Goal: Task Accomplishment & Management: Complete application form

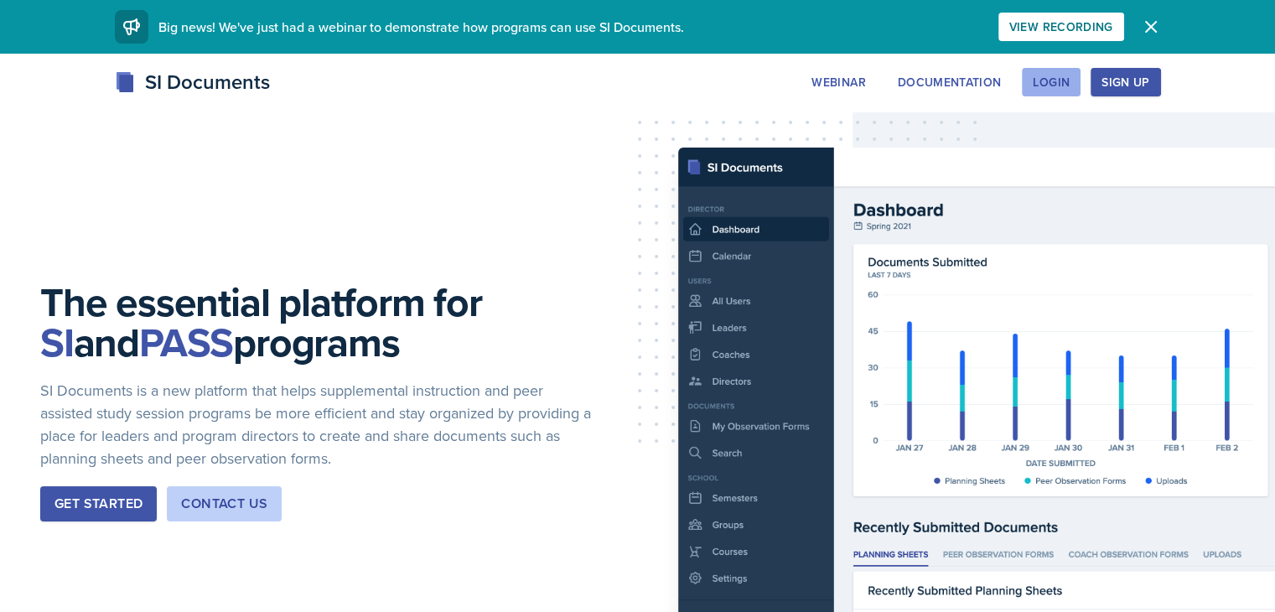
click at [1070, 80] on div "Login" at bounding box center [1051, 81] width 37 height 13
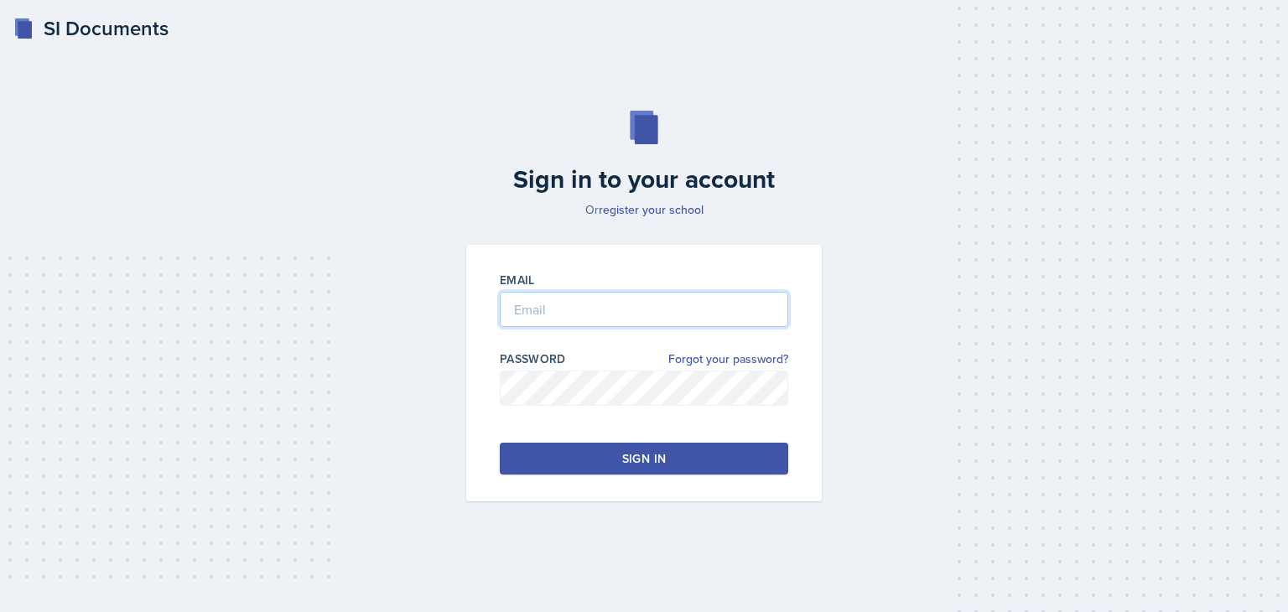
click at [523, 317] on input "email" at bounding box center [644, 309] width 288 height 35
type input "[EMAIL_ADDRESS][DOMAIN_NAME]"
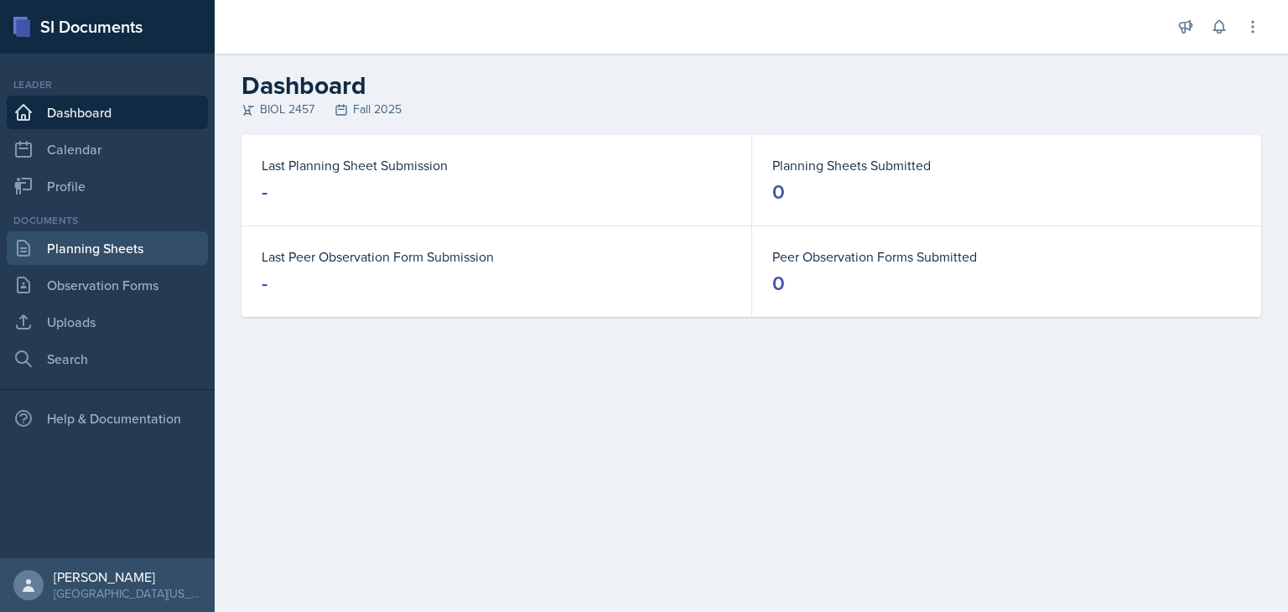
click at [107, 252] on link "Planning Sheets" at bounding box center [107, 248] width 201 height 34
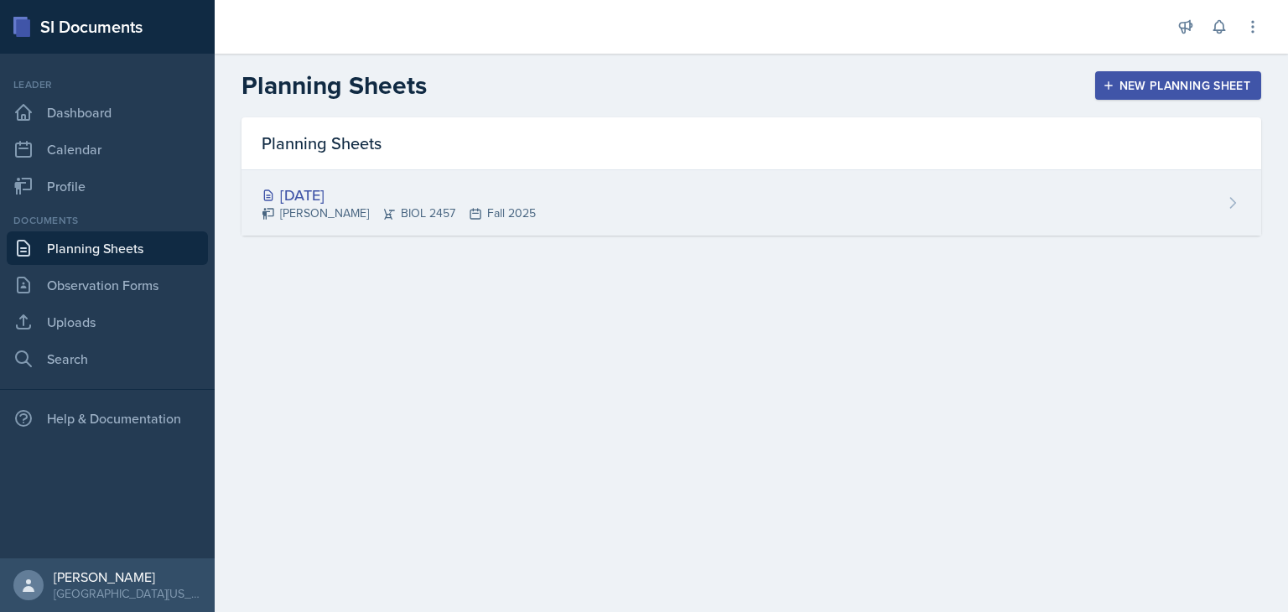
click at [342, 189] on div "[DATE]" at bounding box center [399, 195] width 274 height 23
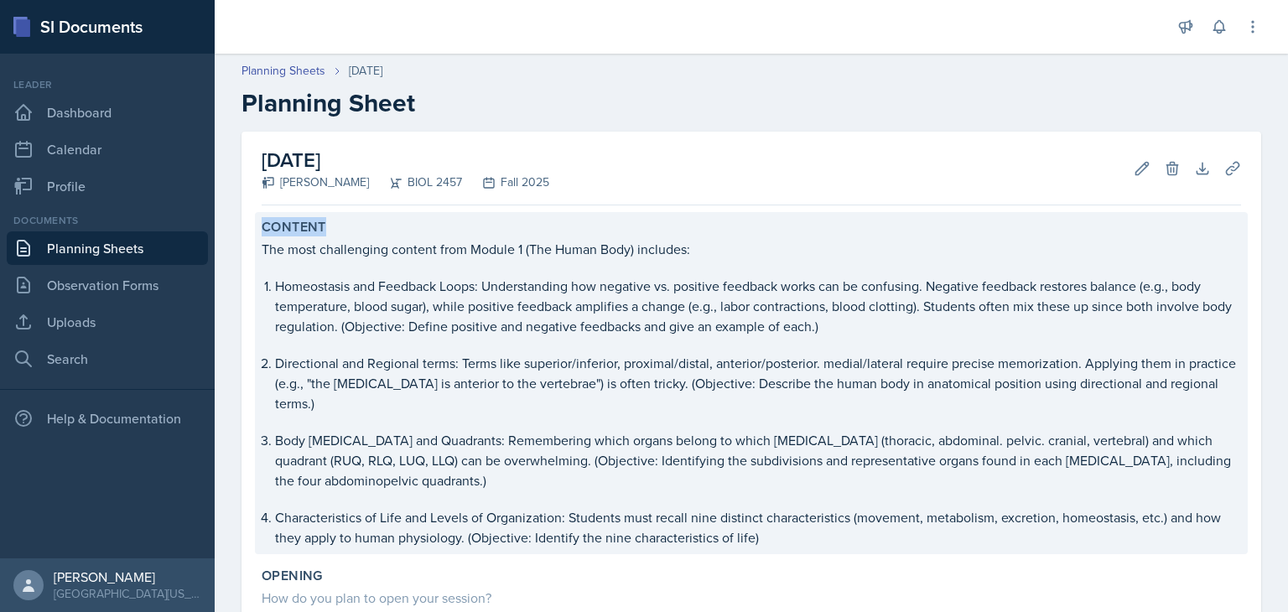
drag, startPoint x: 262, startPoint y: 221, endPoint x: 338, endPoint y: 221, distance: 76.3
click at [338, 221] on div "Content" at bounding box center [751, 227] width 979 height 17
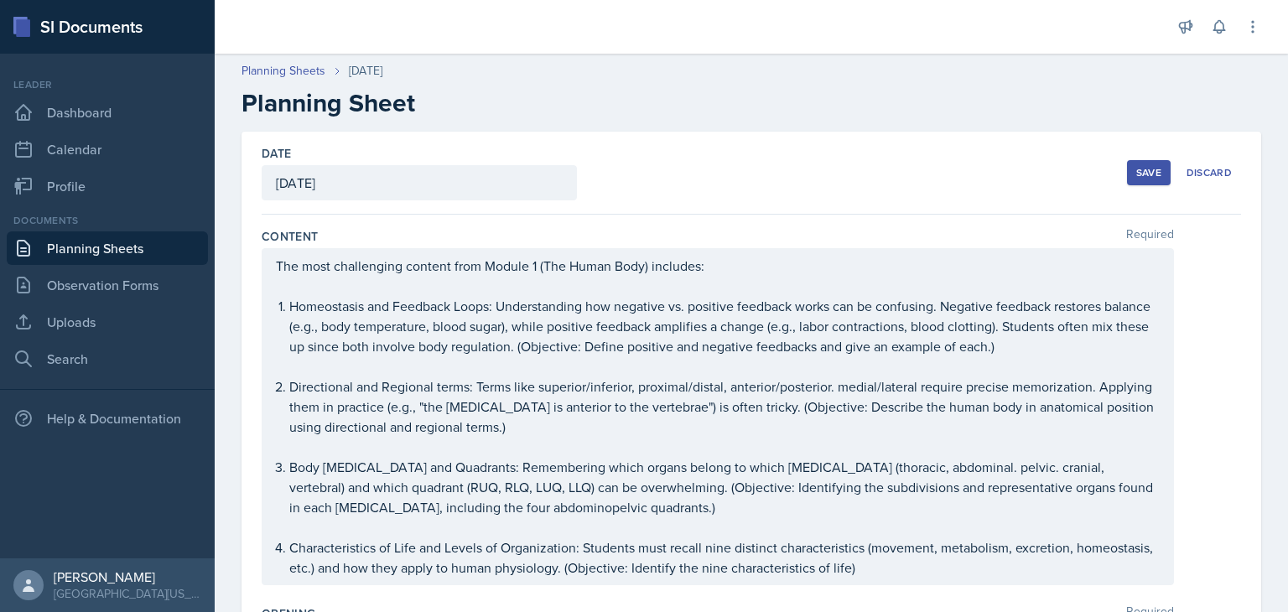
click at [396, 362] on li "Homeostasis and Feedback Loops: Understanding how negative vs. positive feedbac…" at bounding box center [724, 336] width 870 height 80
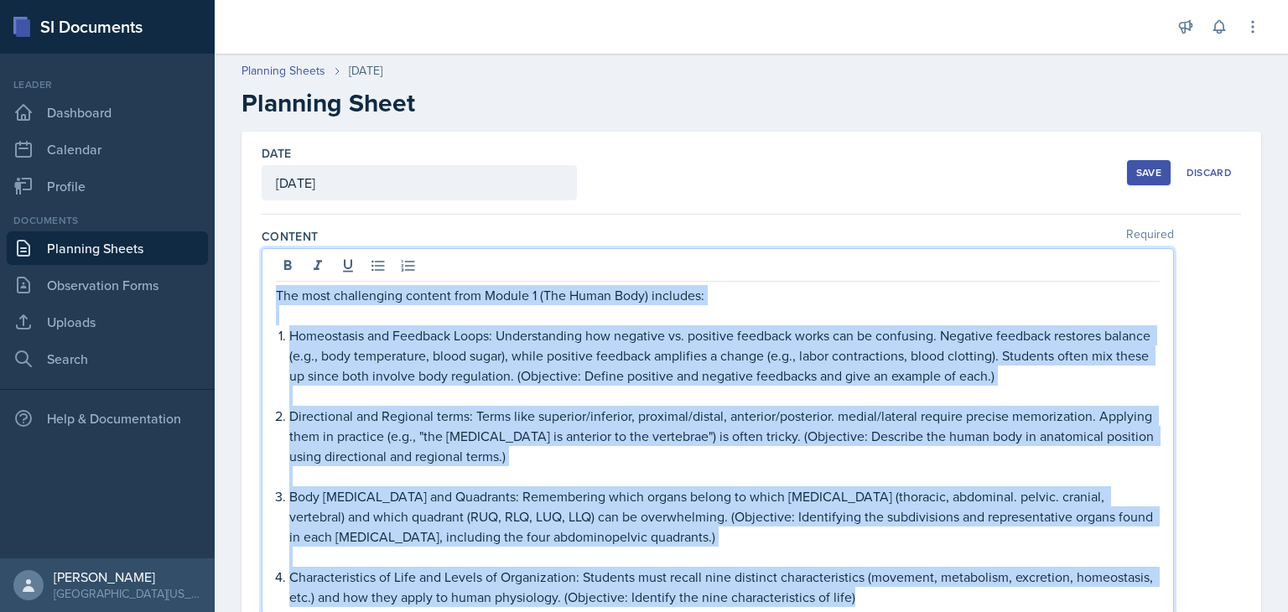
drag, startPoint x: 945, startPoint y: 296, endPoint x: 268, endPoint y: 303, distance: 676.7
click at [268, 303] on div "The most challenging content from Module 1 (The Human Body) includes: Homeostas…" at bounding box center [718, 431] width 912 height 366
copy div "The most challenging content from Module 1 (The Human Body) includes: Homeostas…"
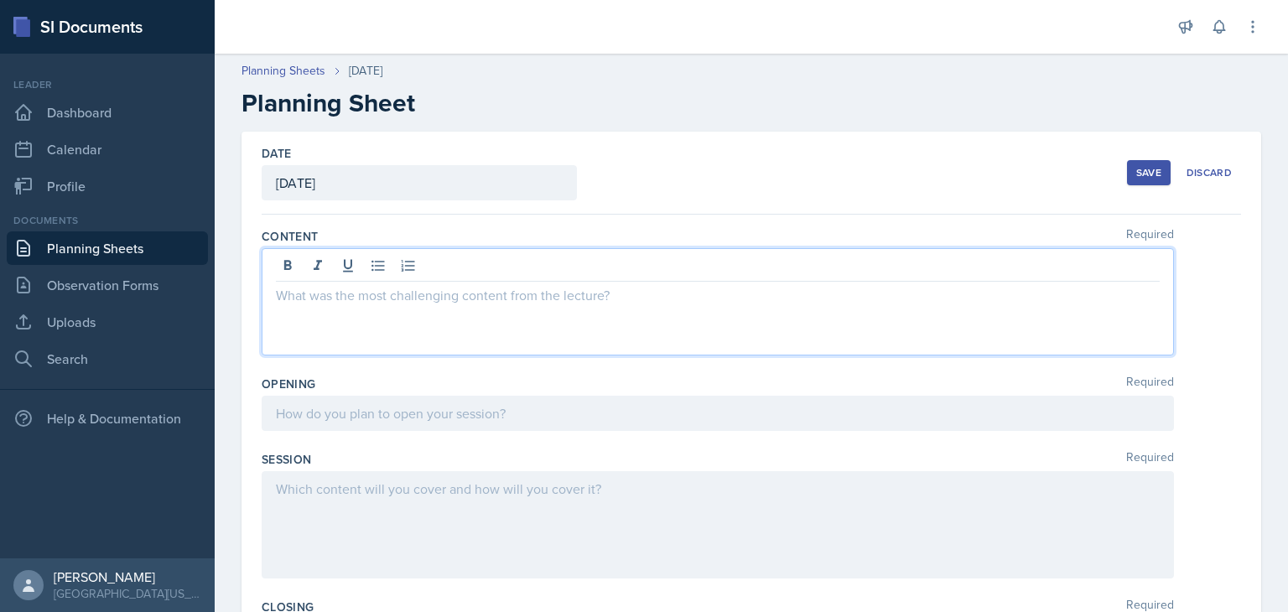
click at [315, 288] on p at bounding box center [718, 295] width 884 height 20
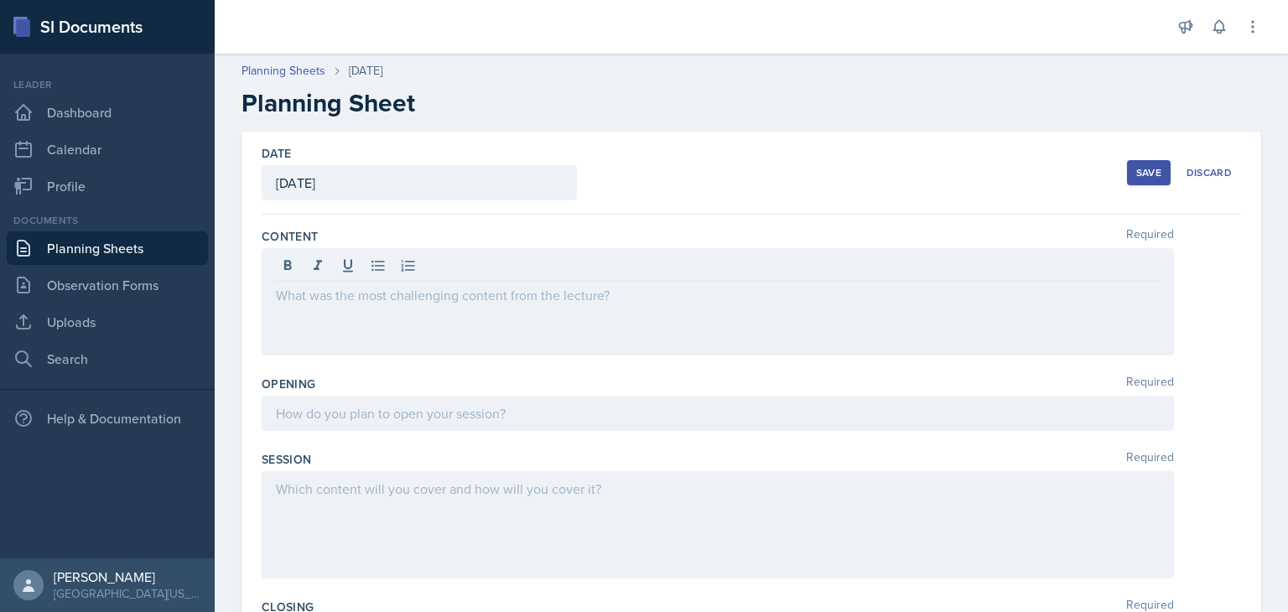
click at [651, 224] on div "Content Required" at bounding box center [751, 295] width 979 height 148
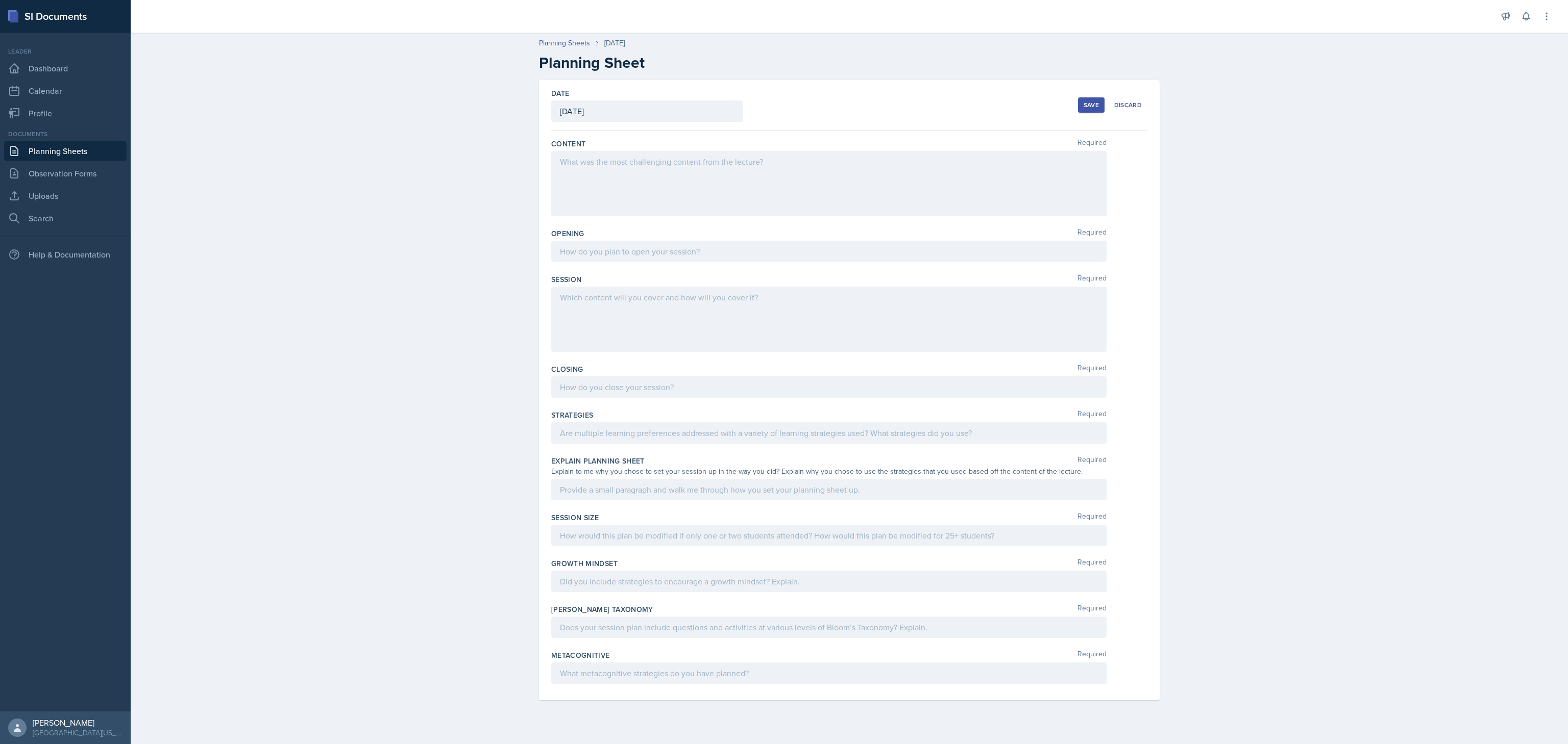
drag, startPoint x: 1154, startPoint y: 19, endPoint x: 1189, endPoint y: 341, distance: 323.9
click at [776, 341] on div "Planning Sheets [DATE] Planning Sheet Date [DATE] [DATE] 27 28 29 30 31 1 2 3 4…" at bounding box center [849, 376] width 1437 height 697
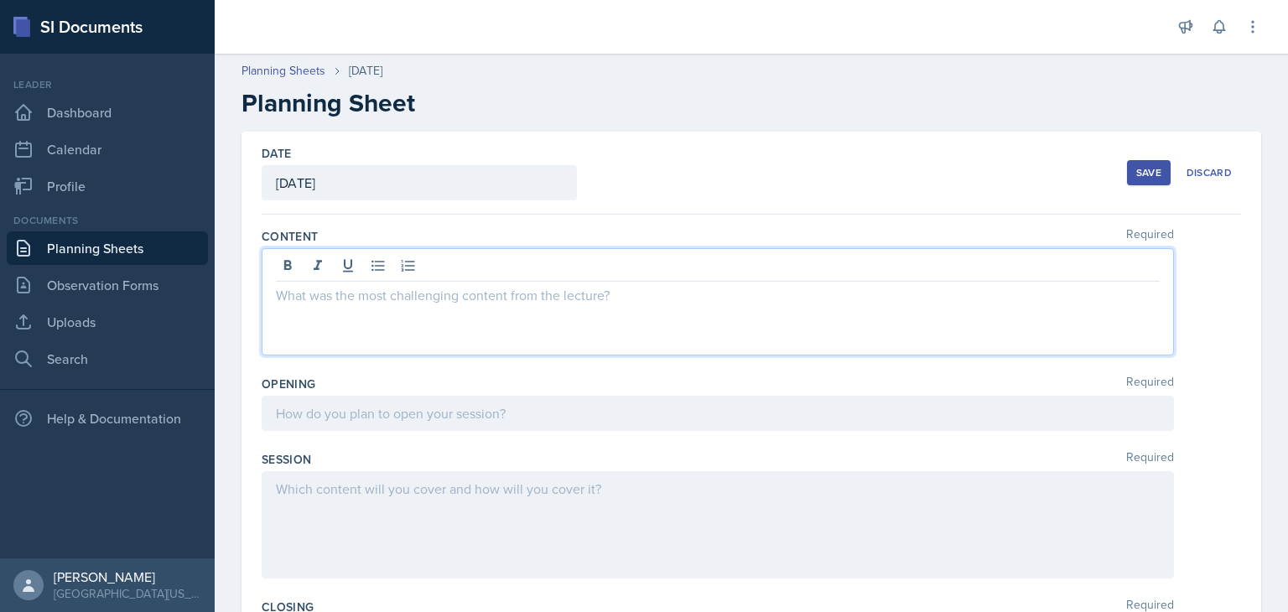
drag, startPoint x: 2530, startPoint y: 0, endPoint x: 523, endPoint y: 256, distance: 2022.9
click at [523, 256] on div at bounding box center [718, 301] width 912 height 107
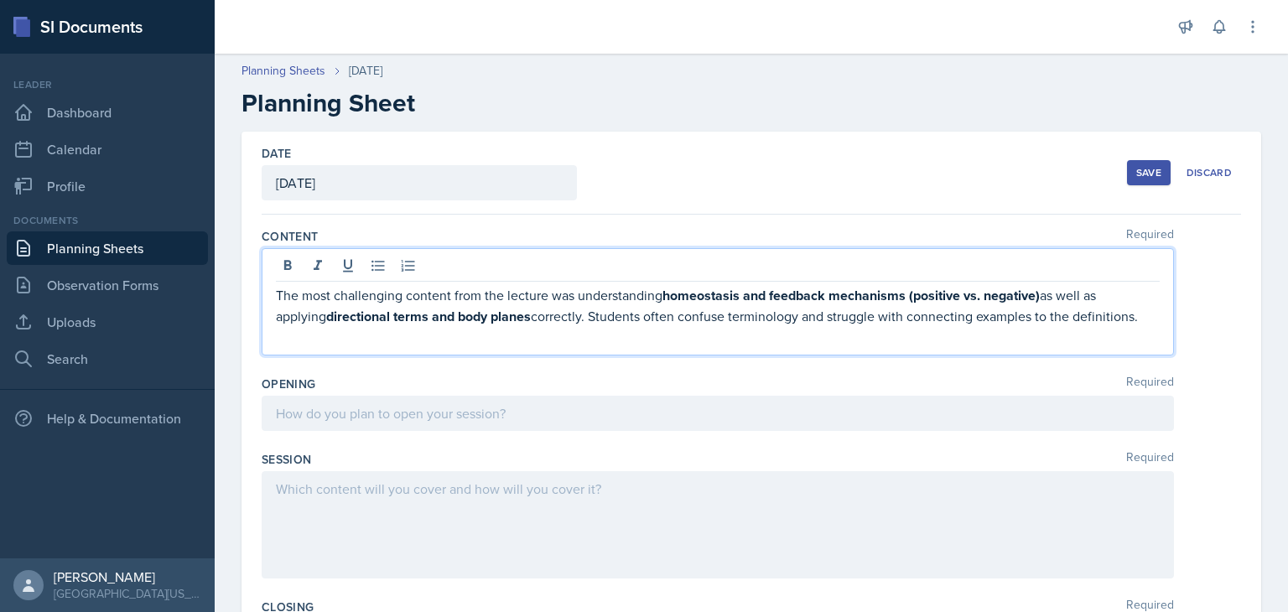
click at [838, 197] on div "Date [DATE] [DATE] 27 28 29 30 31 1 2 3 4 5 6 7 8 9 10 11 12 13 14 15 16 17 18 …" at bounding box center [751, 173] width 979 height 83
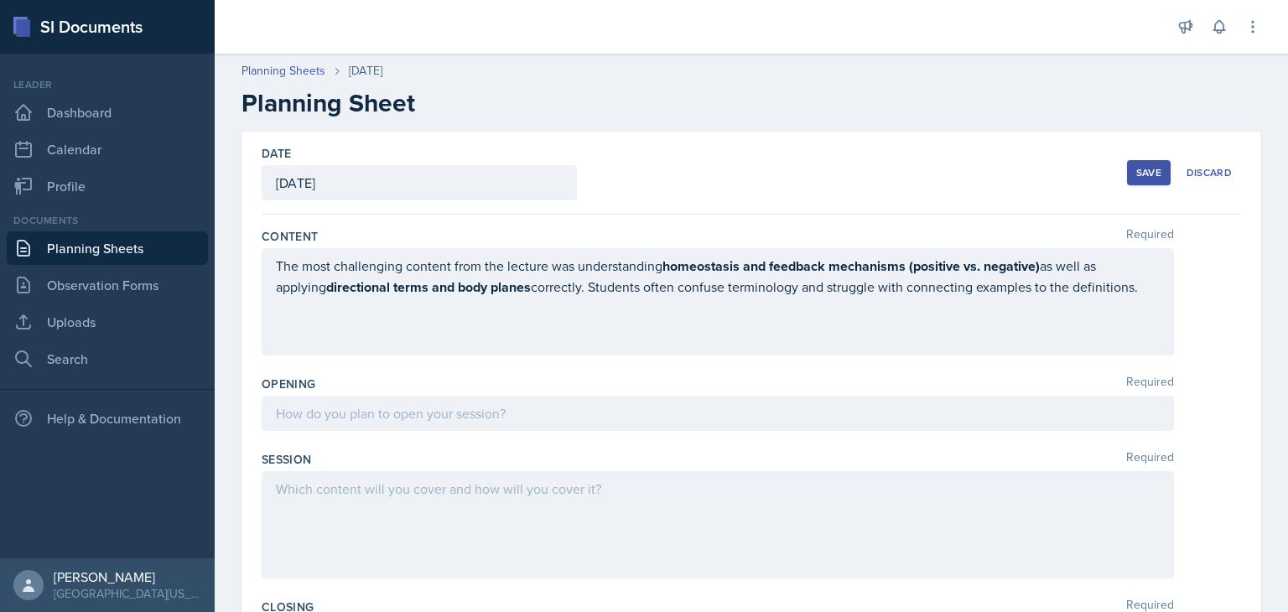
click at [501, 255] on div "The most challenging content from the lecture was understanding homeostasis and…" at bounding box center [718, 301] width 912 height 107
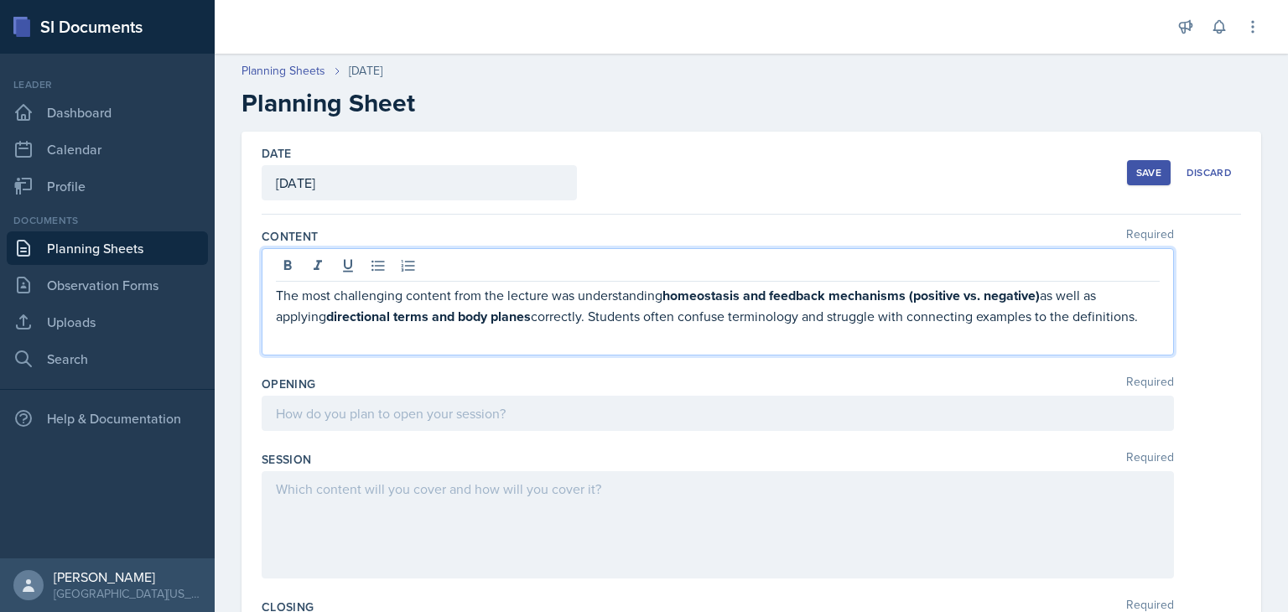
click at [623, 202] on div "Date [DATE] [DATE] 27 28 29 30 31 1 2 3 4 5 6 7 8 9 10 11 12 13 14 15 16 17 18 …" at bounding box center [751, 173] width 979 height 83
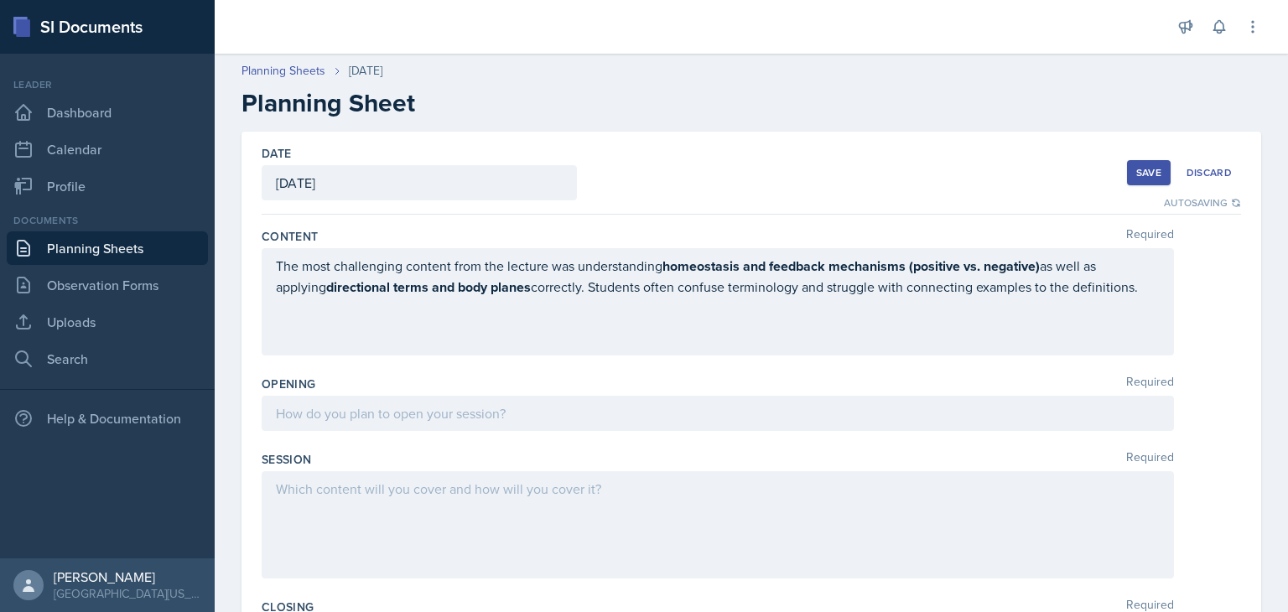
click at [446, 408] on div at bounding box center [718, 413] width 912 height 35
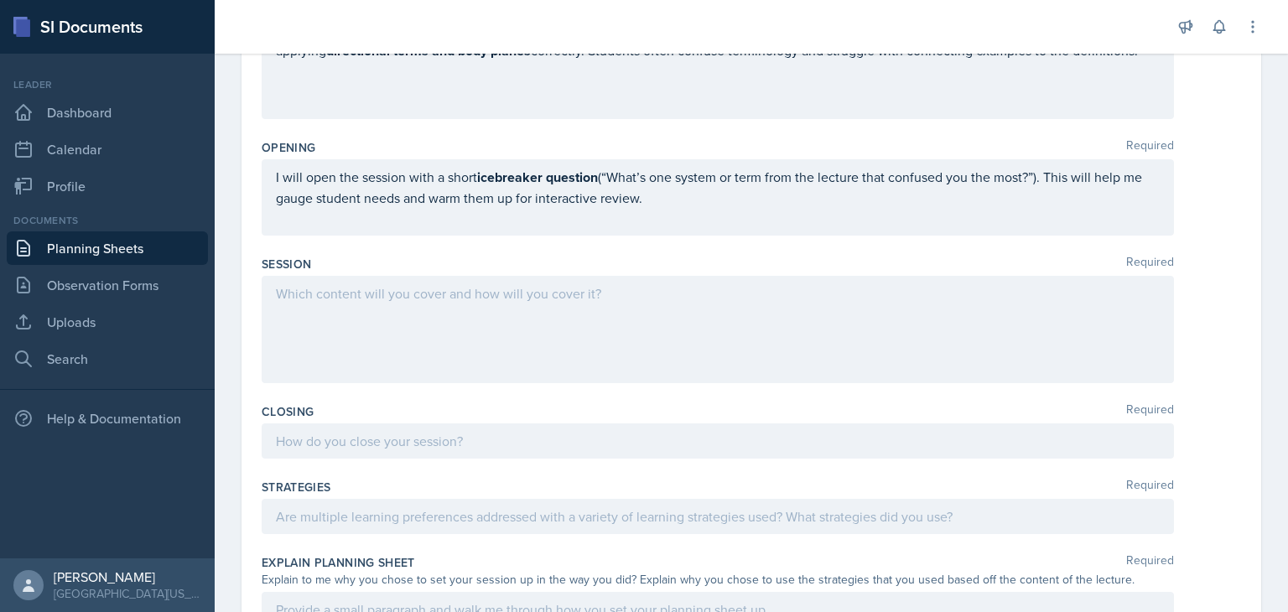
scroll to position [266, 0]
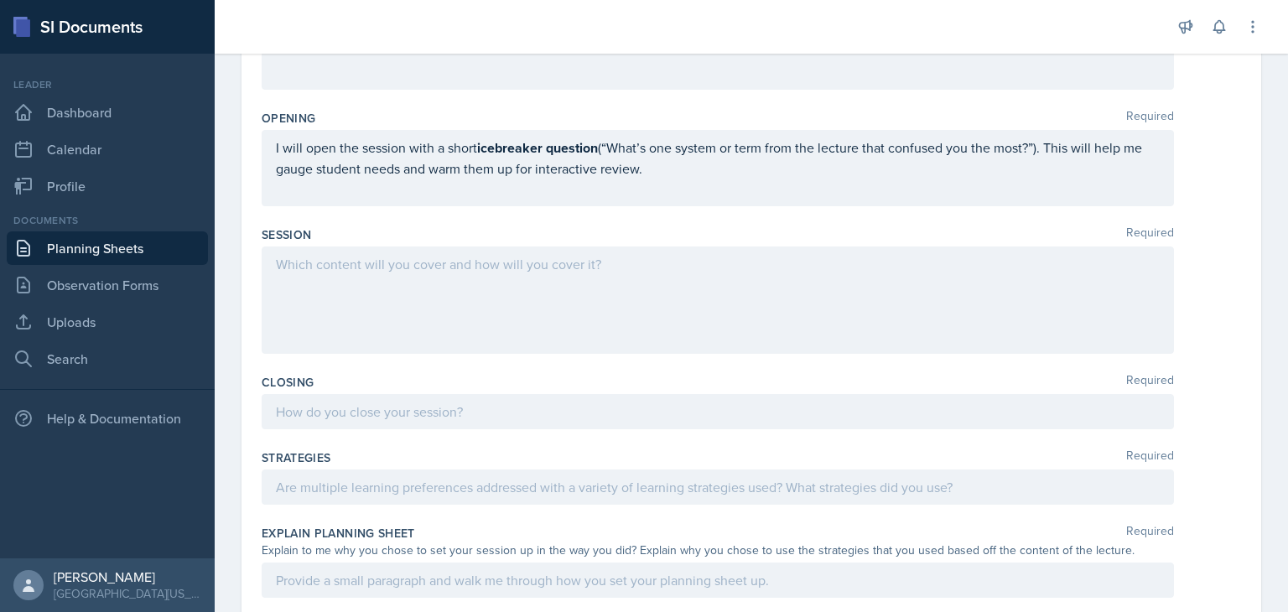
click at [368, 274] on p at bounding box center [718, 264] width 884 height 20
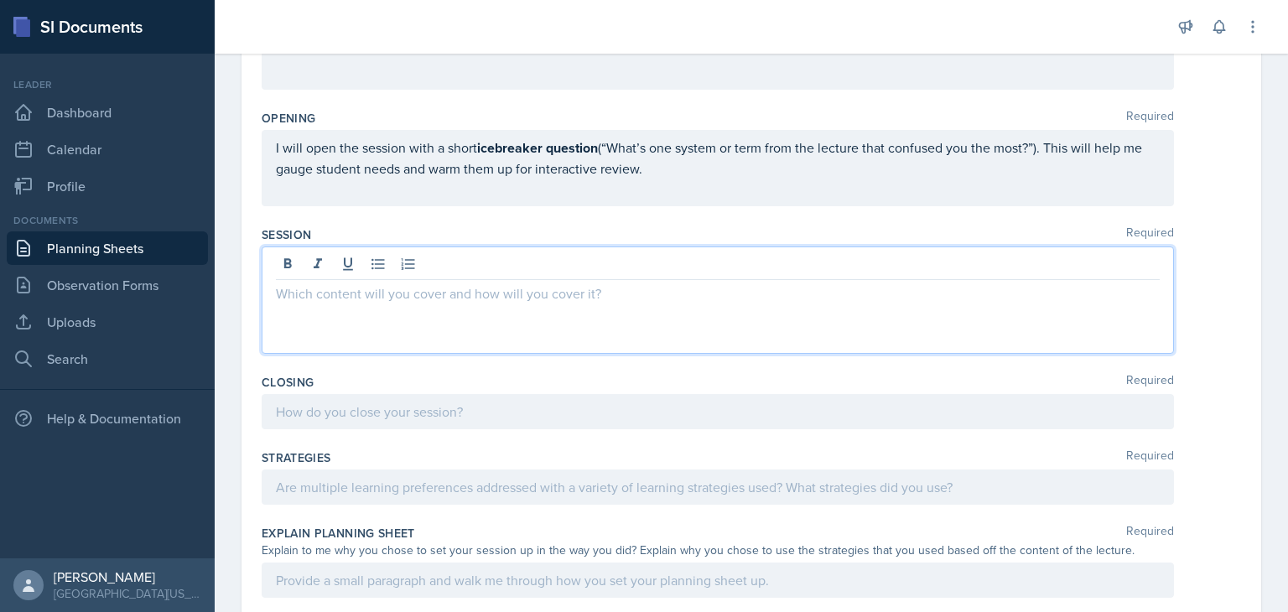
paste div
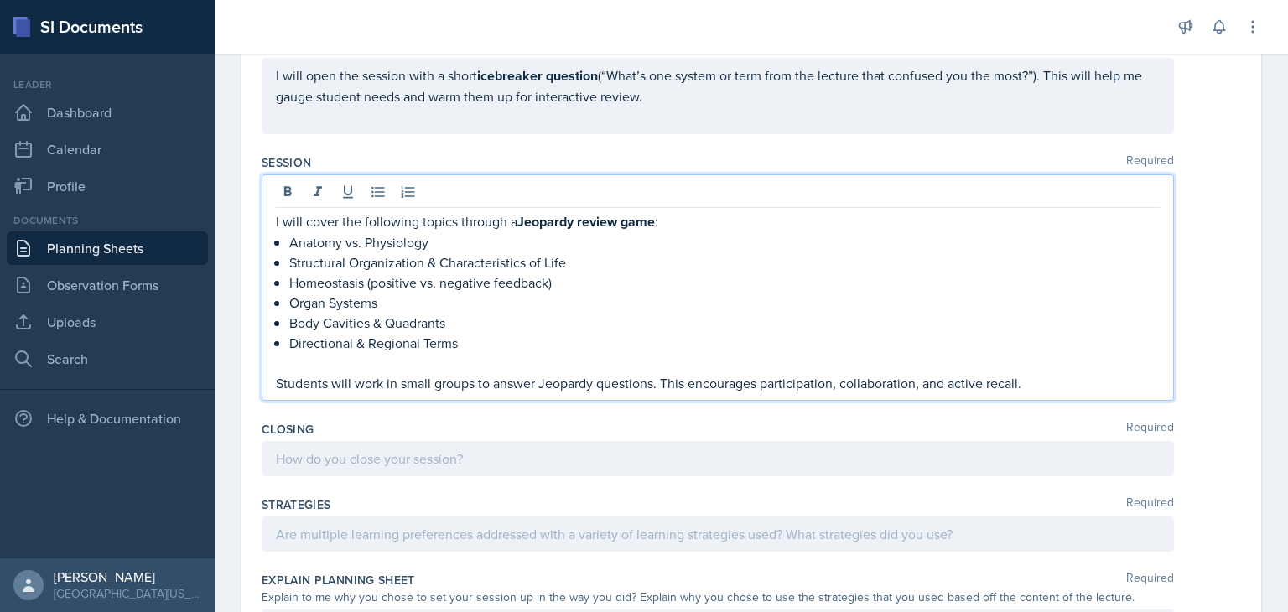
scroll to position [355, 0]
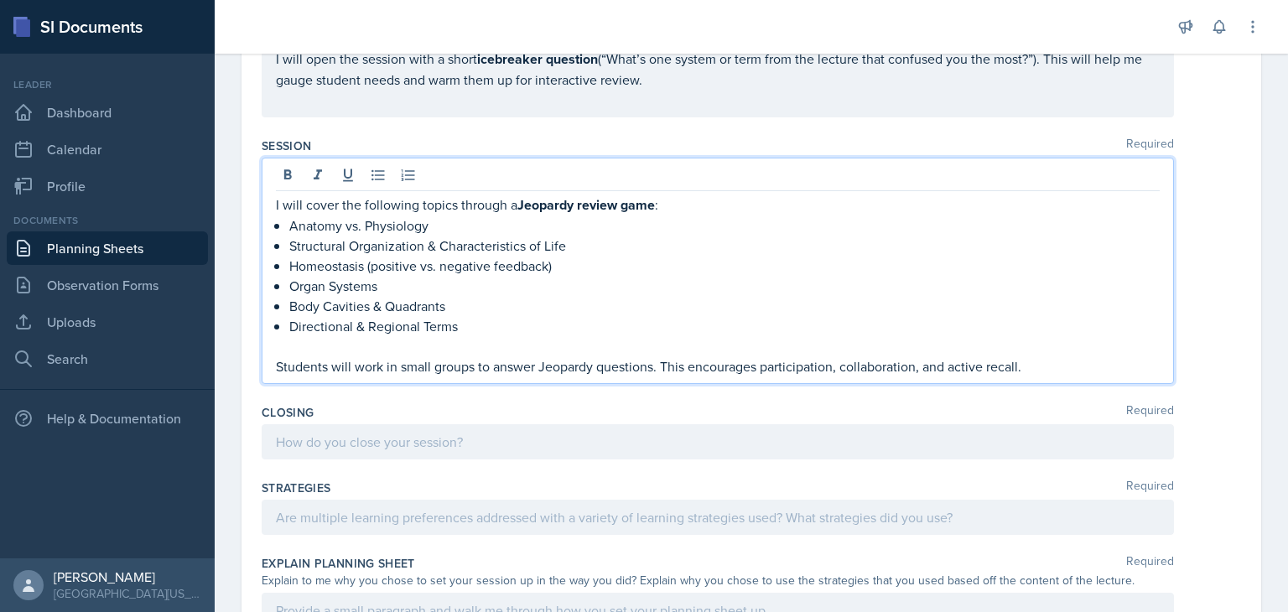
click at [344, 440] on div at bounding box center [718, 441] width 912 height 35
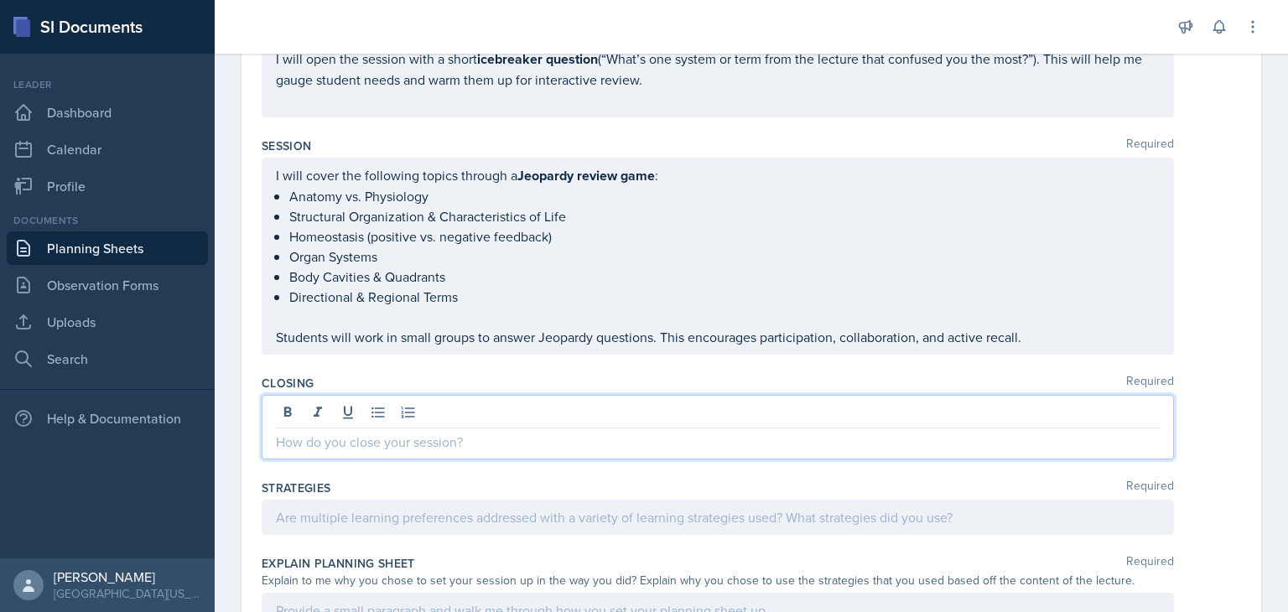
scroll to position [325, 0]
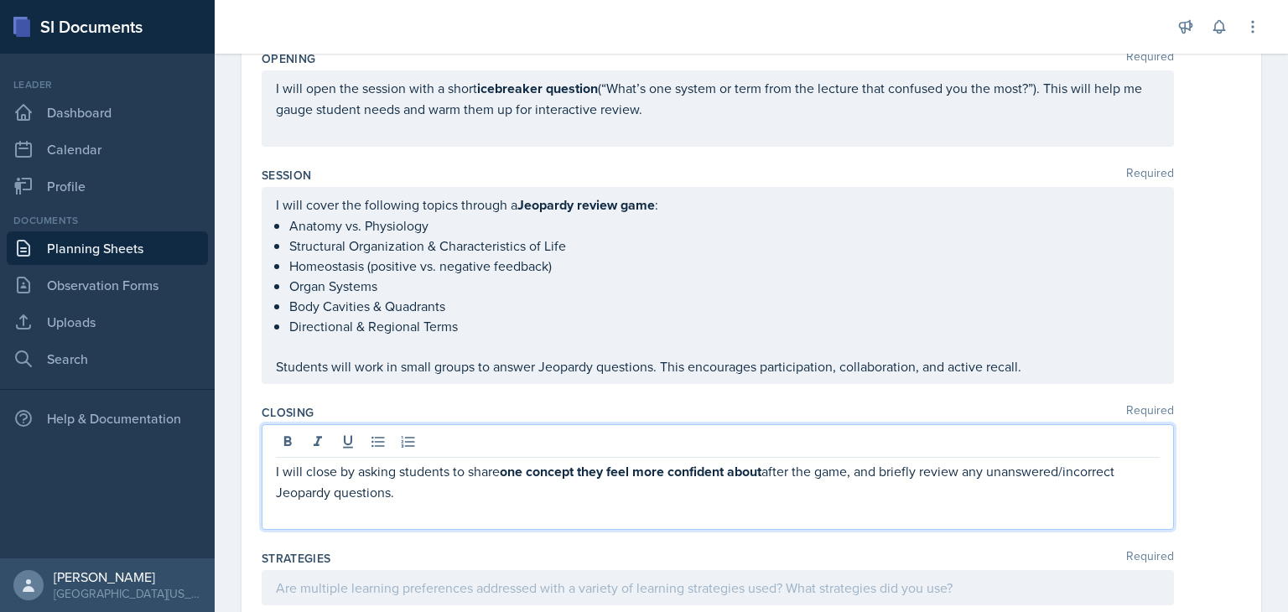
click at [242, 447] on div "Date [DATE] [DATE] 27 28 29 30 31 1 2 3 4 5 6 7 8 9 10 11 12 13 14 15 16 17 18 …" at bounding box center [752, 416] width 1020 height 1221
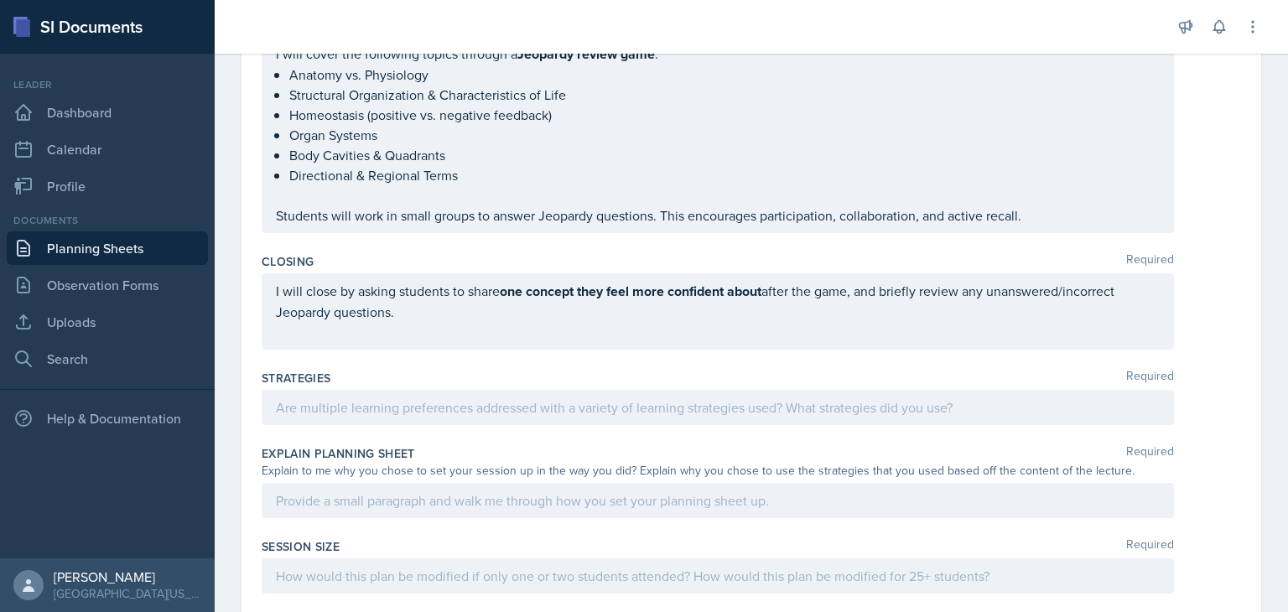
scroll to position [557, 0]
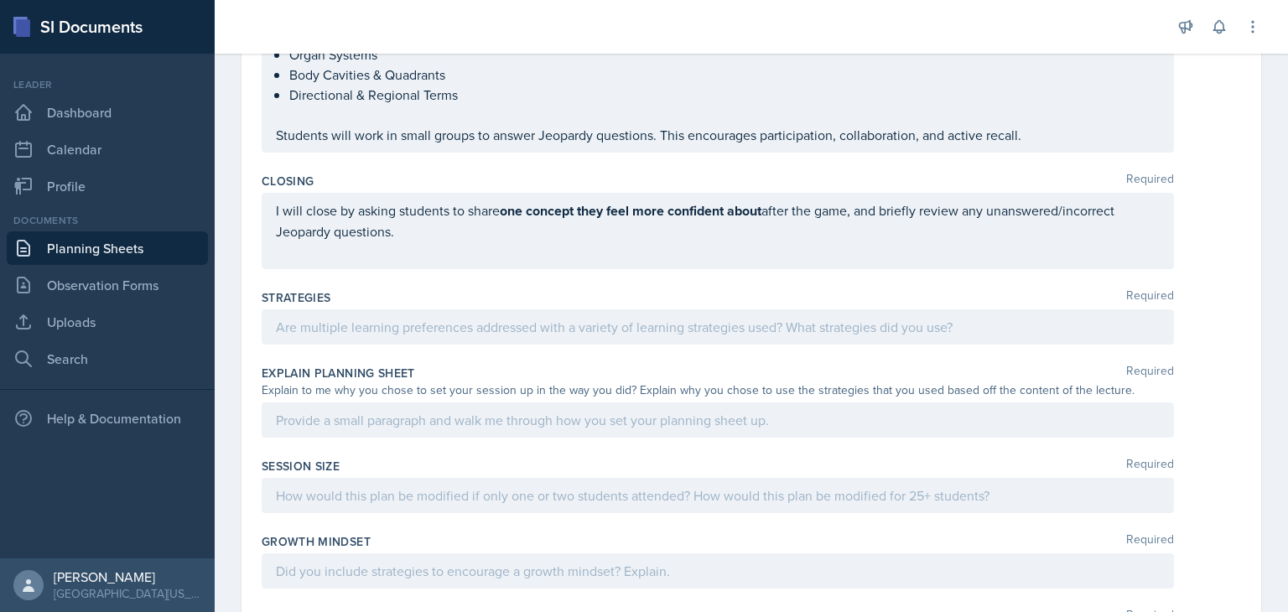
click at [327, 319] on p at bounding box center [718, 327] width 884 height 20
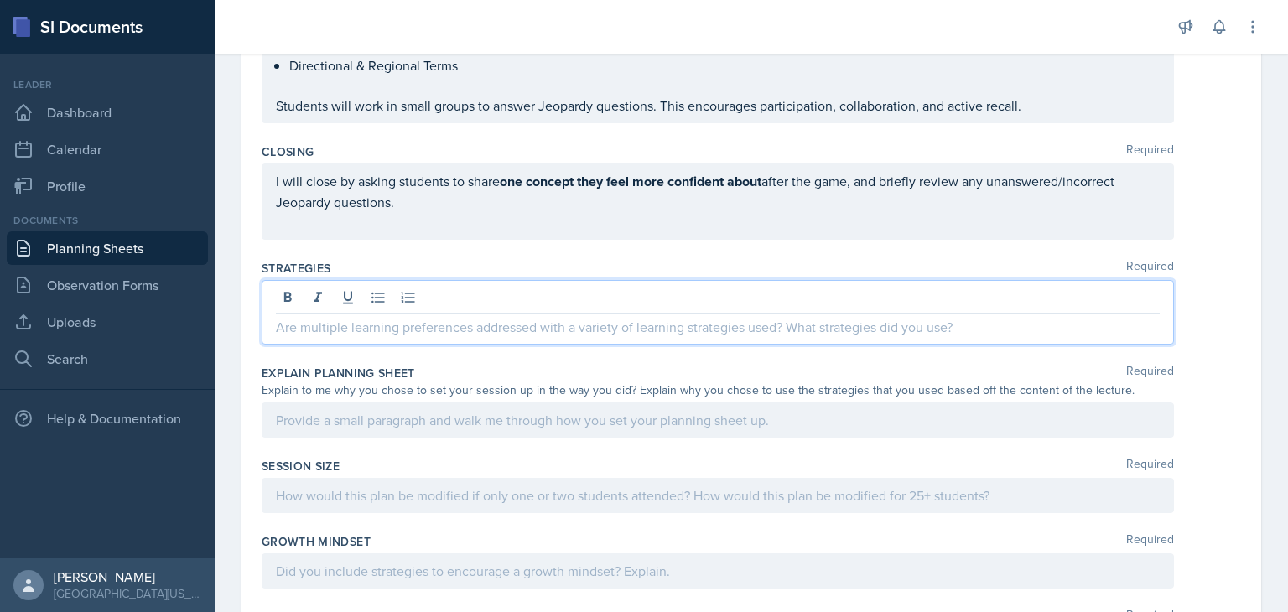
click at [275, 199] on div "I will close by asking students to share one concept they feel more confident a…" at bounding box center [718, 202] width 912 height 76
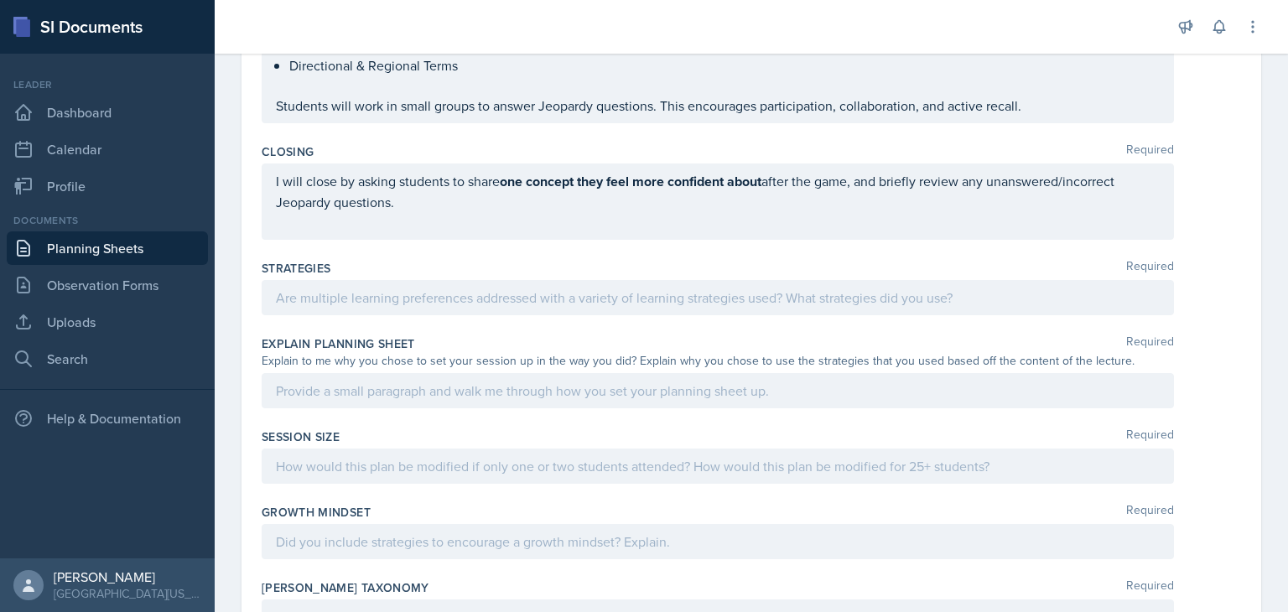
scroll to position [615, 0]
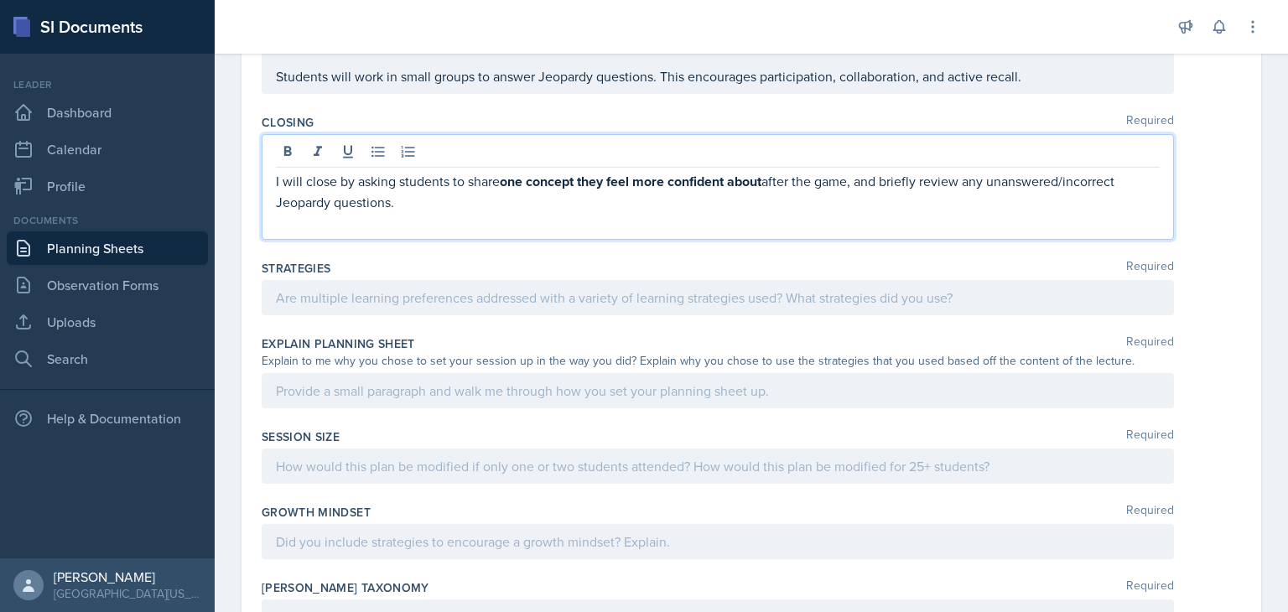
click at [275, 199] on div "I will close by asking students to share one concept they feel more confident a…" at bounding box center [718, 187] width 912 height 106
click at [280, 200] on p "I will close by asking students to share one concept they feel more confident a…" at bounding box center [718, 191] width 884 height 41
click at [276, 199] on p "I will close by asking students to share one concept they feel more confident a…" at bounding box center [718, 191] width 884 height 41
click at [345, 292] on div at bounding box center [718, 297] width 912 height 35
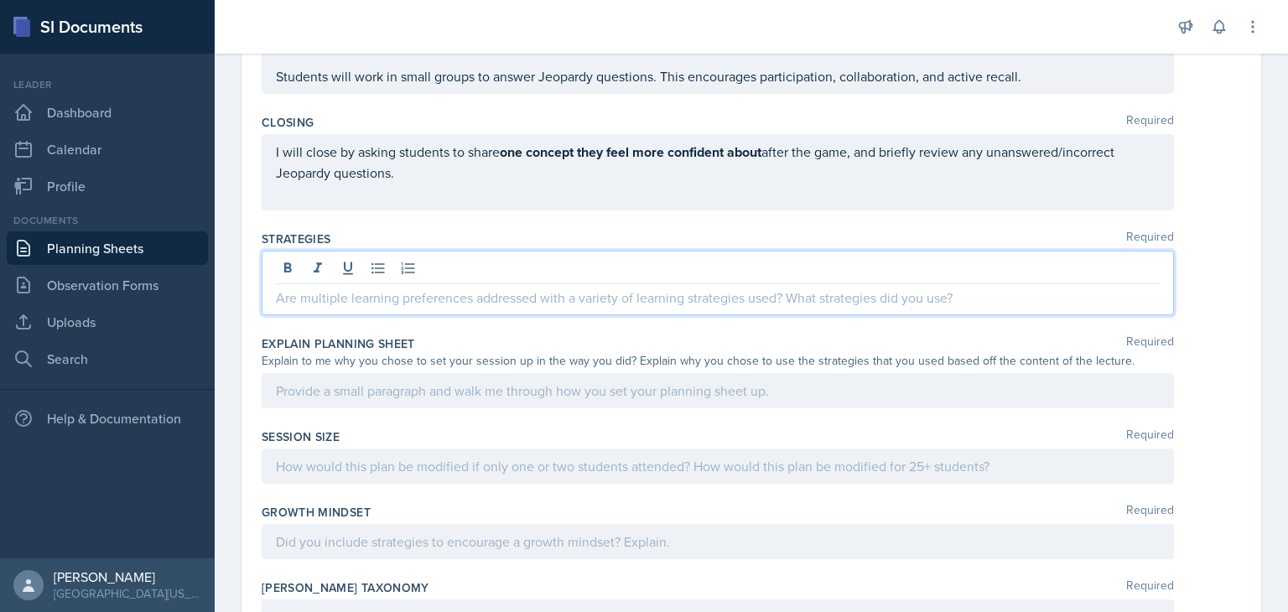
scroll to position [587, 0]
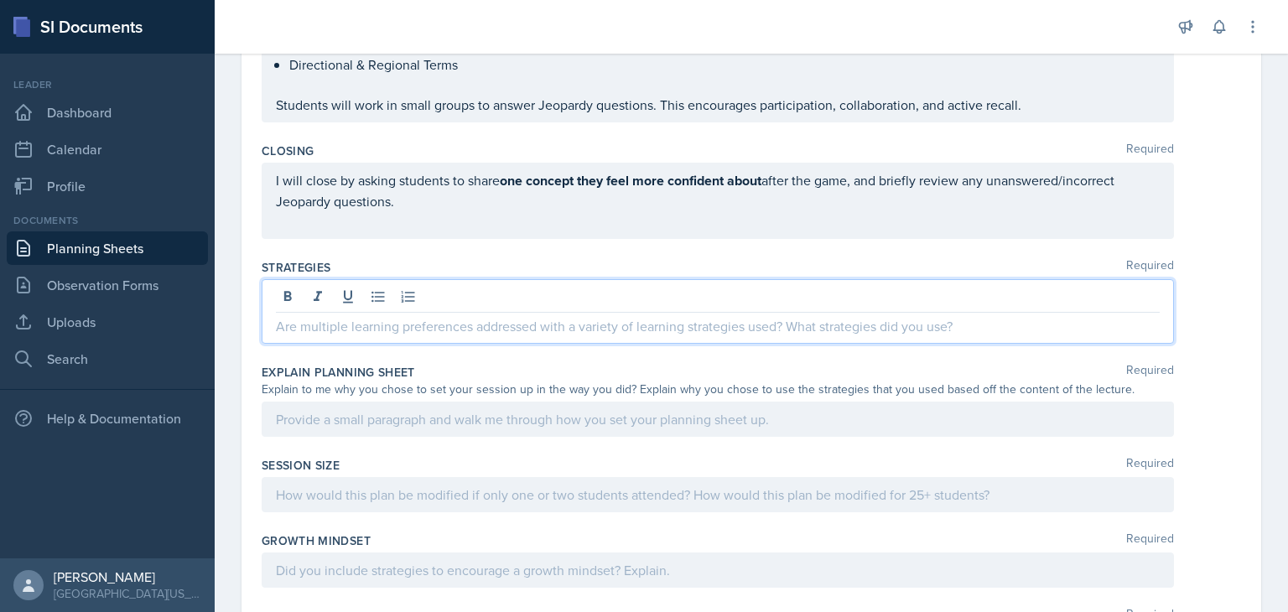
click at [320, 328] on p at bounding box center [718, 326] width 884 height 20
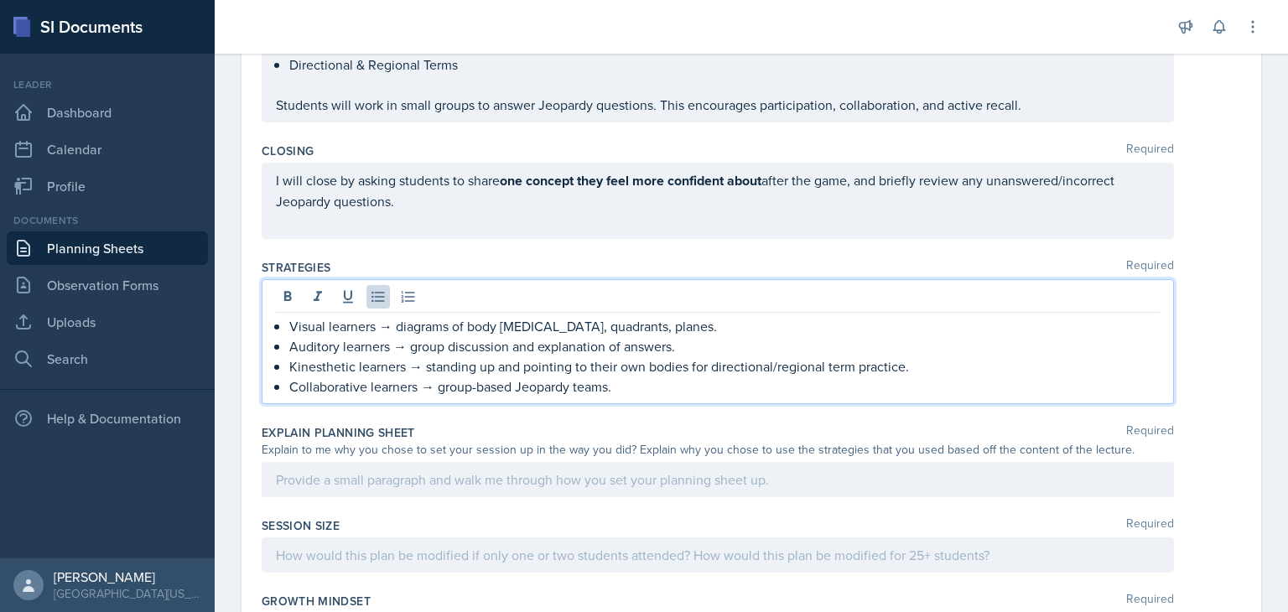
click at [250, 347] on div "Date [DATE] [DATE] 27 28 29 30 31 1 2 3 4 5 6 7 8 9 10 11 12 13 14 15 16 17 18 …" at bounding box center [752, 185] width 1020 height 1281
click at [315, 330] on ul "Visual learners → diagrams of body [MEDICAL_DATA], quadrants, planes. Auditory …" at bounding box center [724, 356] width 870 height 80
click at [390, 318] on p "Visual learners → diagrams of body [MEDICAL_DATA], quadrants, planes." at bounding box center [724, 326] width 870 height 20
click at [407, 347] on p "Auditory learners → group discussion and explanation of answers." at bounding box center [724, 346] width 870 height 20
click at [419, 364] on p "Kinesthetic learners → standing up and pointing to their own bodies for directi…" at bounding box center [724, 366] width 870 height 20
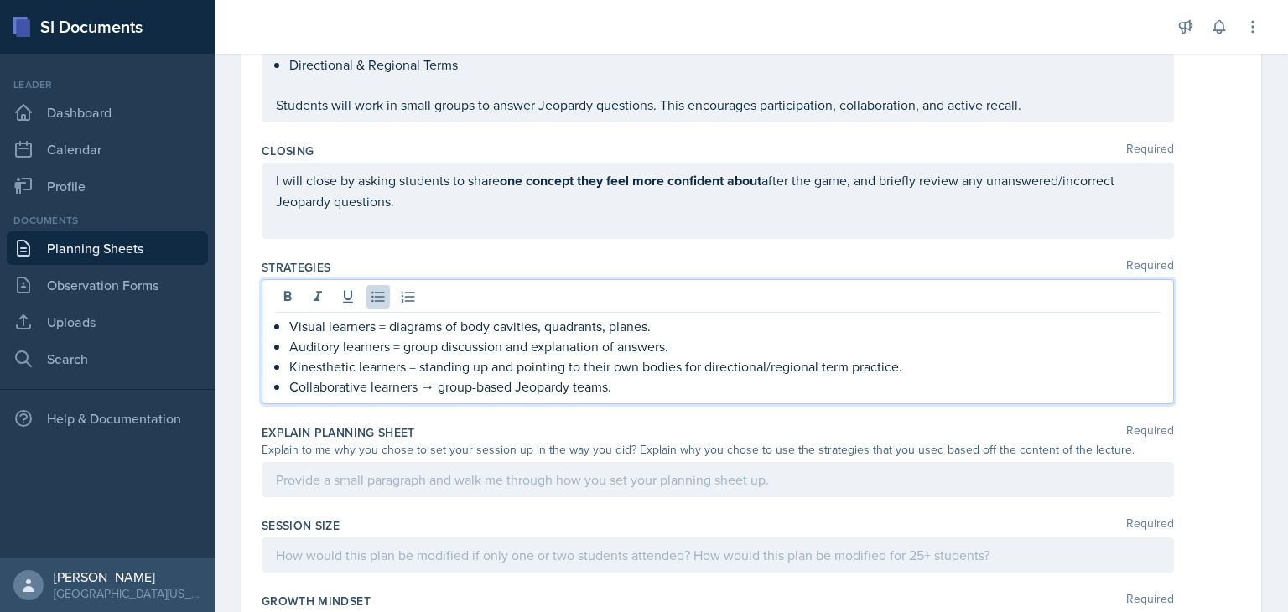
click at [432, 383] on p "Collaborative learners → group-based Jeopardy teams." at bounding box center [724, 387] width 870 height 20
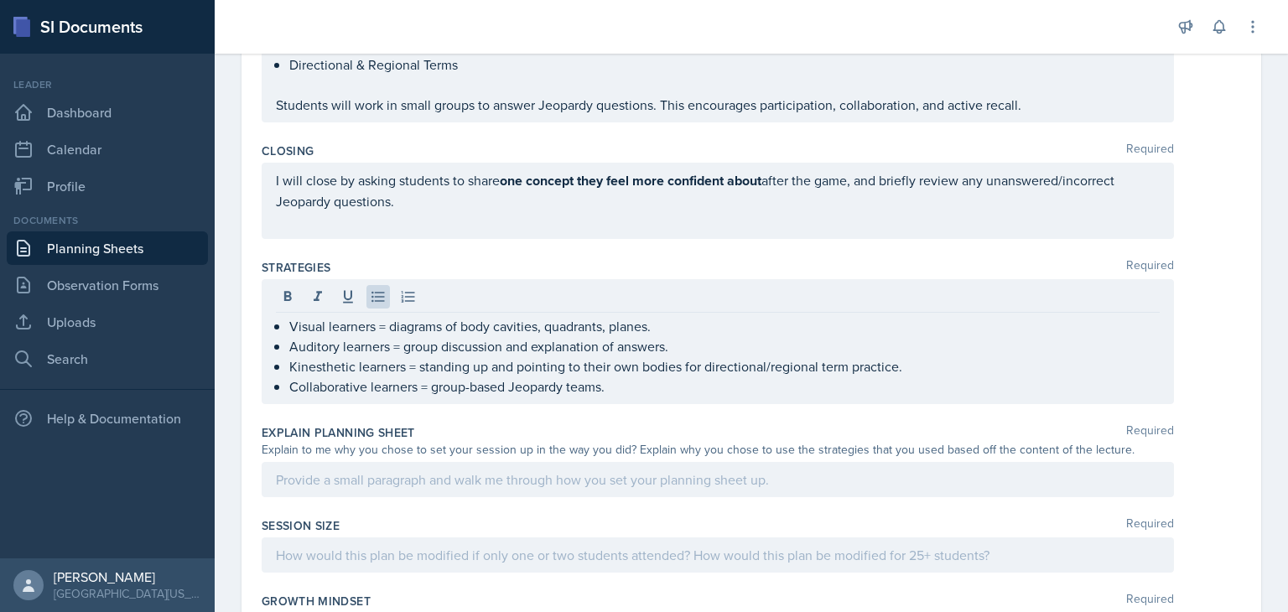
click at [238, 363] on div "Date [DATE] [DATE] 27 28 29 30 31 1 2 3 4 5 6 7 8 9 10 11 12 13 14 15 16 17 18 …" at bounding box center [751, 206] width 1073 height 1322
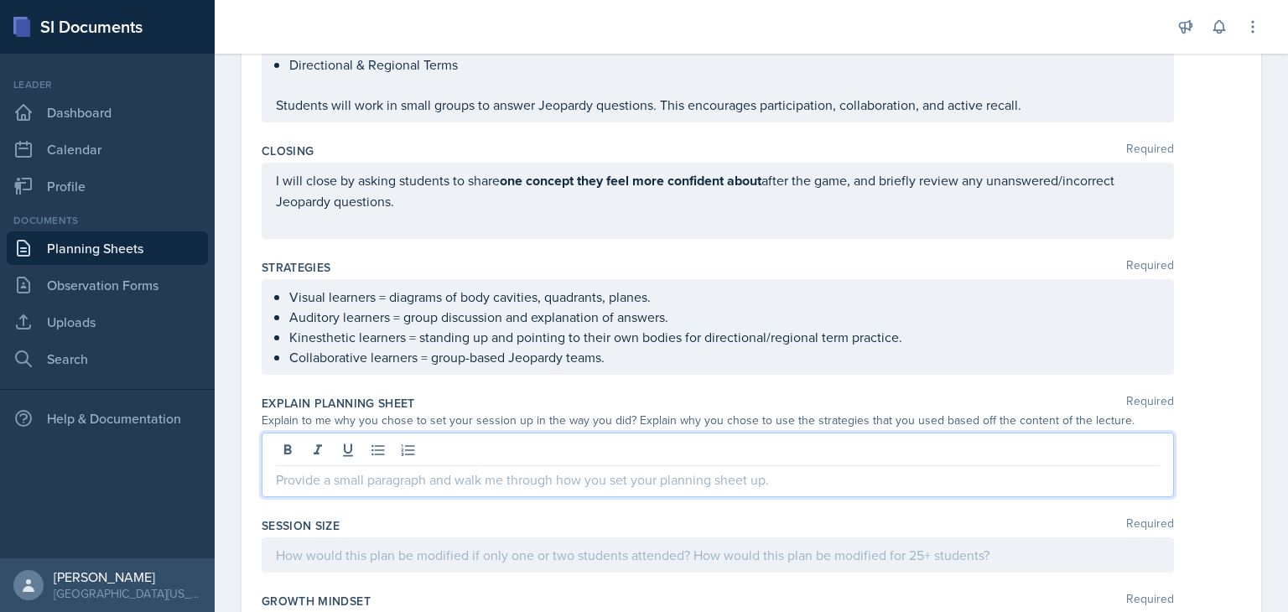
click at [313, 449] on div at bounding box center [718, 465] width 912 height 65
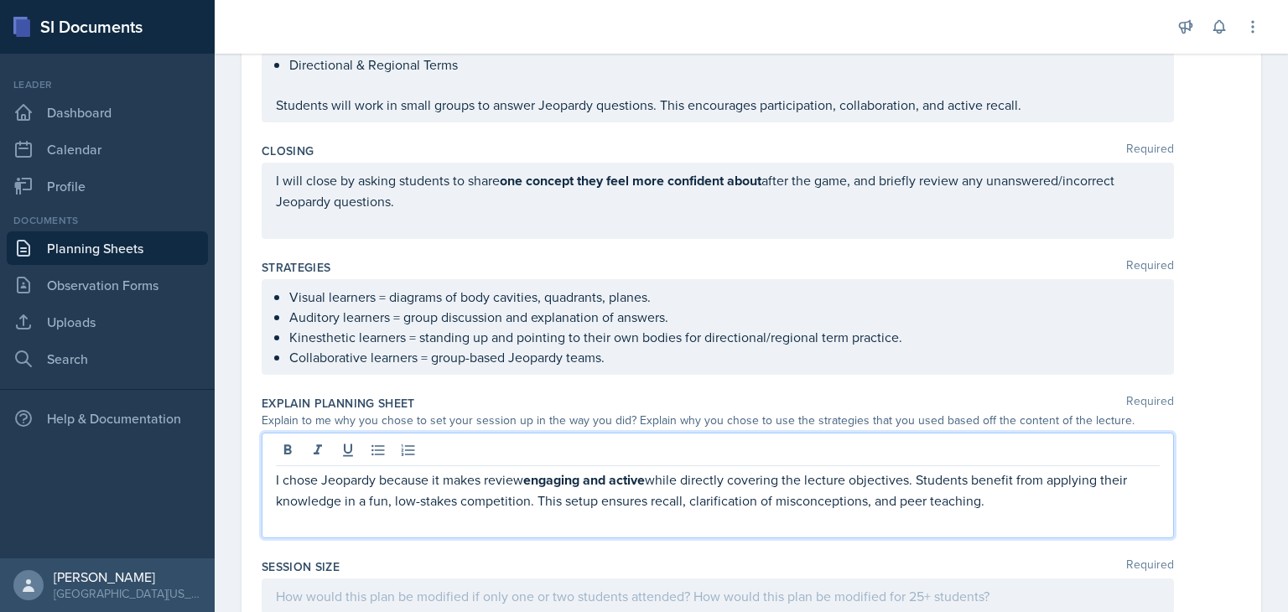
click at [235, 455] on div "Date [DATE] [DATE] 27 28 29 30 31 1 2 3 4 5 6 7 8 9 10 11 12 13 14 15 16 17 18 …" at bounding box center [751, 226] width 1073 height 1363
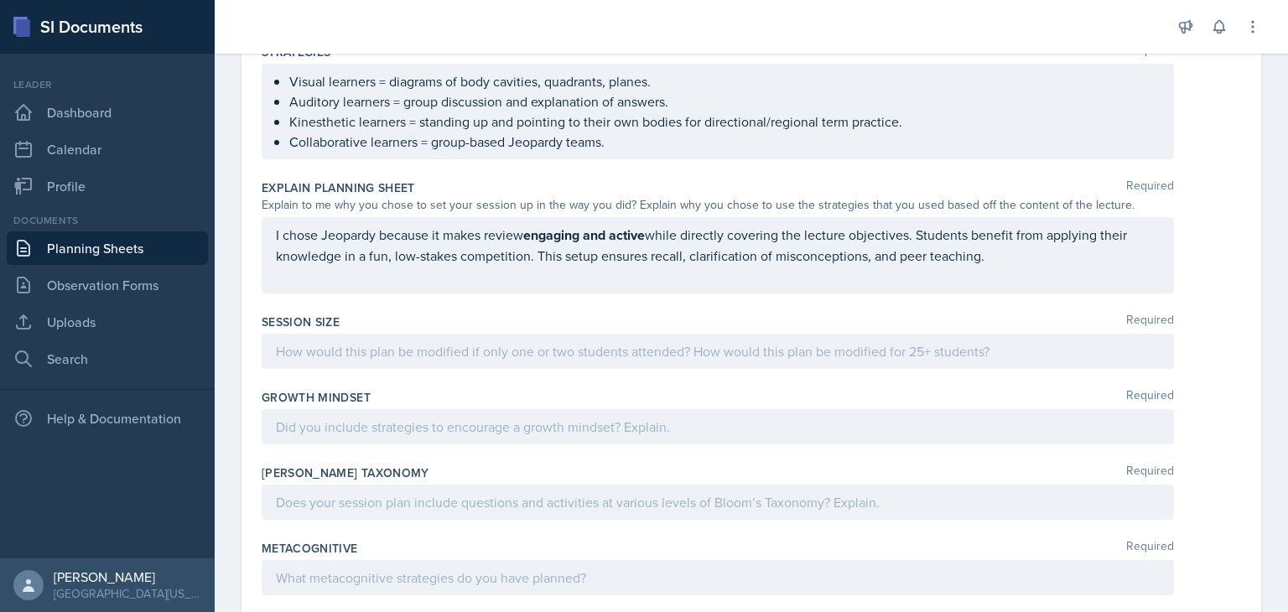
scroll to position [808, 0]
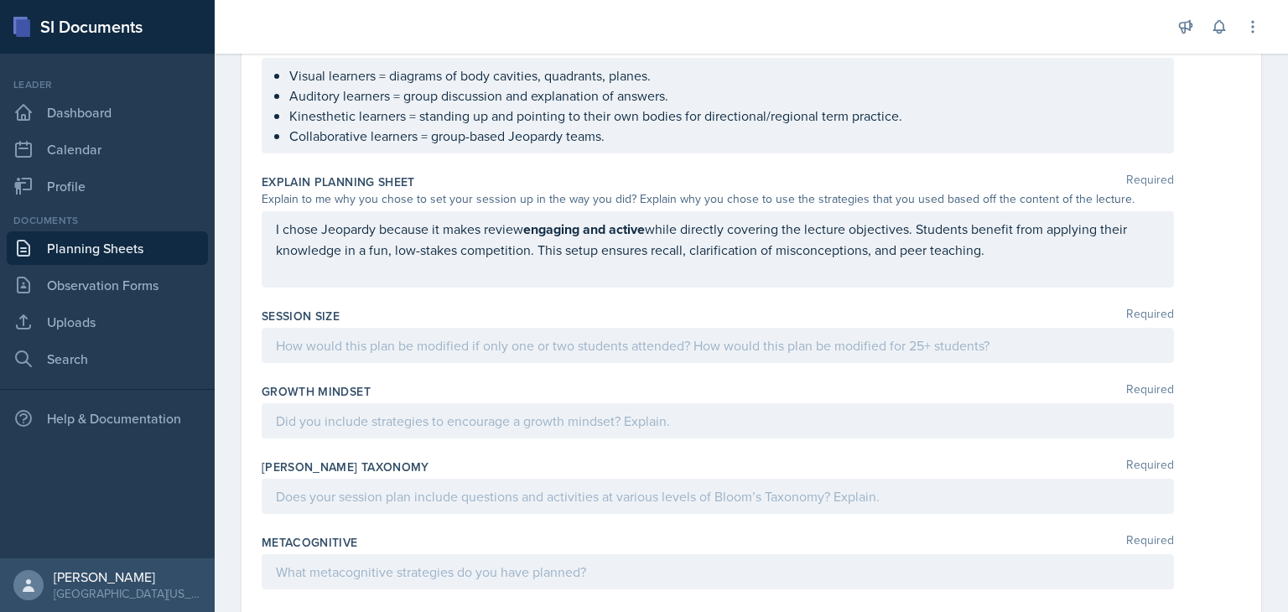
click at [396, 343] on div at bounding box center [718, 345] width 912 height 35
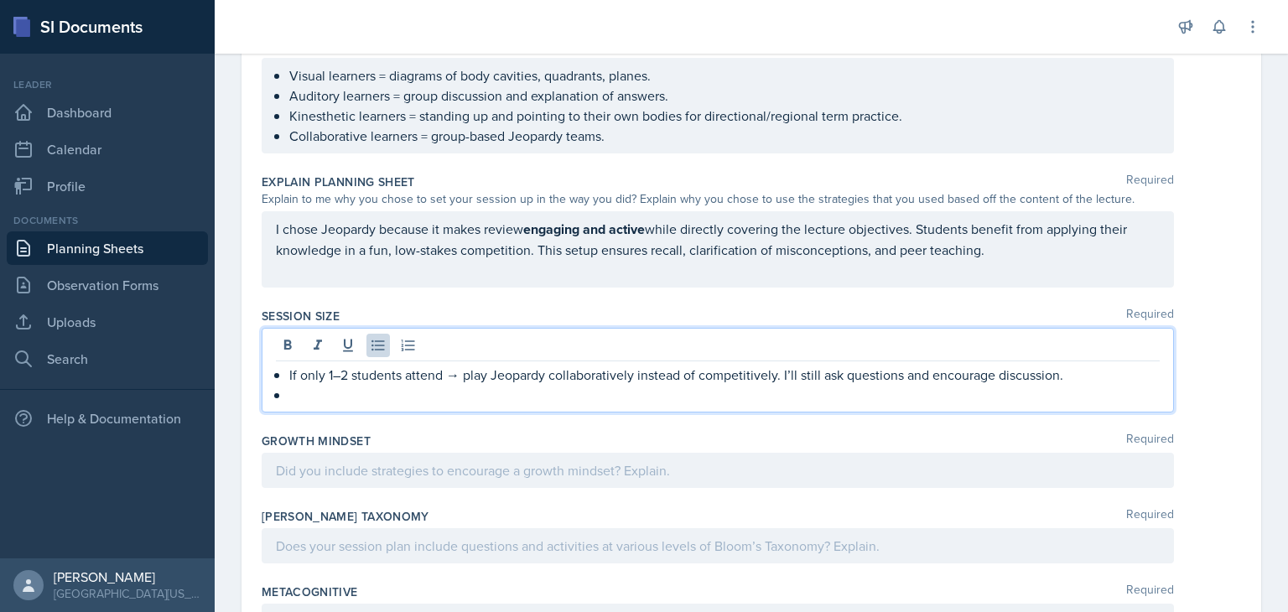
click at [460, 374] on p "If only 1–2 students attend → play Jeopardy collaboratively instead of competit…" at bounding box center [724, 375] width 870 height 20
click at [457, 370] on p "If only 1–2 students attend → play Jeopardy collaboratively instead of competit…" at bounding box center [724, 375] width 870 height 20
click at [344, 387] on p at bounding box center [724, 395] width 870 height 20
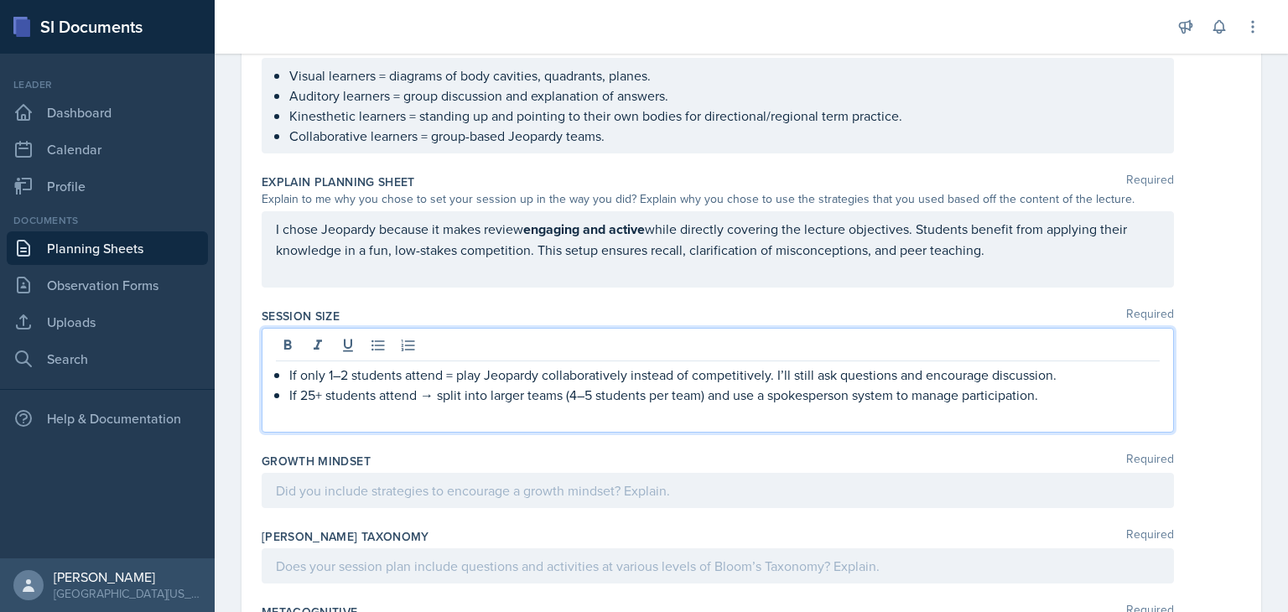
click at [430, 390] on p "If 25+ students attend → split into larger teams (4–5 students per team) and us…" at bounding box center [724, 395] width 870 height 20
click at [233, 418] on div "Date [DATE] [DATE] 27 28 29 30 31 1 2 3 4 5 6 7 8 9 10 11 12 13 14 15 16 17 18 …" at bounding box center [751, 24] width 1073 height 1403
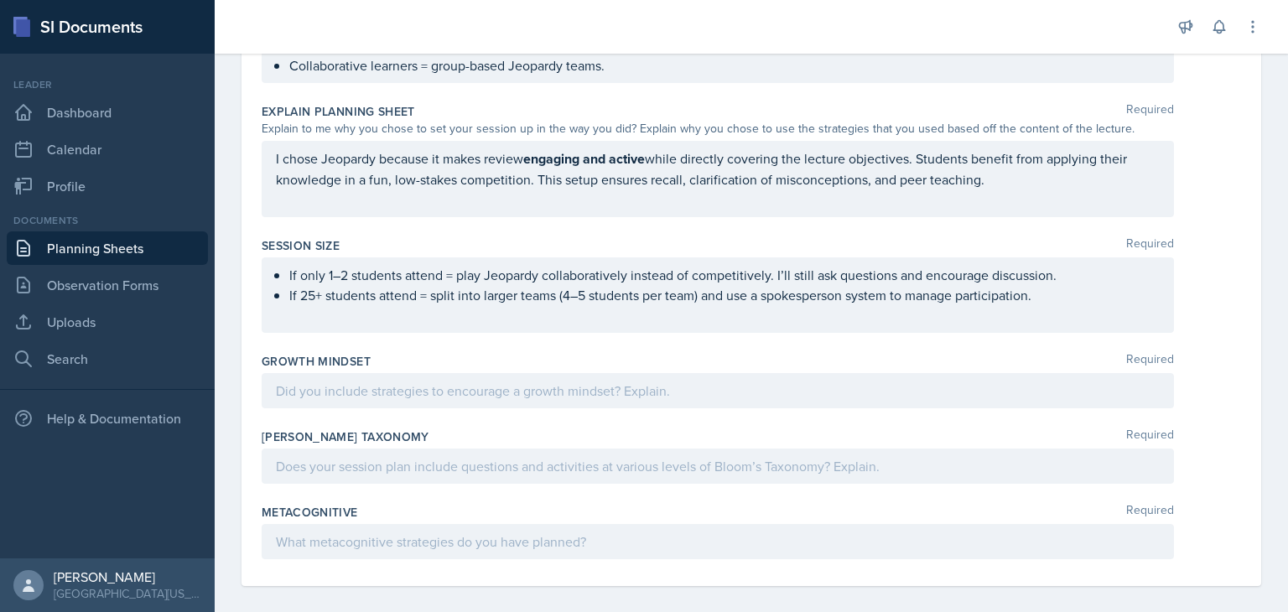
scroll to position [886, 0]
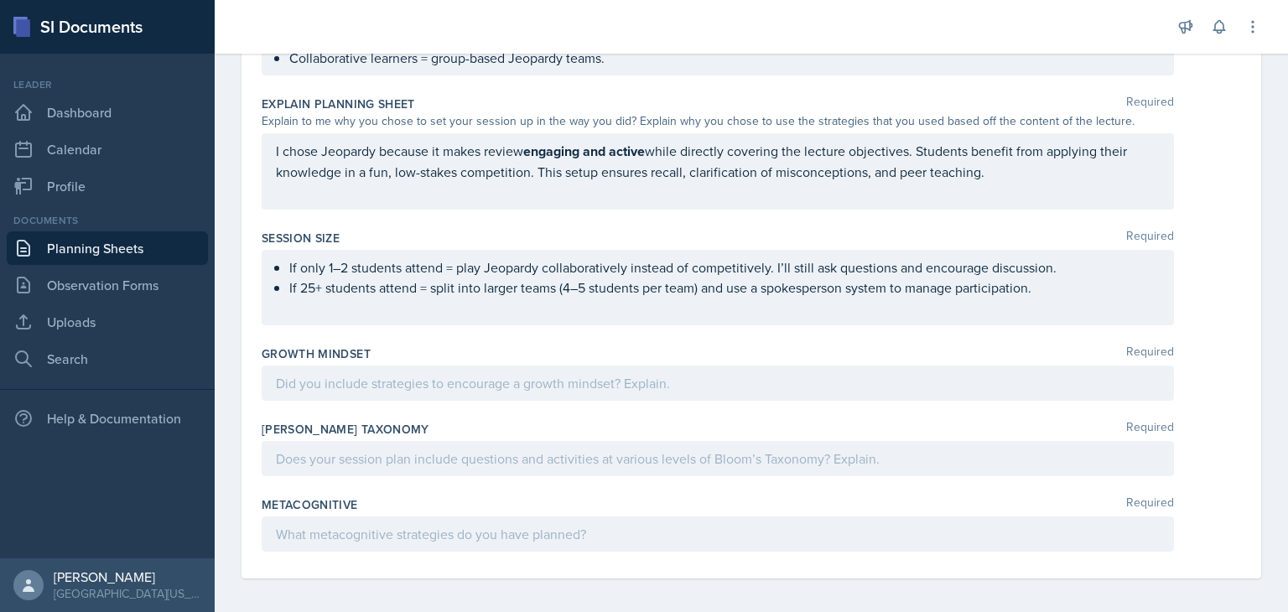
click at [331, 374] on p at bounding box center [718, 383] width 884 height 20
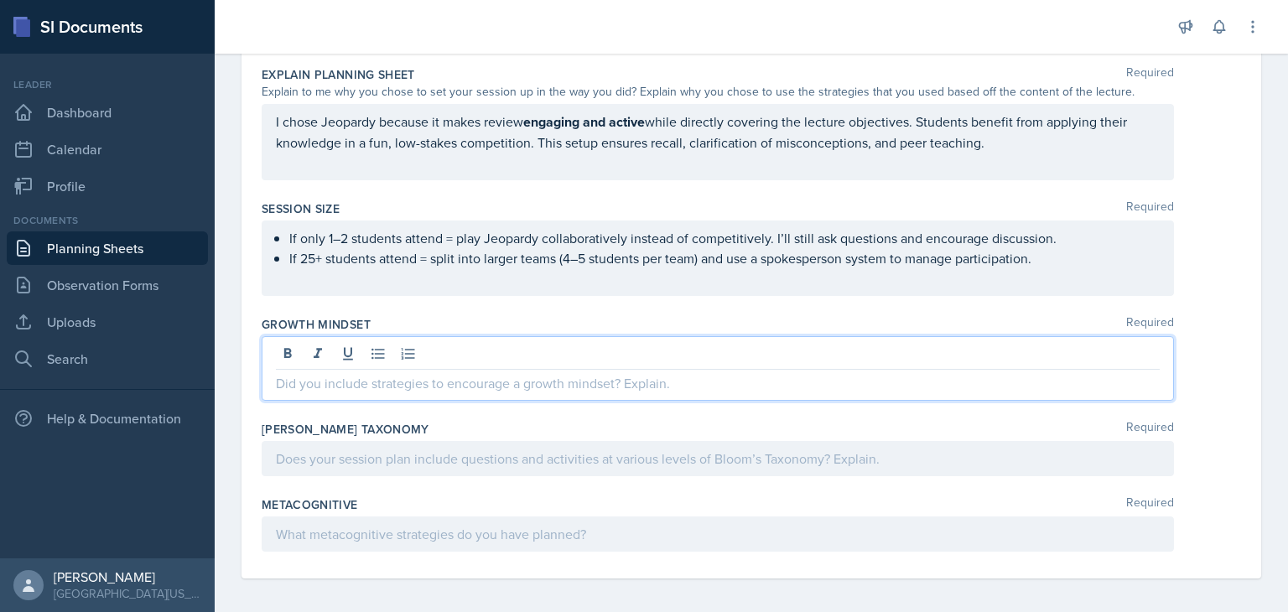
paste div
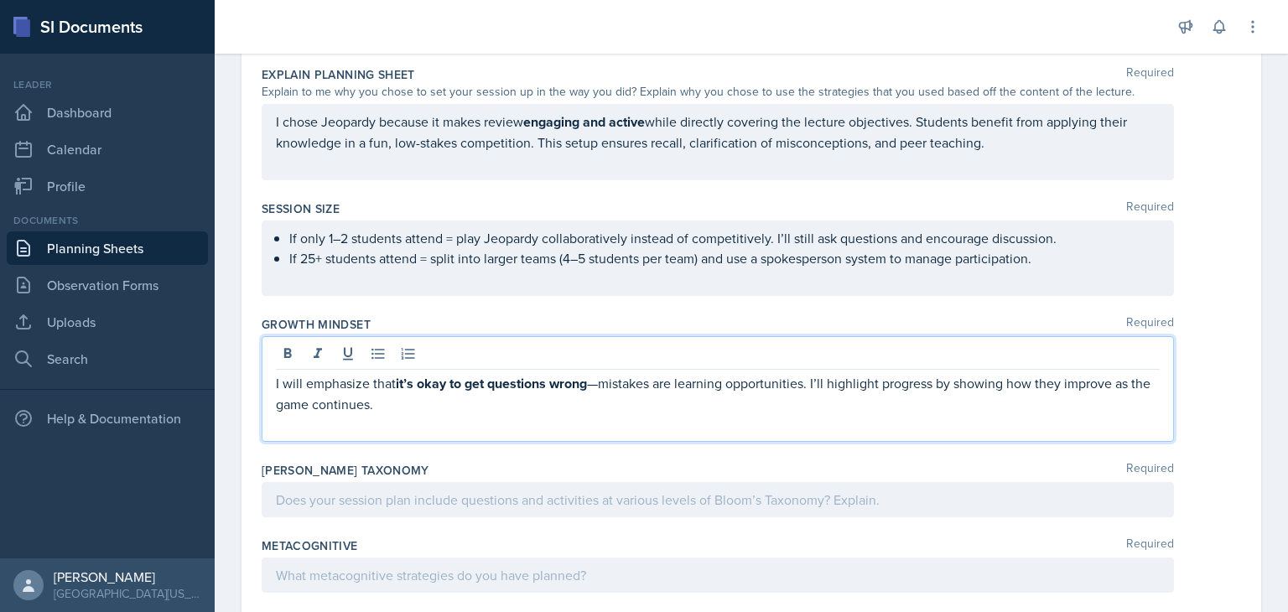
click at [604, 382] on p "I will emphasize that it’s okay to get questions wrong —mistakes are learning o…" at bounding box center [718, 393] width 884 height 41
click at [605, 381] on p "I will emphasize that it’s okay to get questions wrong . mistakes are learning …" at bounding box center [718, 393] width 884 height 41
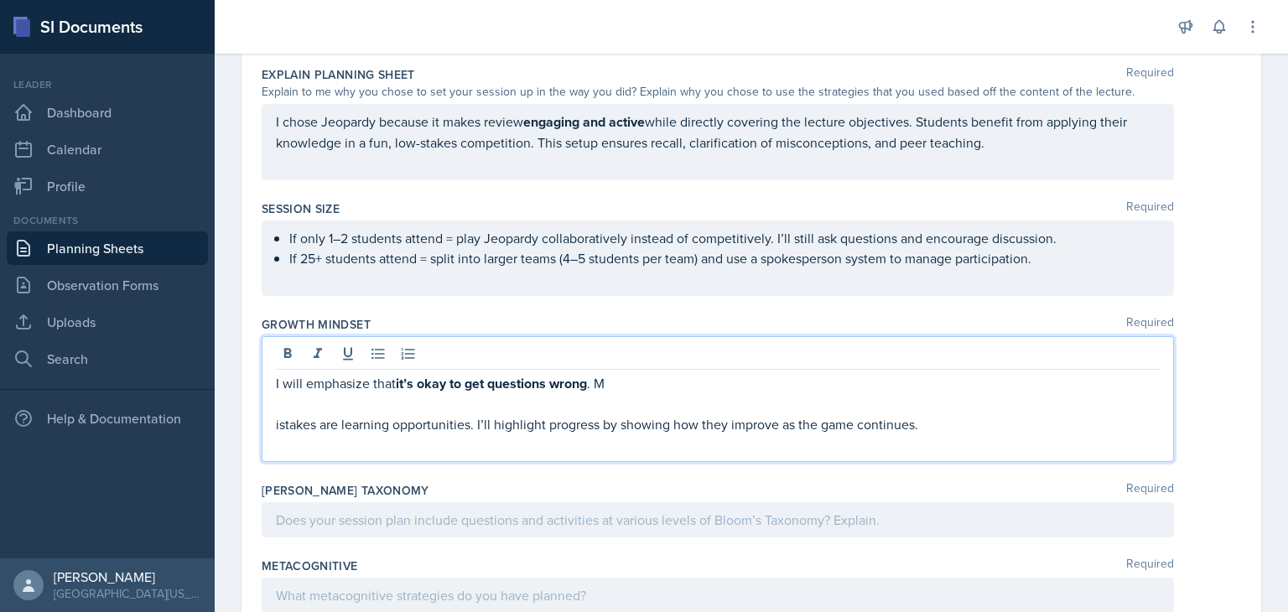
click at [597, 380] on p "I will emphasize that it’s okay to get questions wrong . M" at bounding box center [718, 383] width 884 height 21
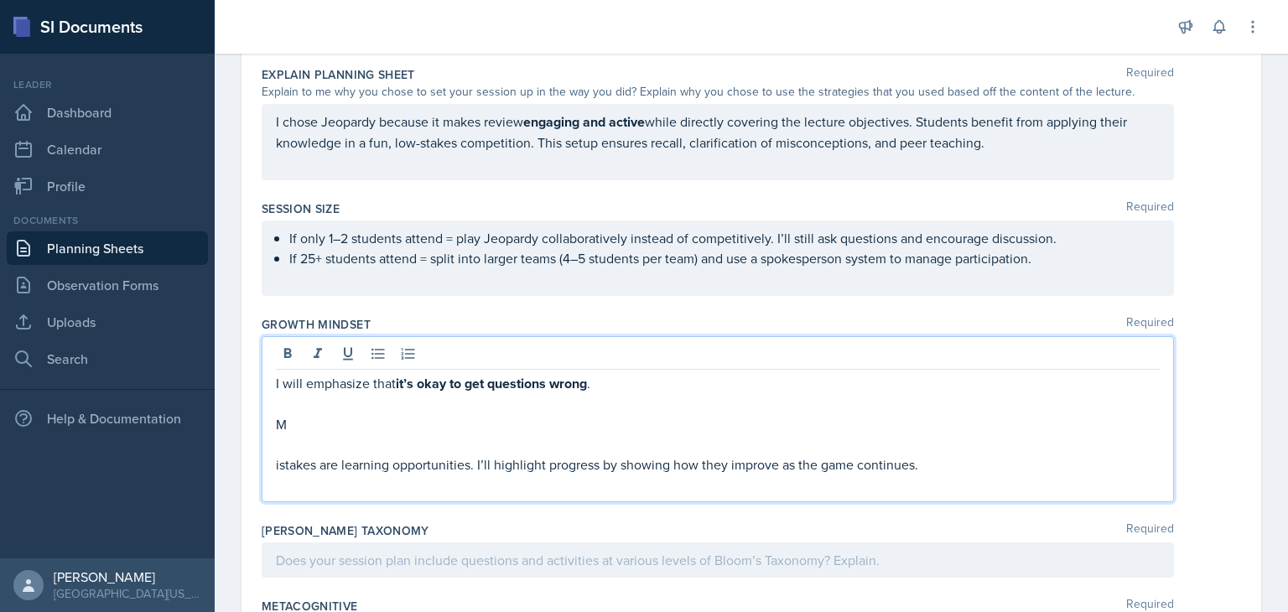
click at [273, 463] on div "I will emphasize that it’s okay to get questions wrong . M istakes are learning…" at bounding box center [718, 419] width 912 height 166
click at [278, 463] on p "istakes are learning opportunities. I’ll highlight progress by showing how they…" at bounding box center [718, 464] width 884 height 20
click at [276, 463] on p "istakes are learning opportunities. I’ll highlight progress by showing how they…" at bounding box center [718, 464] width 884 height 20
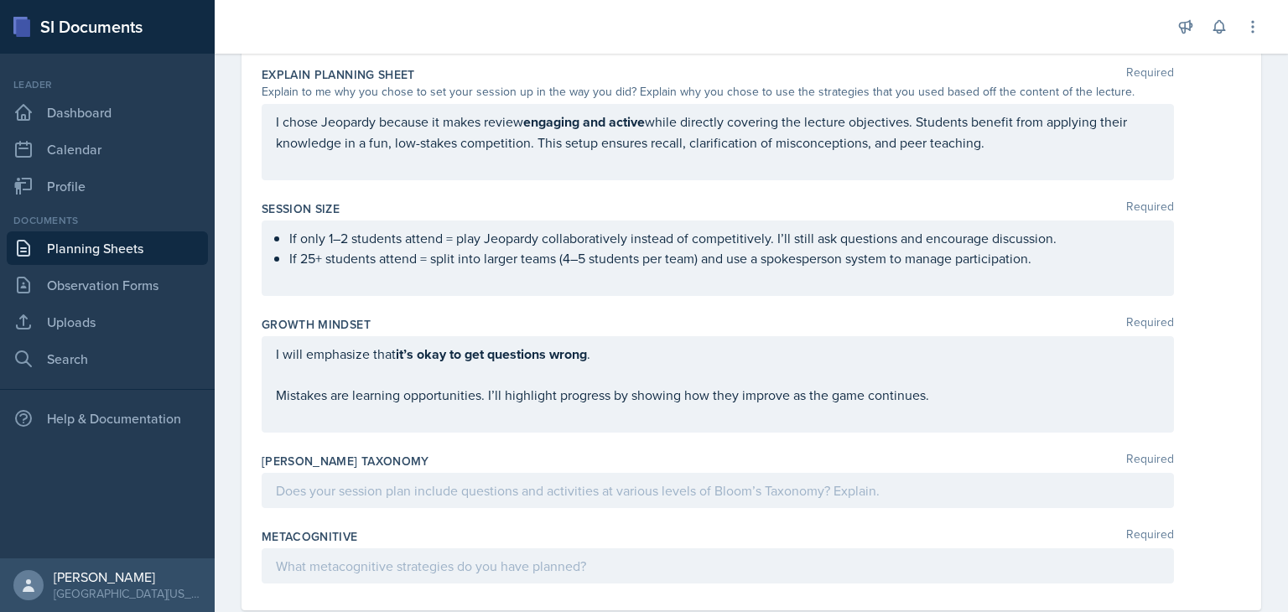
scroll to position [947, 0]
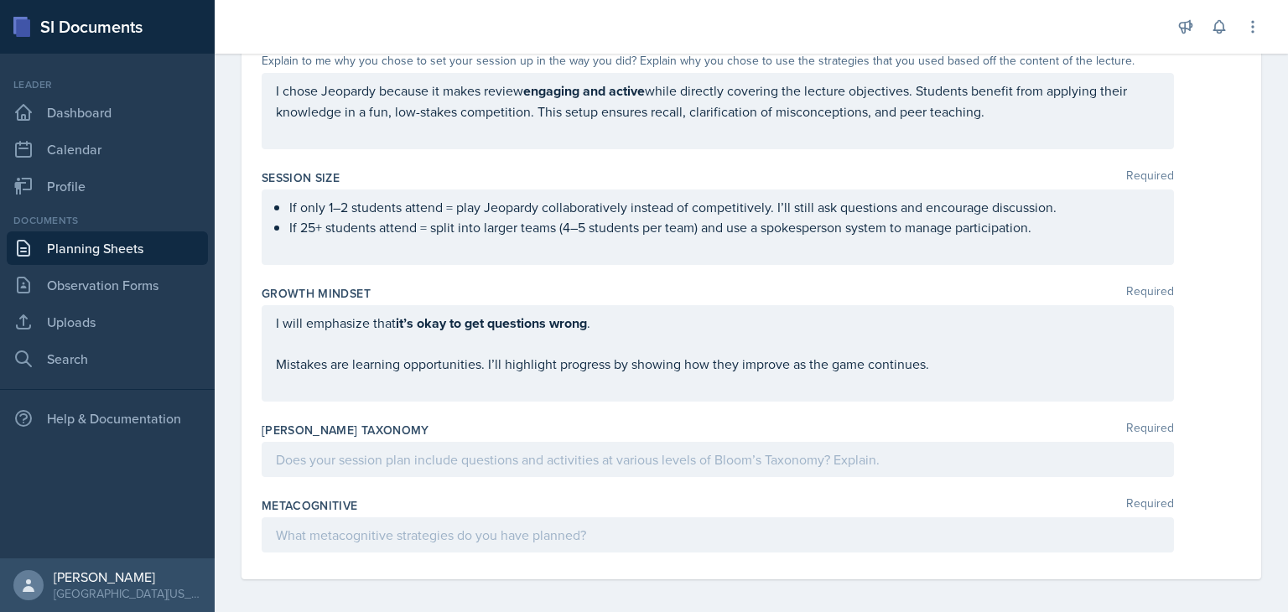
click at [343, 450] on div at bounding box center [718, 459] width 912 height 35
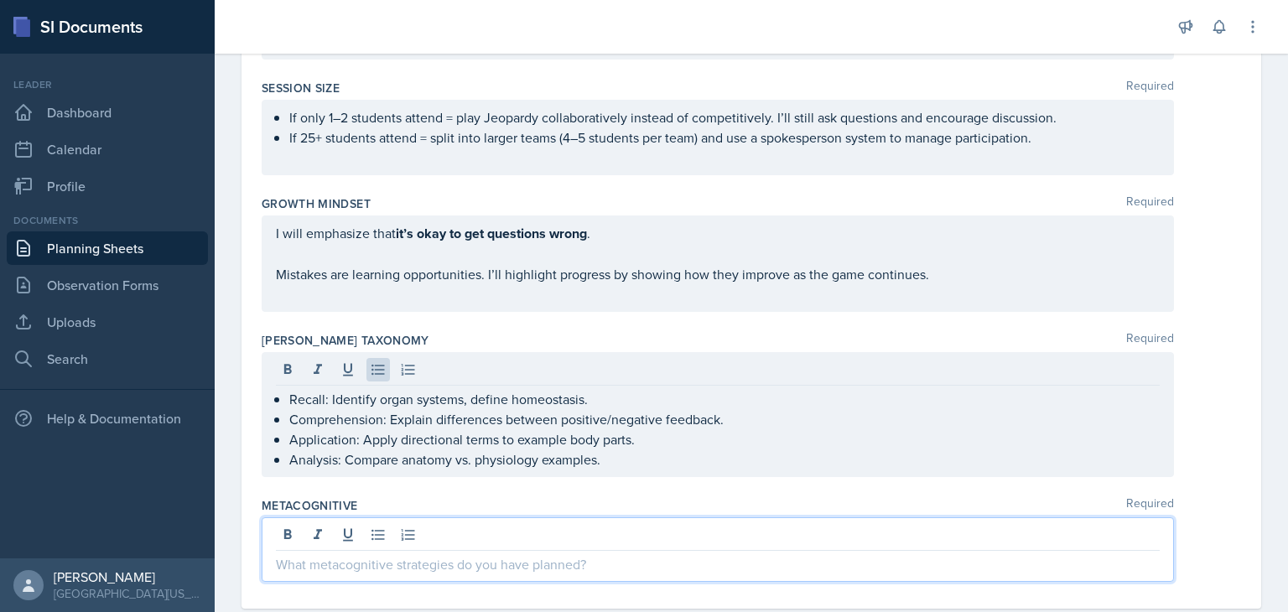
scroll to position [1036, 0]
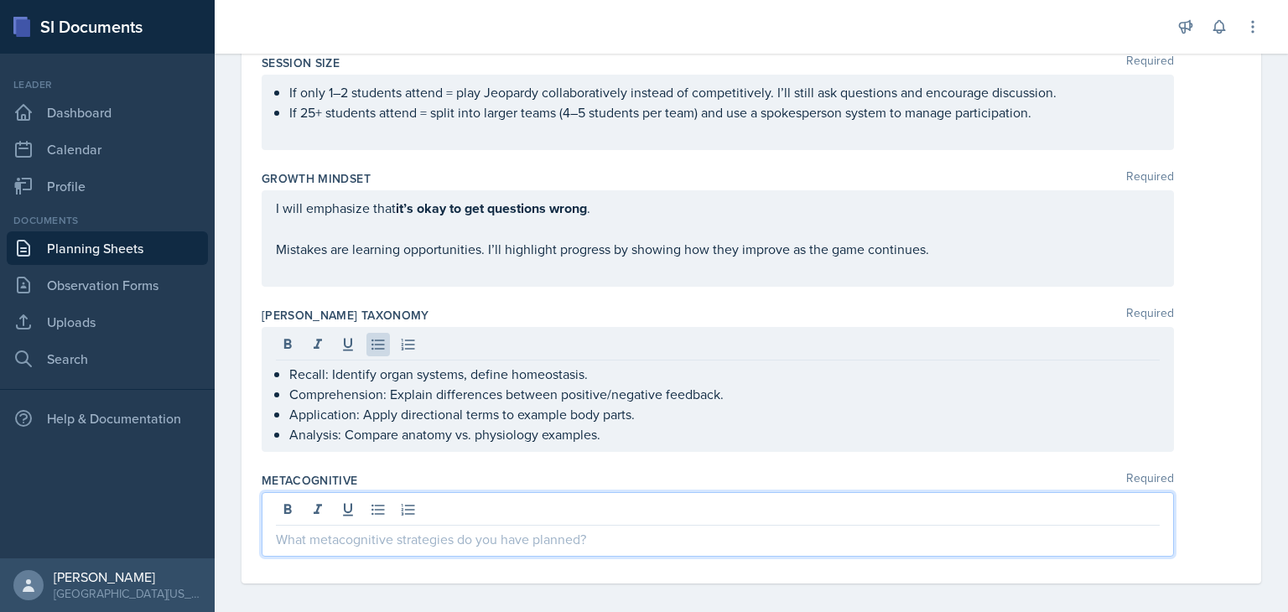
click at [529, 532] on p at bounding box center [718, 539] width 884 height 20
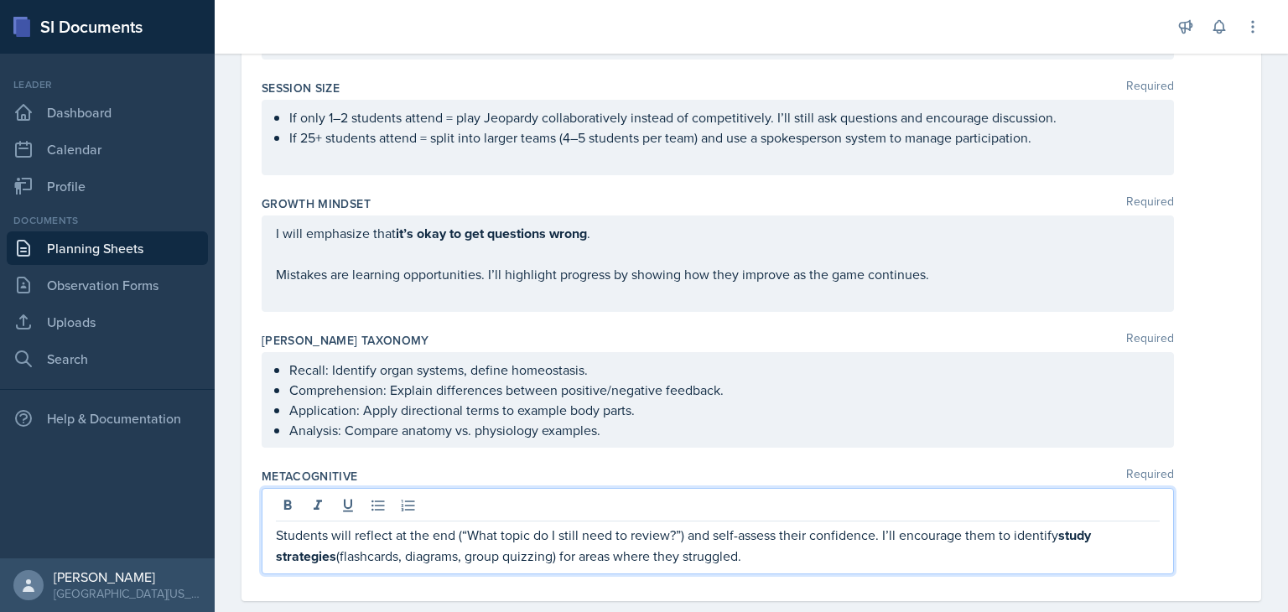
scroll to position [1057, 0]
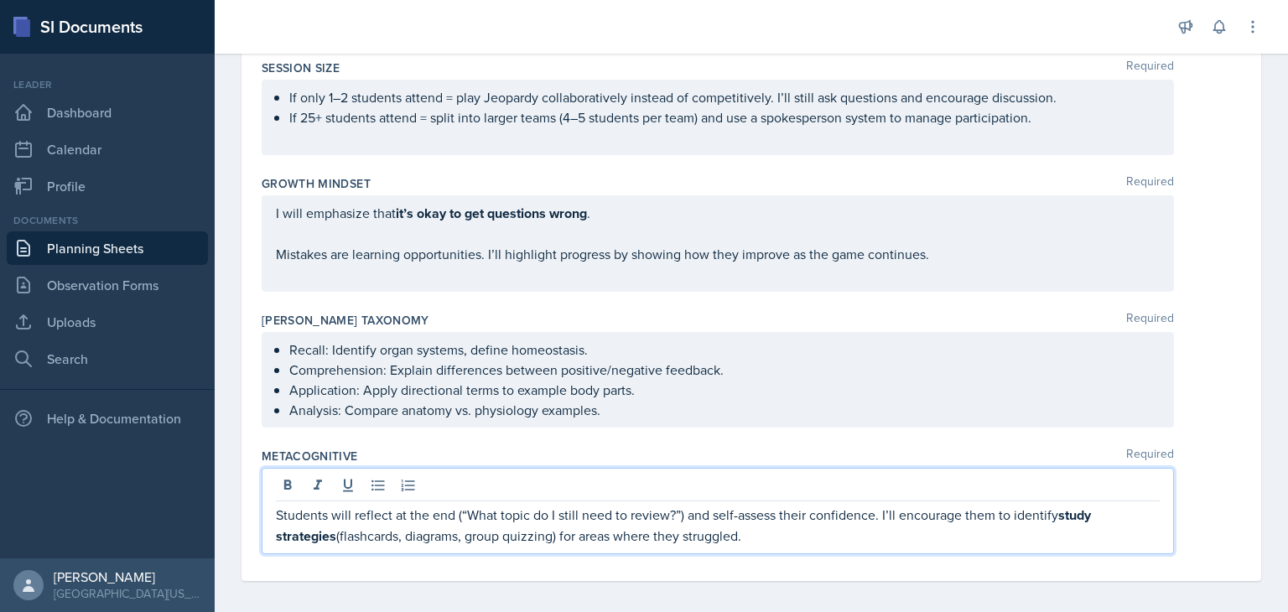
click at [529, 508] on p "Students will reflect at the end (“What topic do I still need to review?”) and …" at bounding box center [718, 526] width 884 height 42
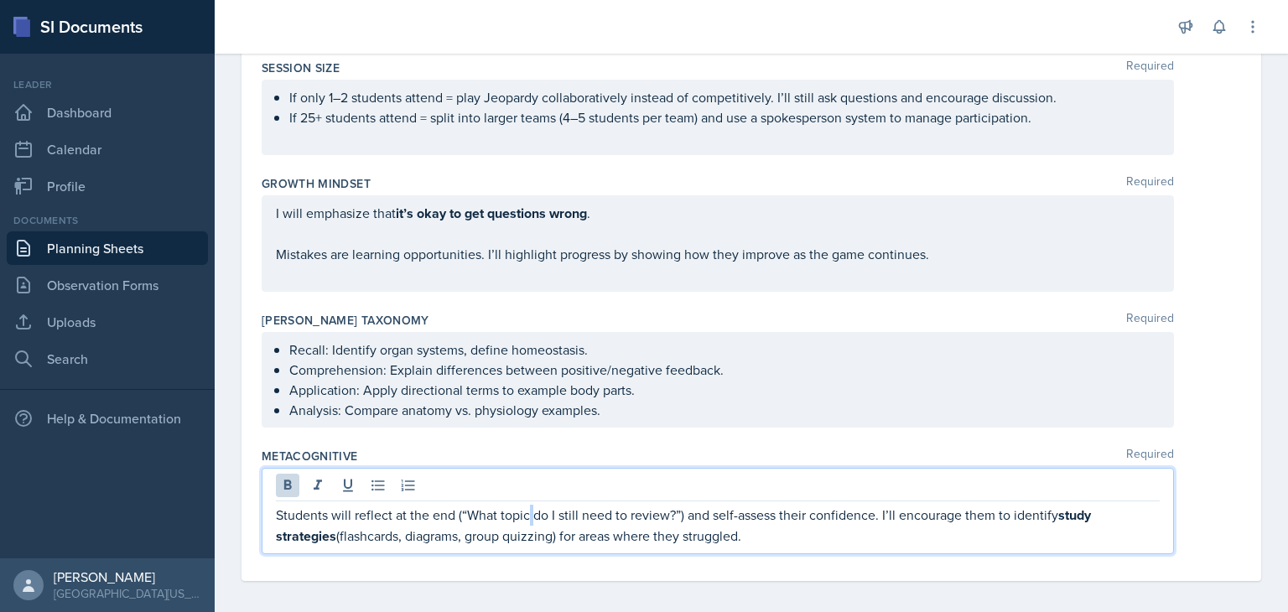
copy p "Students will reflect at the end (“What topic do I still need to review?”) and …"
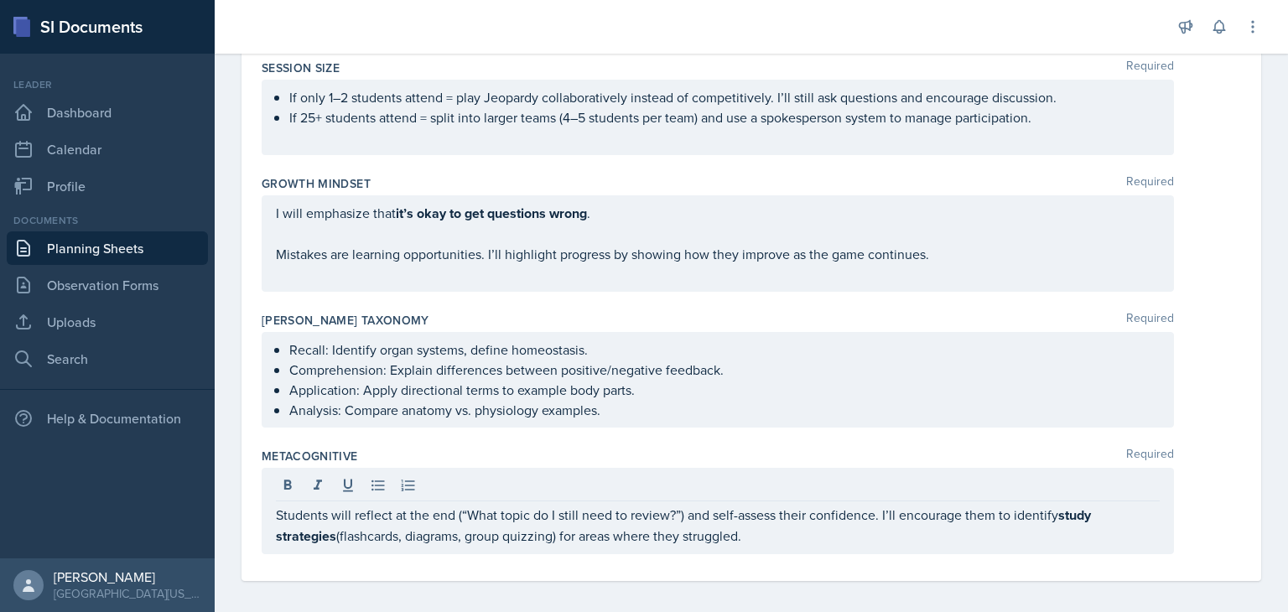
click at [1191, 530] on div "Students will reflect at the end (“What topic do I still need to review?”) and …" at bounding box center [751, 511] width 979 height 86
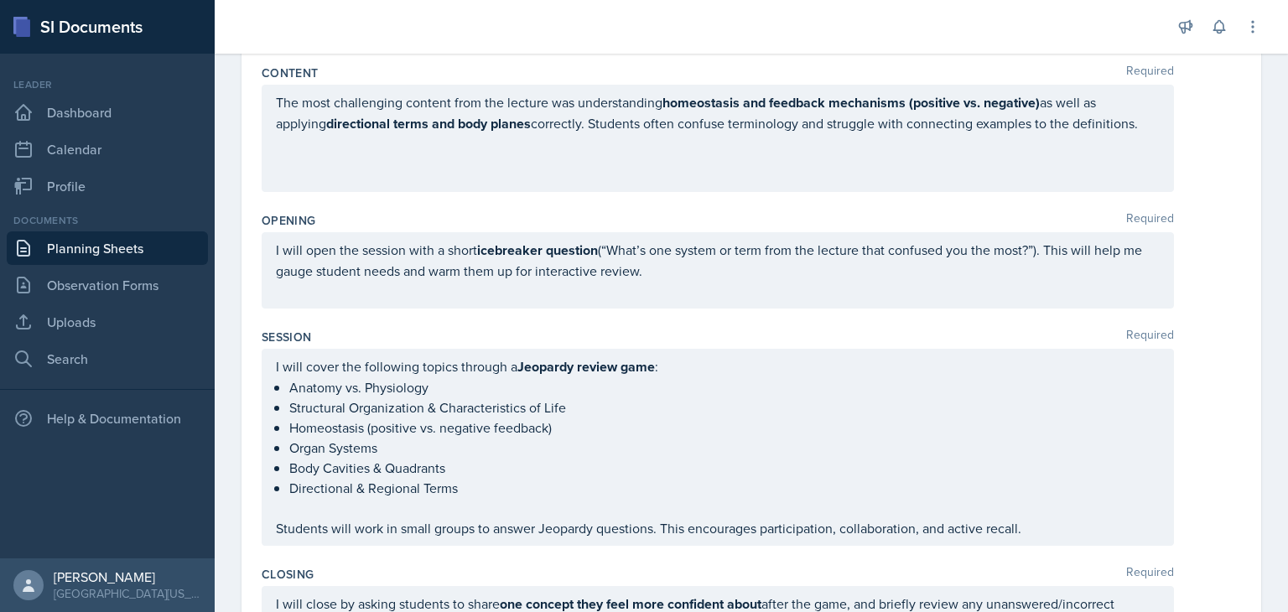
scroll to position [0, 0]
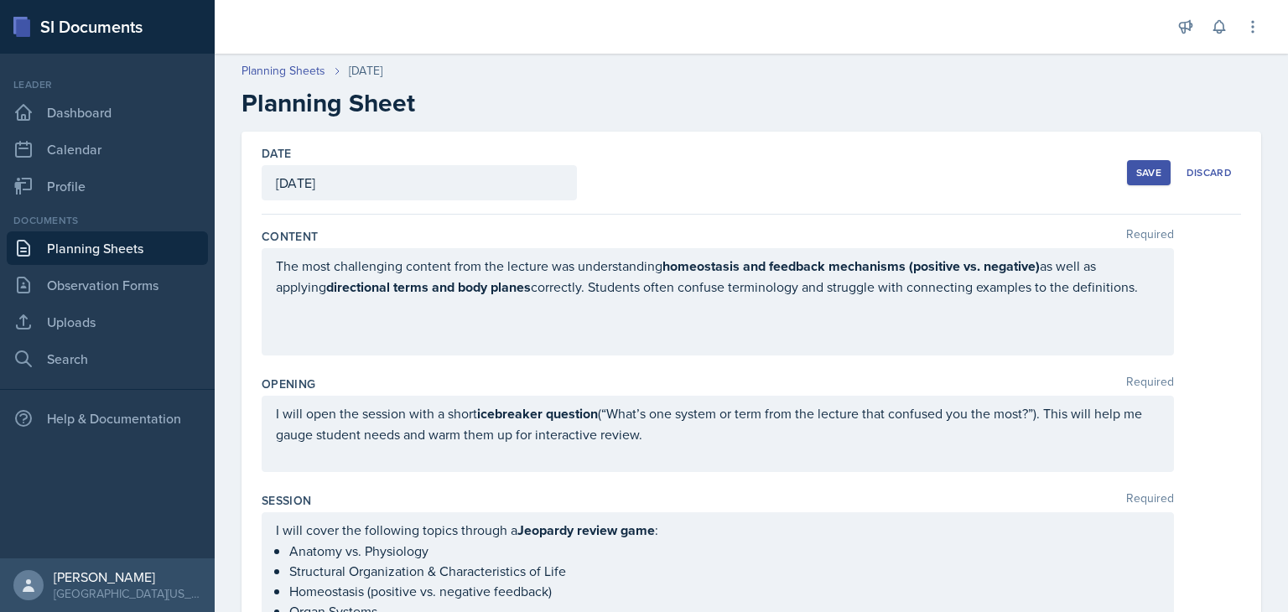
click at [351, 190] on div "[DATE]" at bounding box center [419, 182] width 315 height 35
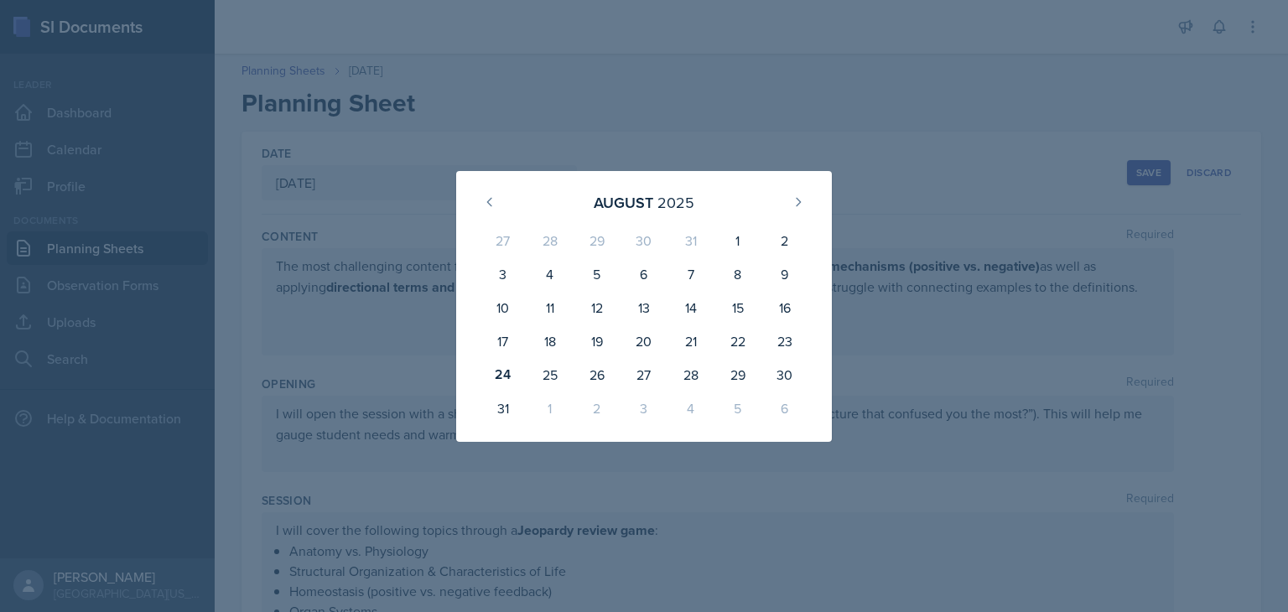
click at [831, 173] on div "[DATE] 27 28 29 30 31 1 2 3 4 5 6 7 8 9 10 11 12 13 14 15 16 17 18 19 20 21 22 …" at bounding box center [644, 306] width 376 height 271
click at [855, 164] on div at bounding box center [644, 306] width 1288 height 612
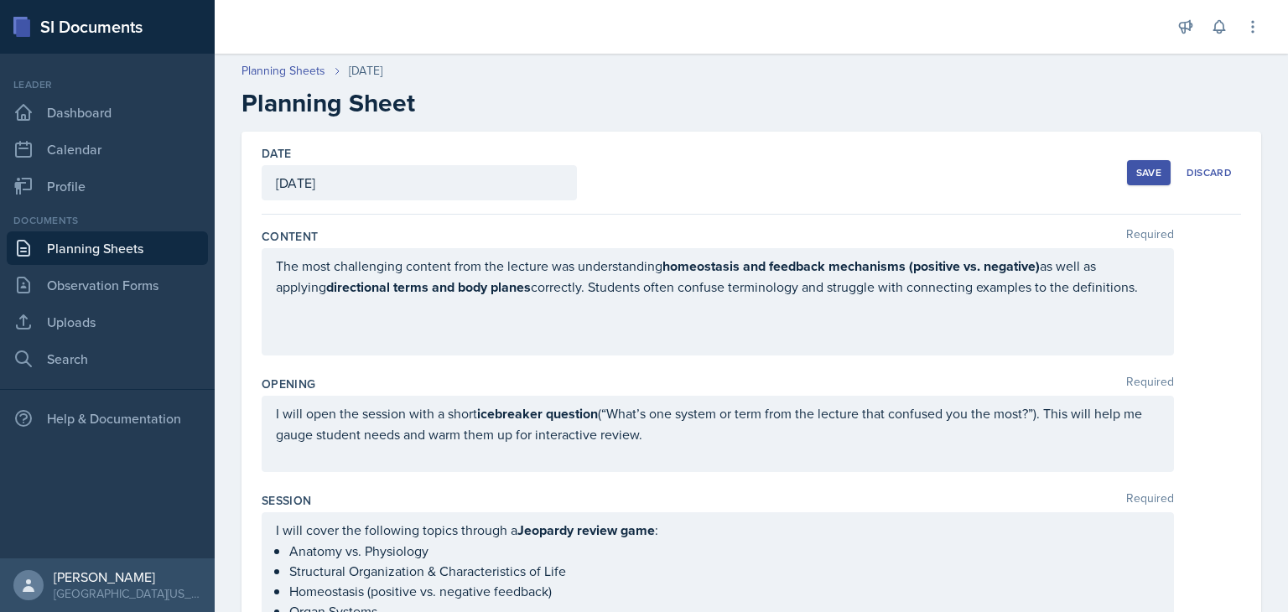
click at [1140, 177] on div "Save" at bounding box center [1148, 172] width 25 height 13
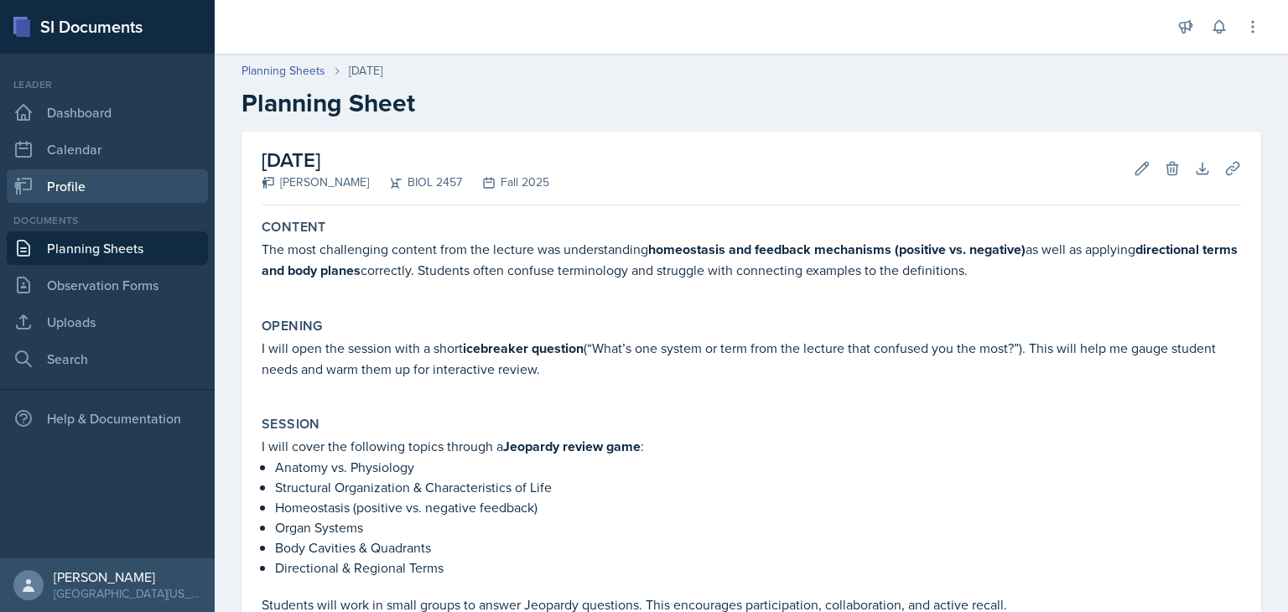
click at [131, 189] on link "Profile" at bounding box center [107, 186] width 201 height 34
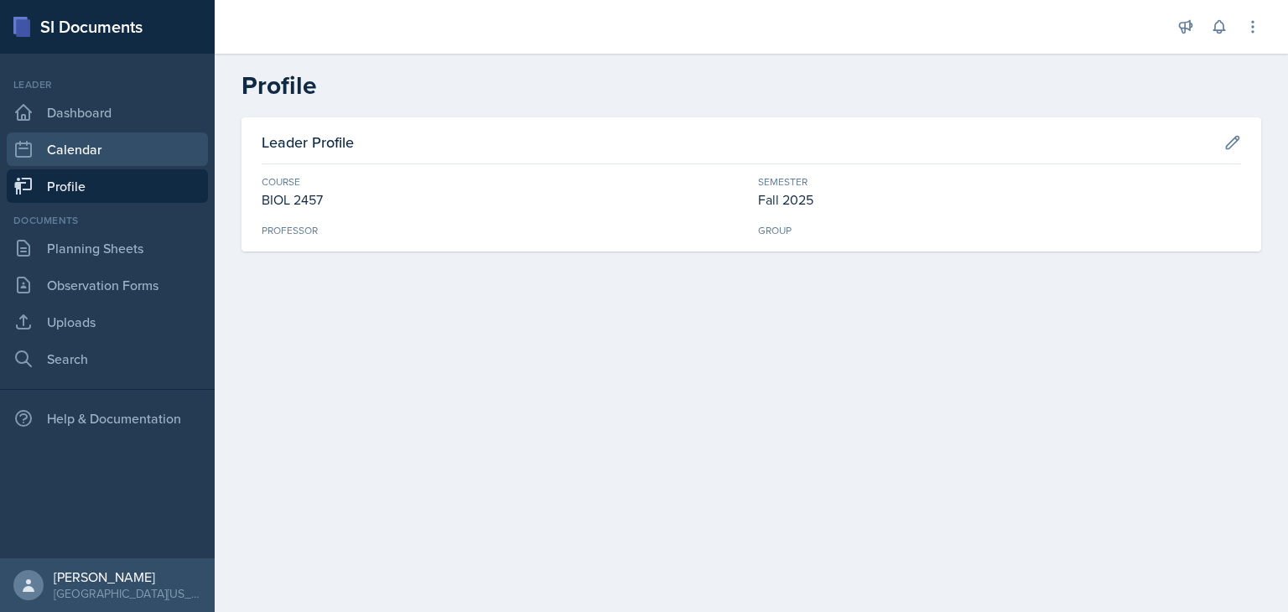
click at [127, 150] on link "Calendar" at bounding box center [107, 149] width 201 height 34
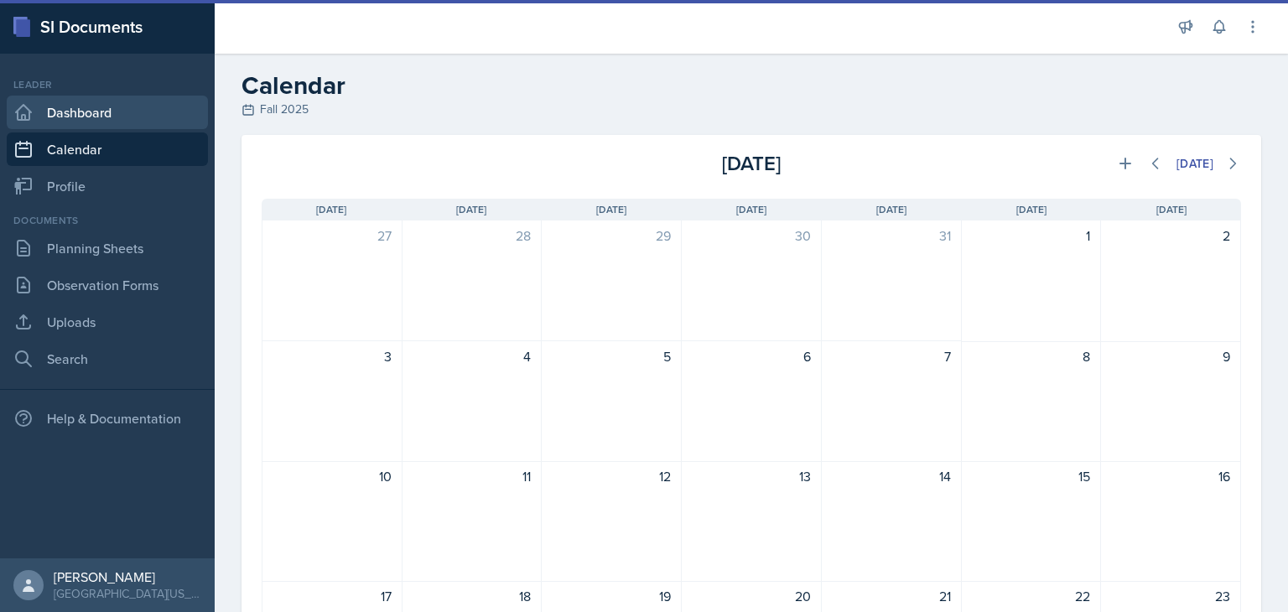
click at [127, 104] on link "Dashboard" at bounding box center [107, 113] width 201 height 34
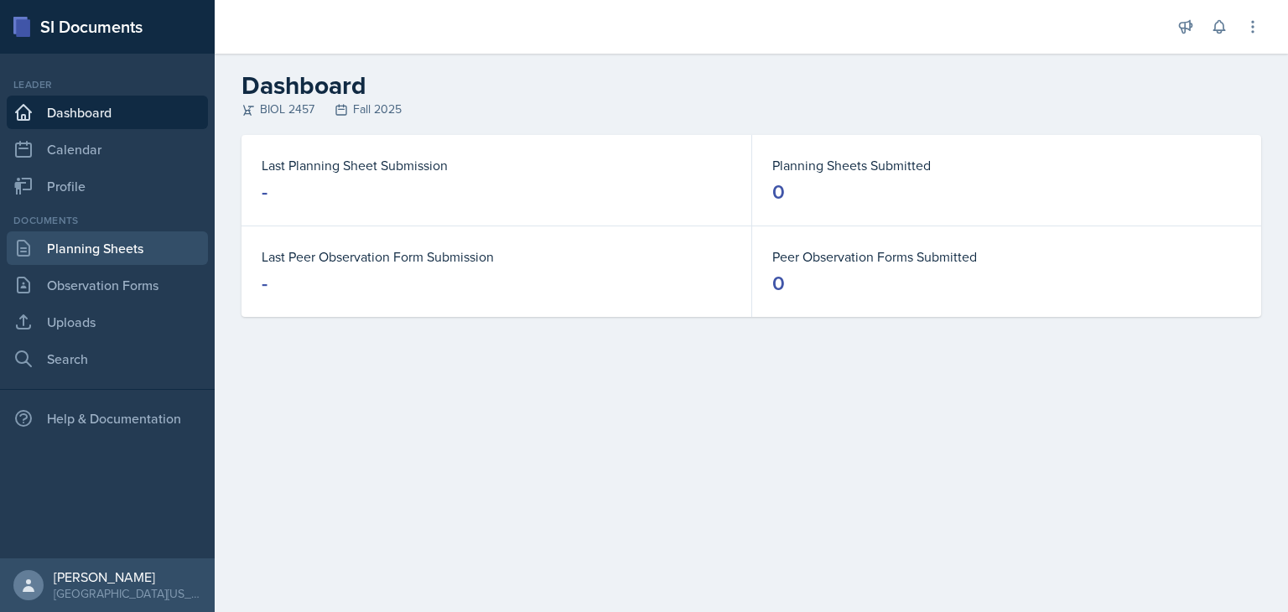
click at [117, 240] on link "Planning Sheets" at bounding box center [107, 248] width 201 height 34
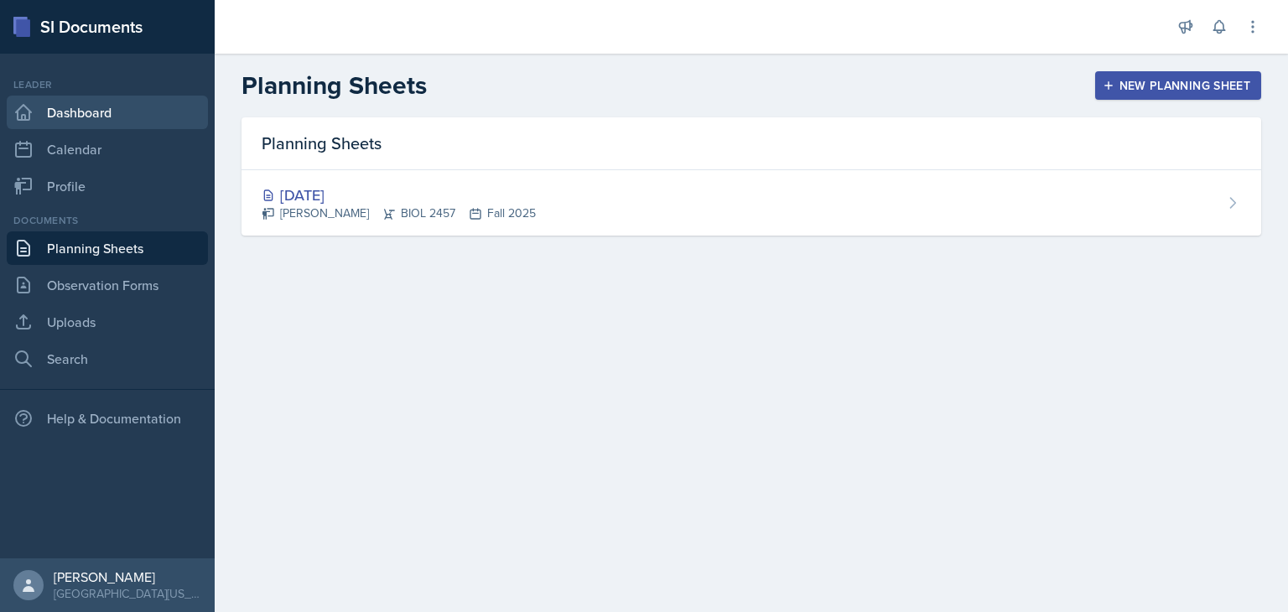
click at [90, 104] on link "Dashboard" at bounding box center [107, 113] width 201 height 34
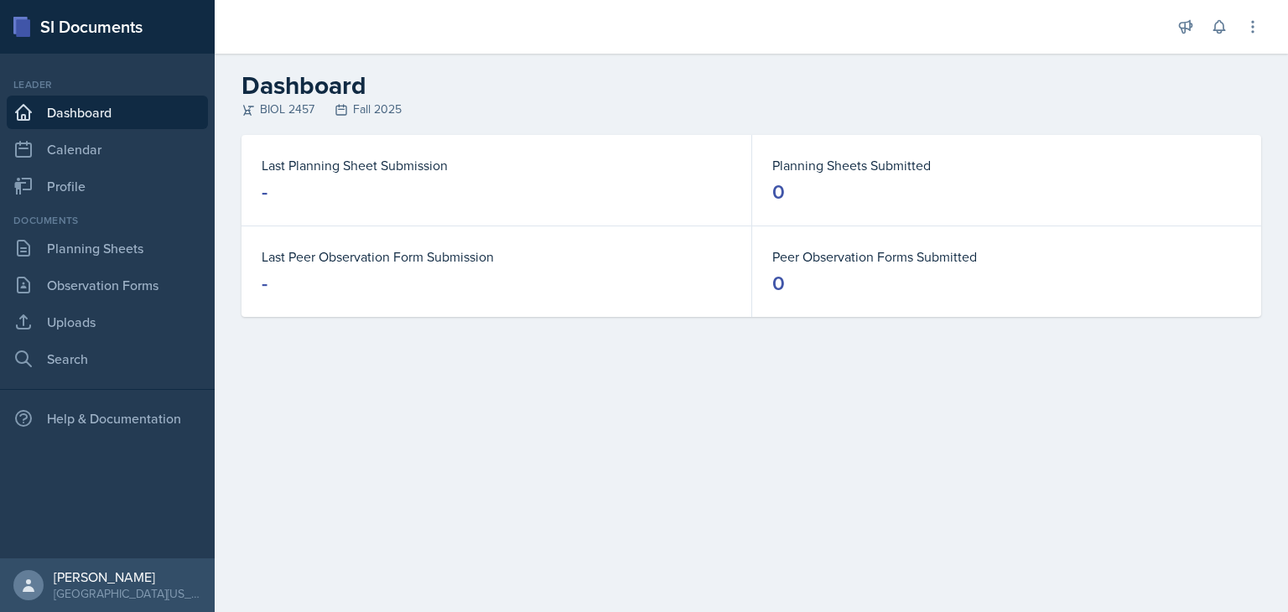
click at [803, 176] on dl "Planning Sheets Submitted 0" at bounding box center [1006, 180] width 469 height 50
click at [127, 265] on div "Documents Planning Sheets Observation Forms Uploads Search" at bounding box center [107, 294] width 201 height 163
click at [121, 247] on link "Planning Sheets" at bounding box center [107, 248] width 201 height 34
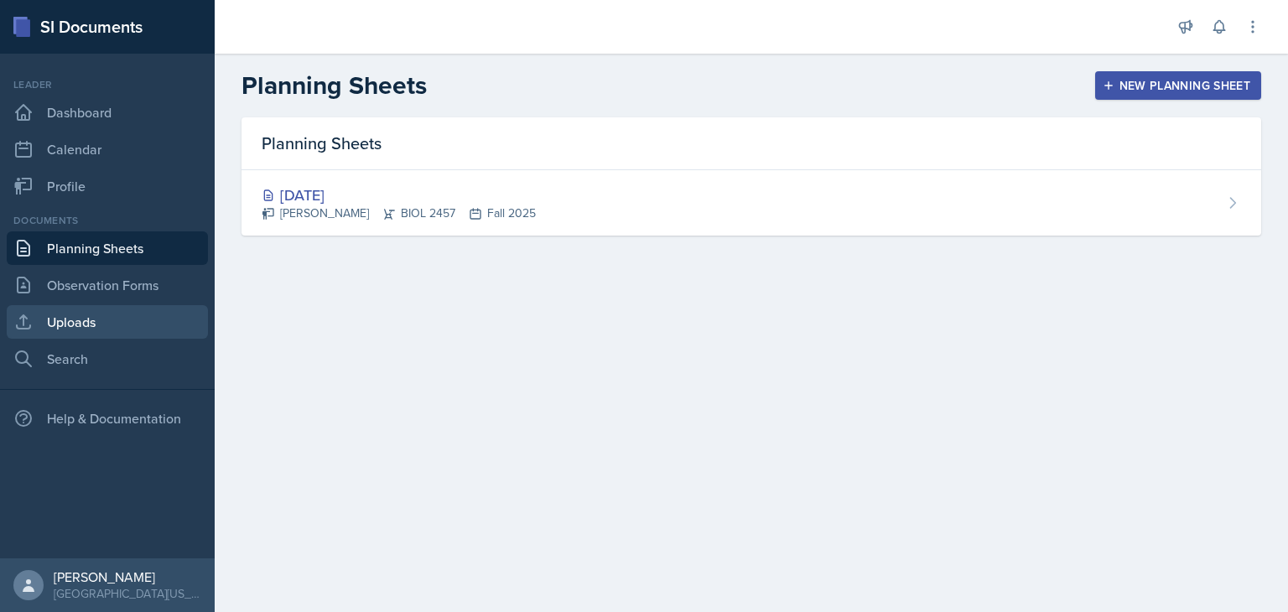
click at [111, 336] on link "Uploads" at bounding box center [107, 322] width 201 height 34
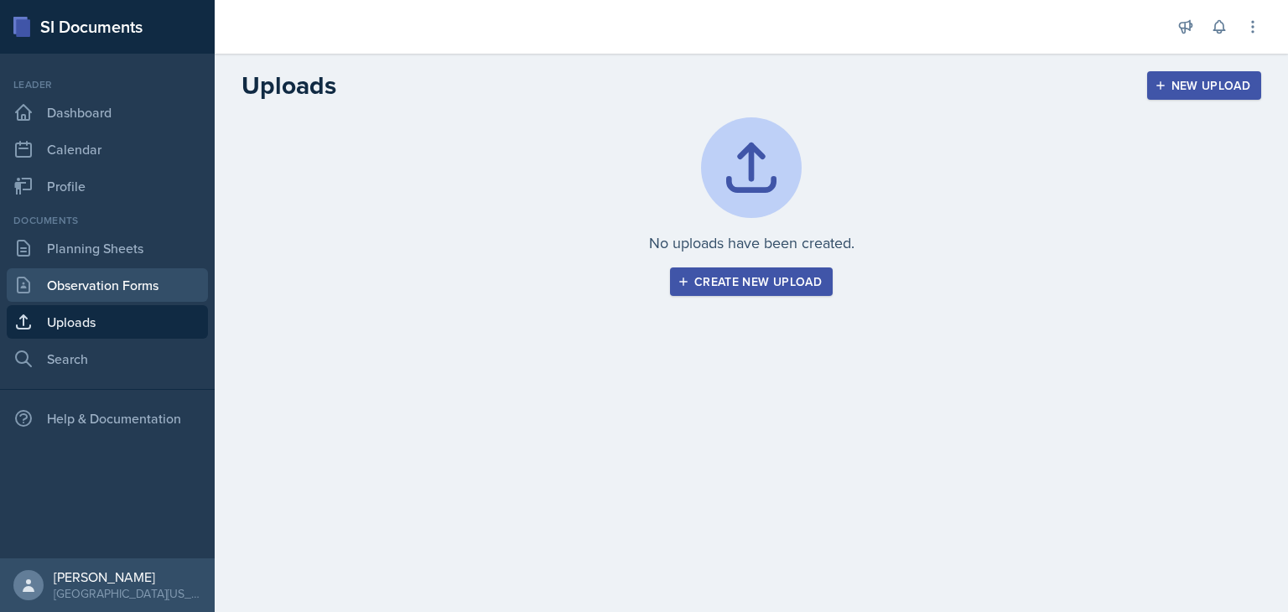
click at [143, 283] on link "Observation Forms" at bounding box center [107, 285] width 201 height 34
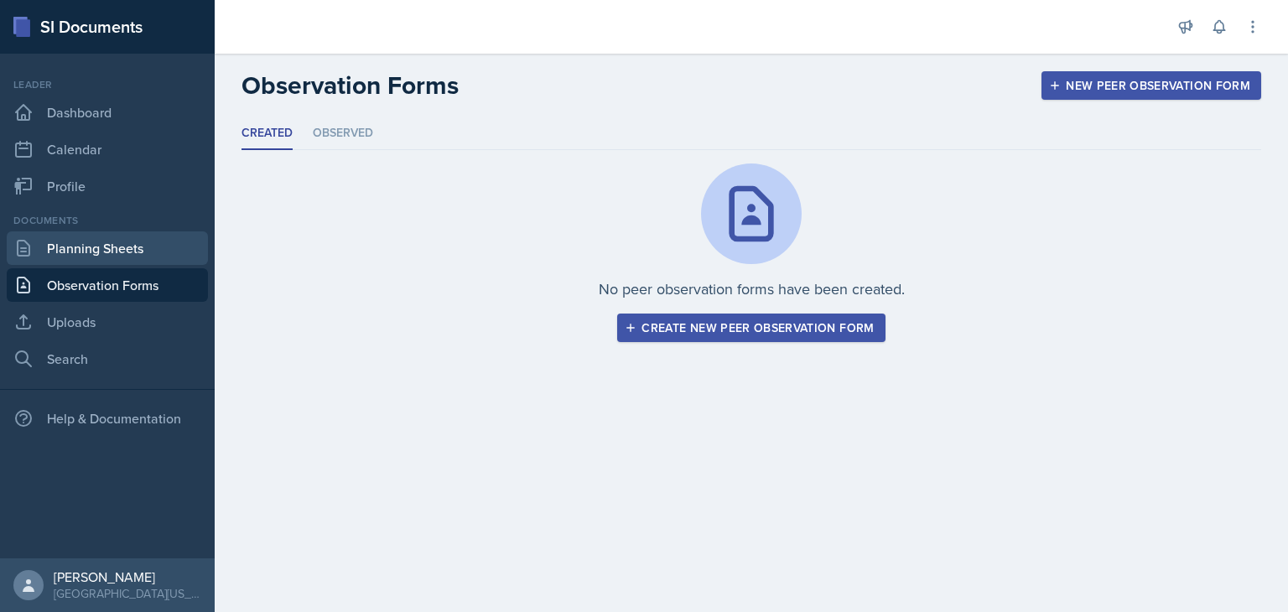
click at [138, 253] on link "Planning Sheets" at bounding box center [107, 248] width 201 height 34
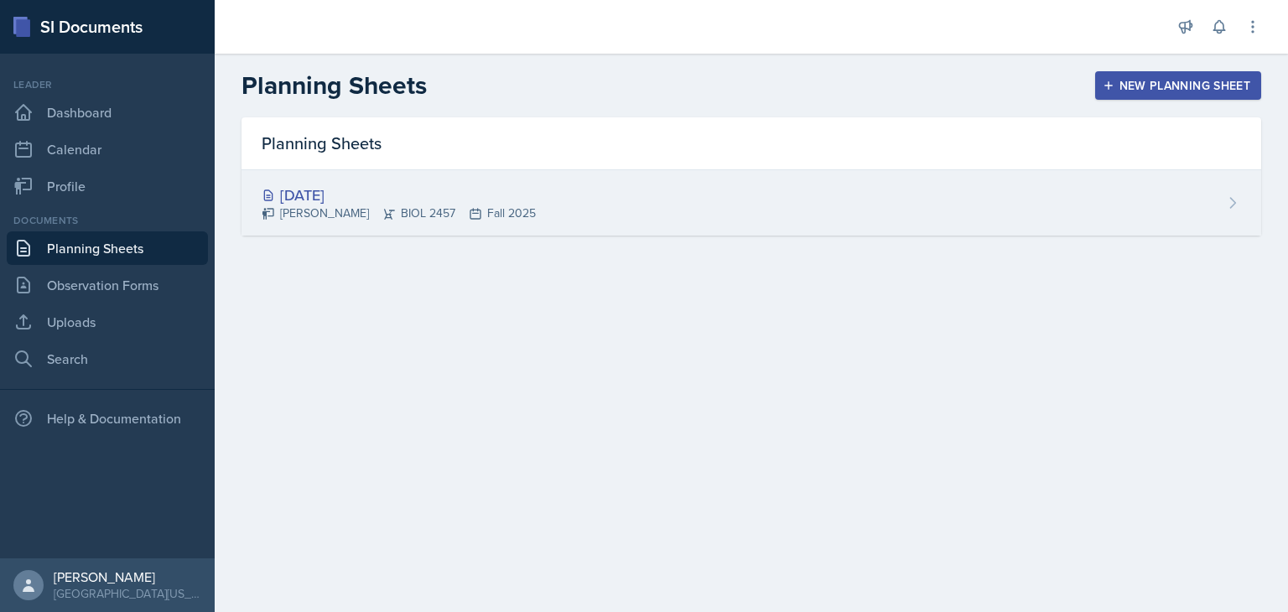
click at [380, 189] on div "[DATE]" at bounding box center [399, 195] width 274 height 23
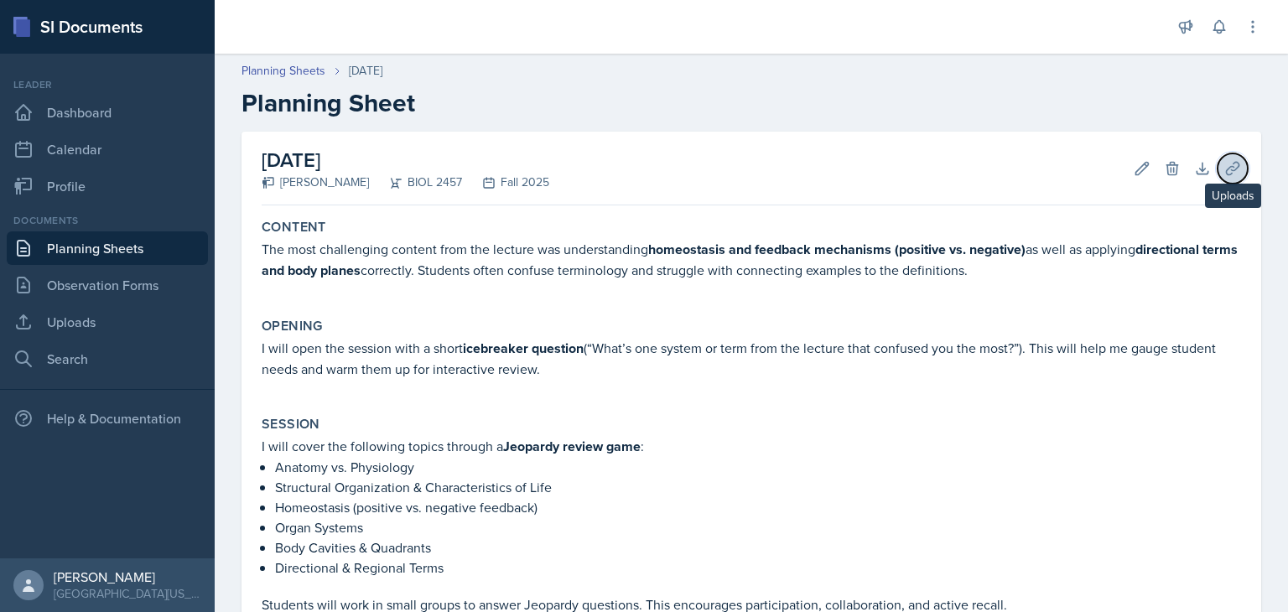
click at [1224, 174] on icon at bounding box center [1232, 168] width 17 height 17
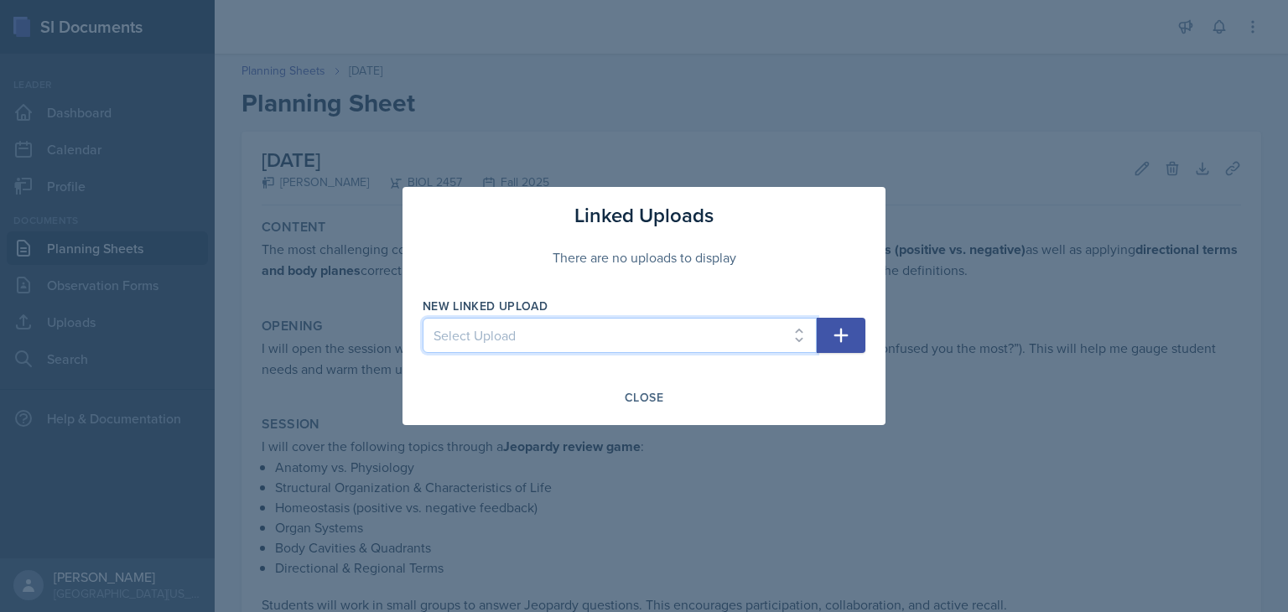
click at [560, 322] on select "Select Upload" at bounding box center [620, 335] width 394 height 35
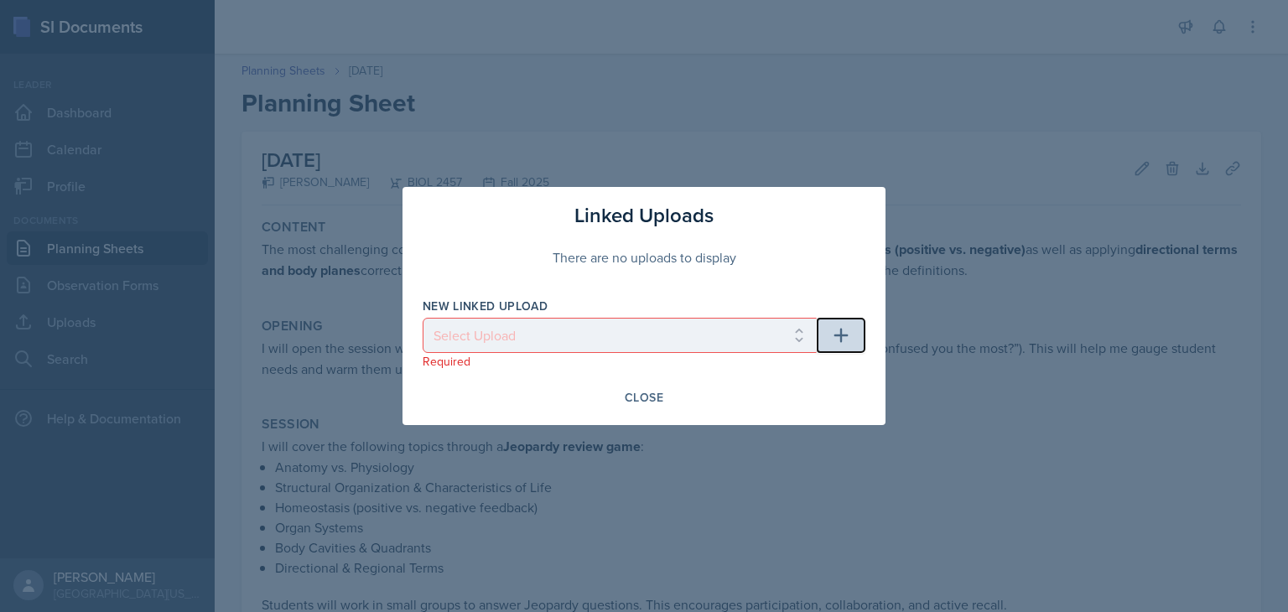
click at [830, 328] on button "button" at bounding box center [841, 335] width 49 height 35
click at [842, 330] on icon "button" at bounding box center [841, 335] width 20 height 20
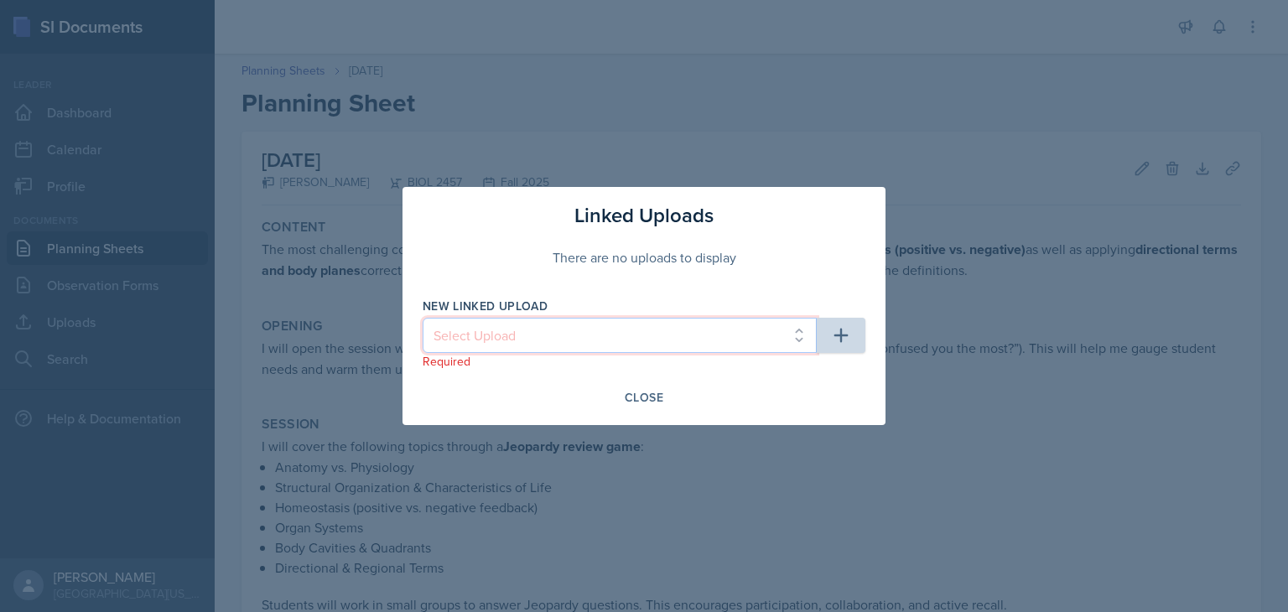
click at [802, 334] on select "Select Upload" at bounding box center [620, 335] width 394 height 35
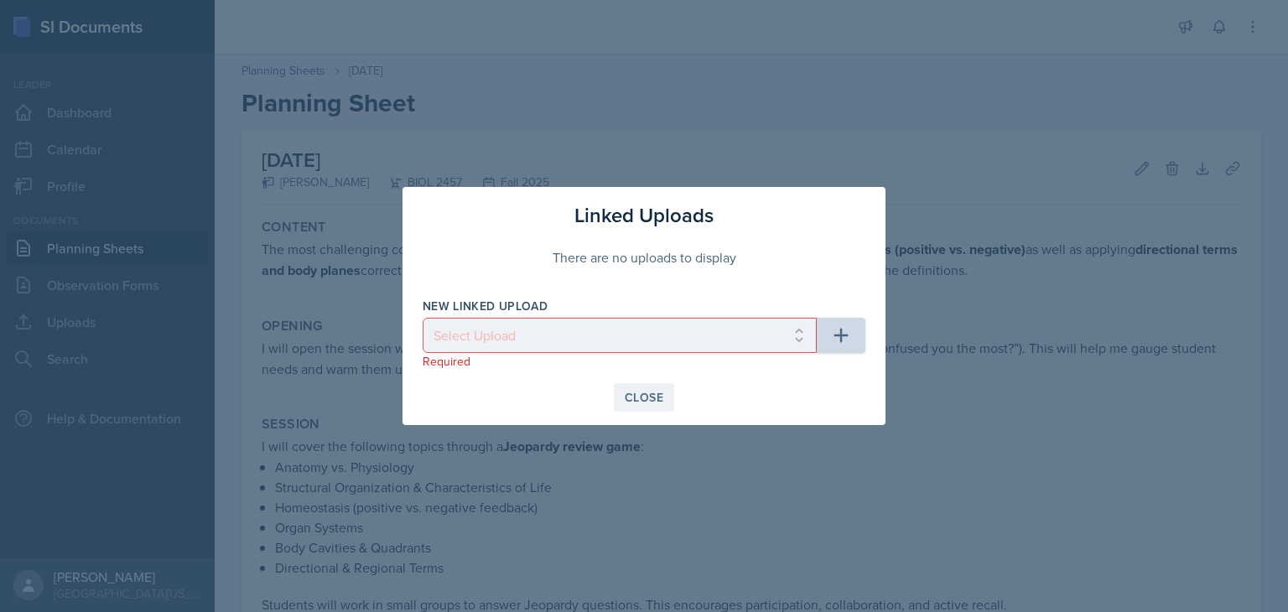
click at [644, 391] on div "Close" at bounding box center [644, 397] width 39 height 13
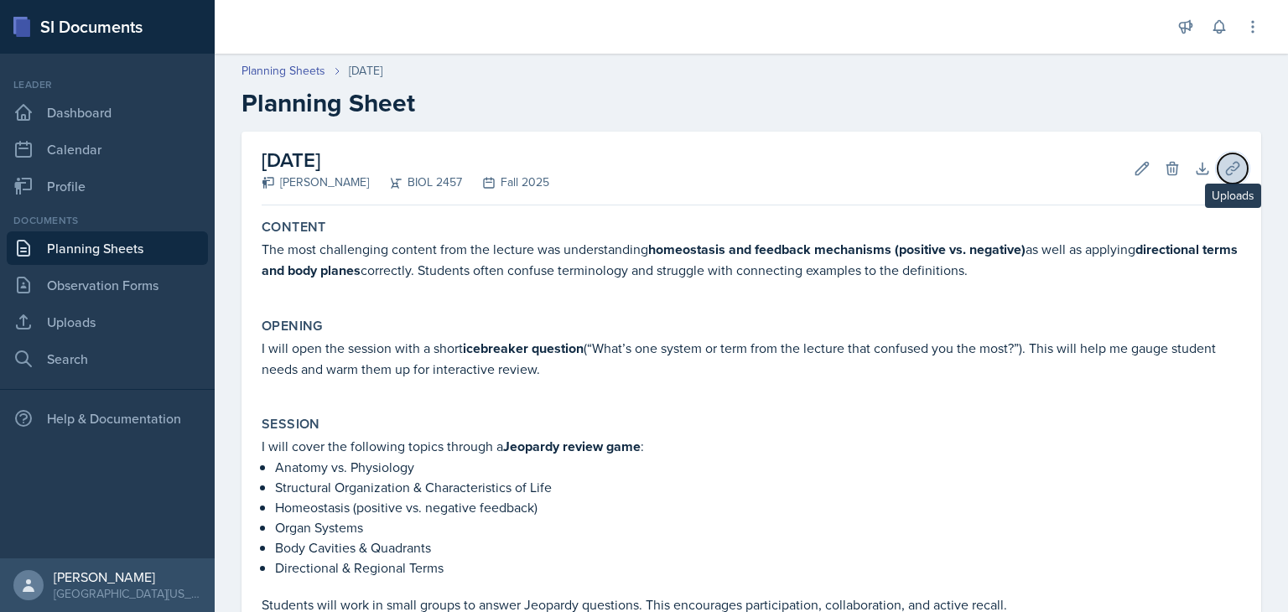
click at [1227, 164] on icon at bounding box center [1232, 168] width 17 height 17
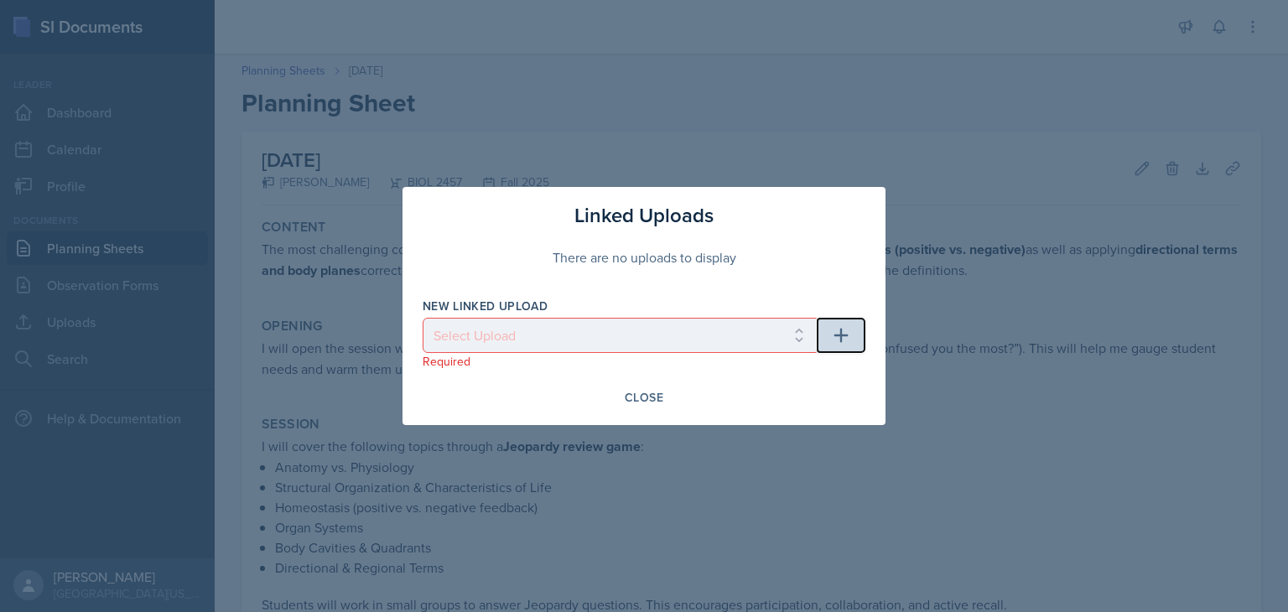
click at [841, 335] on icon "button" at bounding box center [841, 336] width 14 height 14
click at [839, 335] on icon "button" at bounding box center [841, 336] width 14 height 14
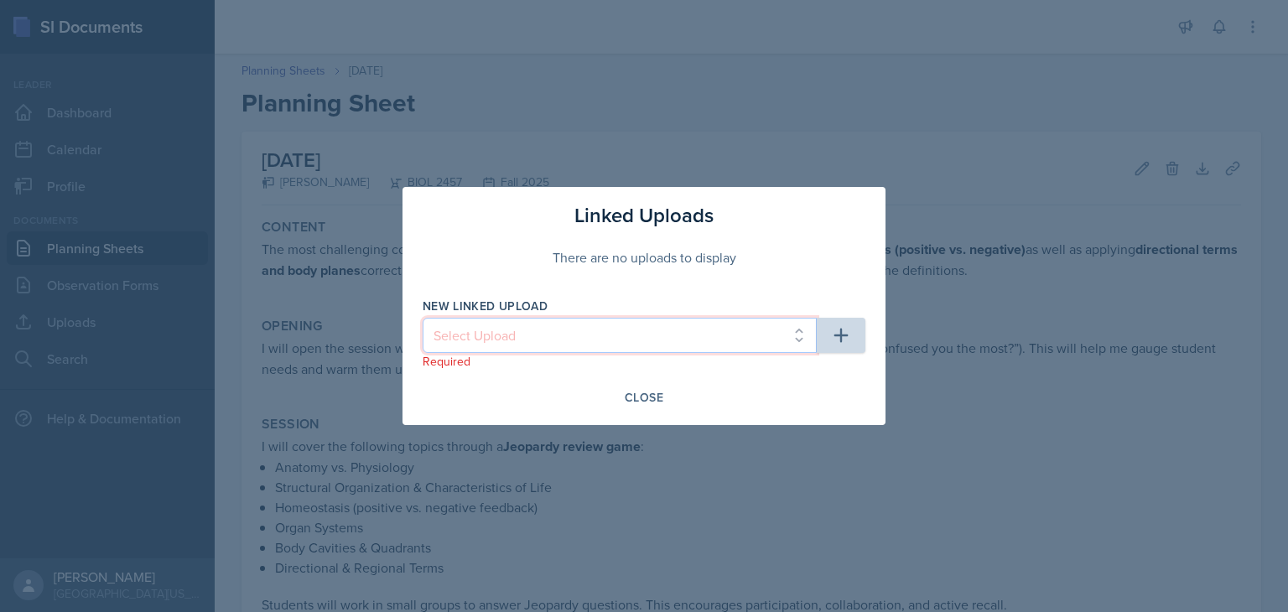
click at [562, 340] on select "Select Upload" at bounding box center [620, 335] width 394 height 35
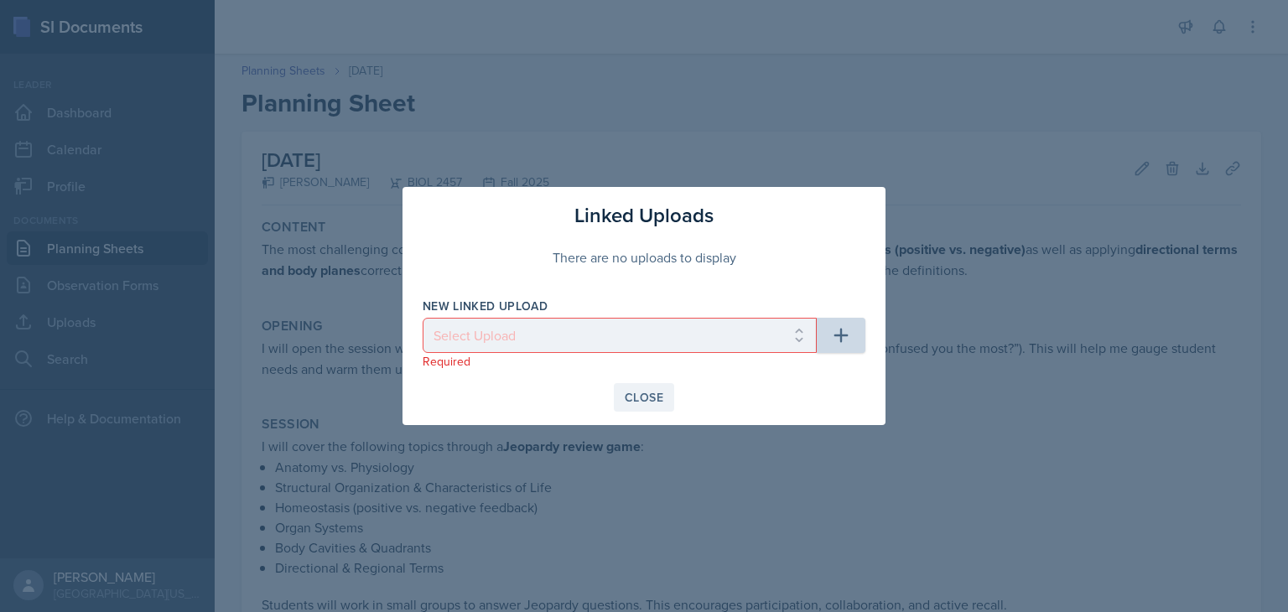
click at [652, 396] on div "Close" at bounding box center [644, 397] width 39 height 13
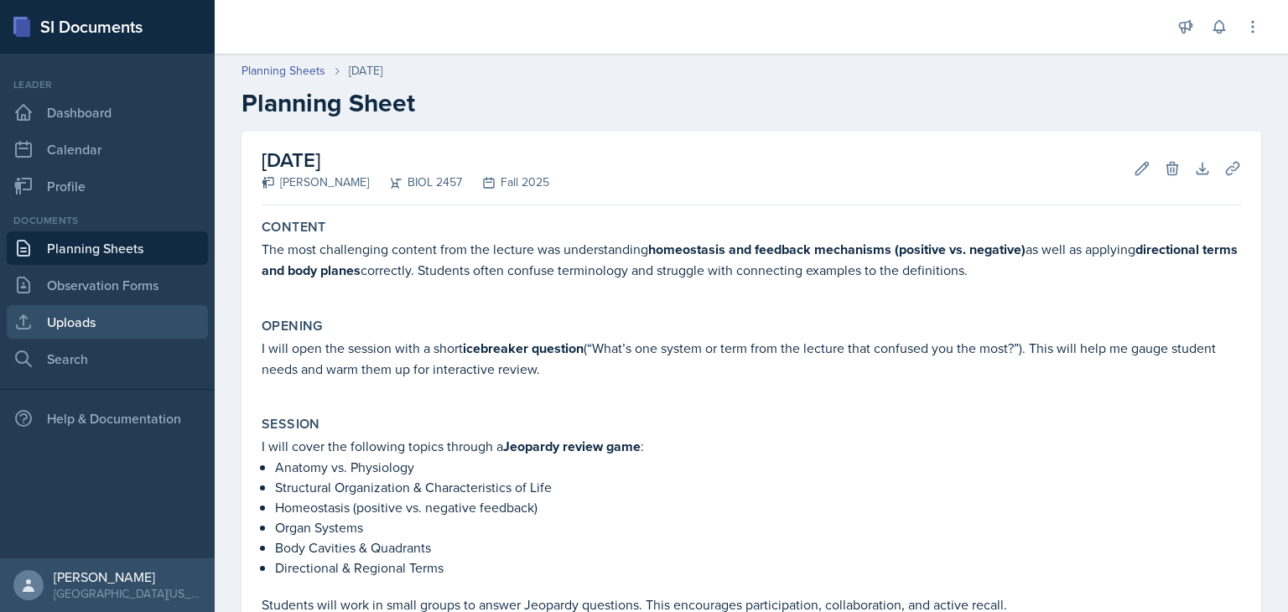
click at [92, 314] on link "Uploads" at bounding box center [107, 322] width 201 height 34
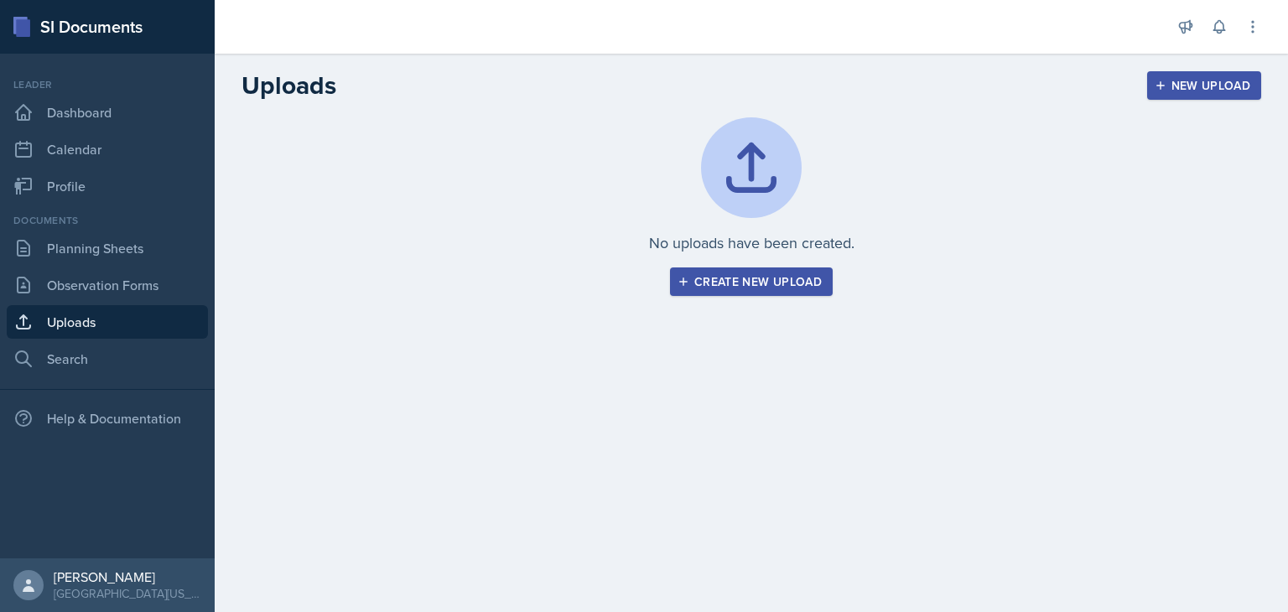
click at [748, 288] on div "Create new upload" at bounding box center [751, 281] width 141 height 13
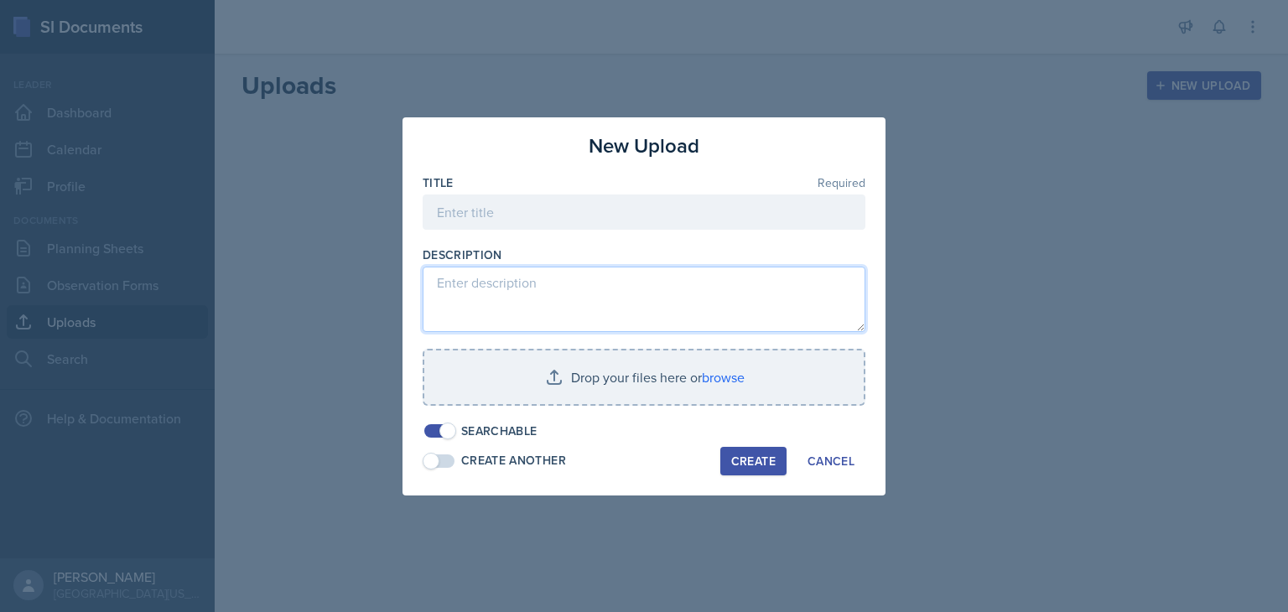
click at [512, 279] on textarea at bounding box center [644, 299] width 443 height 65
paste textarea "[URL][DOMAIN_NAME]"
type textarea "[URL][DOMAIN_NAME]"
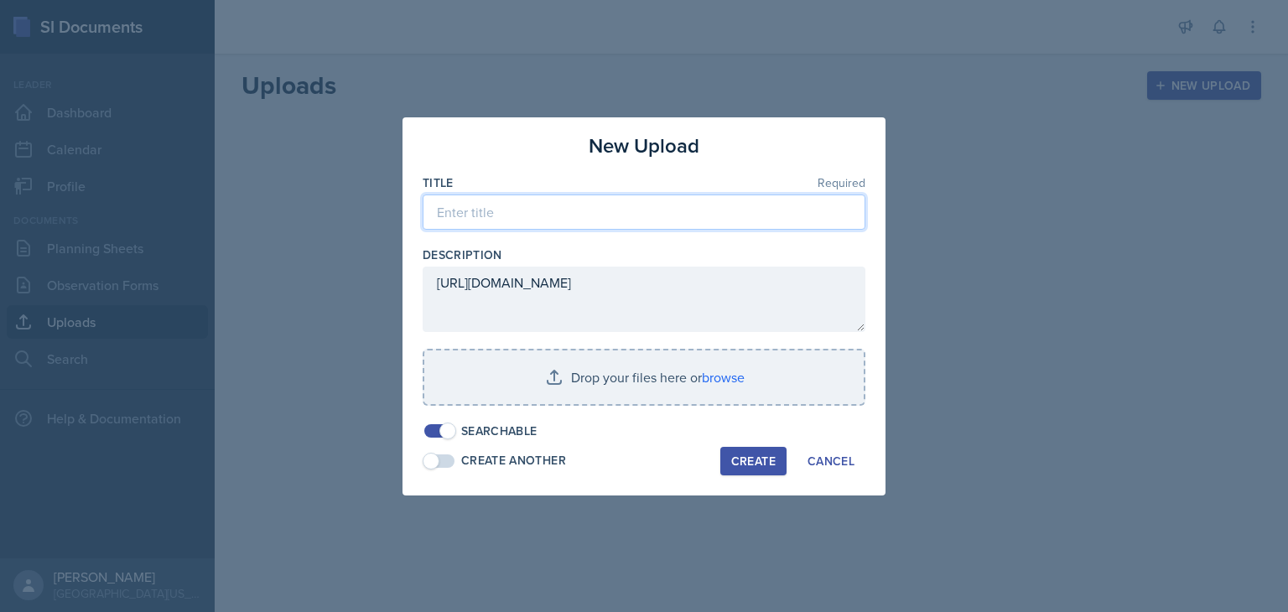
click at [486, 205] on input at bounding box center [644, 212] width 443 height 35
type input "Introduction to the Human Body (Jeopardy Game) - [DATE]"
click at [743, 454] on div "Create" at bounding box center [753, 460] width 44 height 13
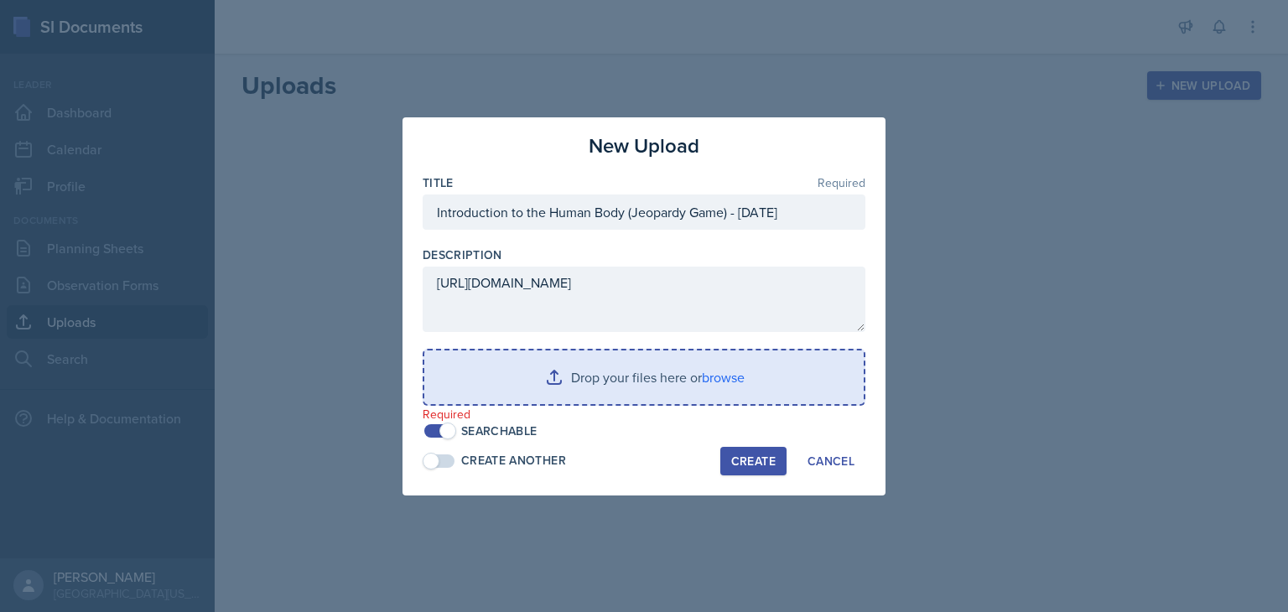
click at [735, 380] on input "file" at bounding box center [643, 378] width 439 height 54
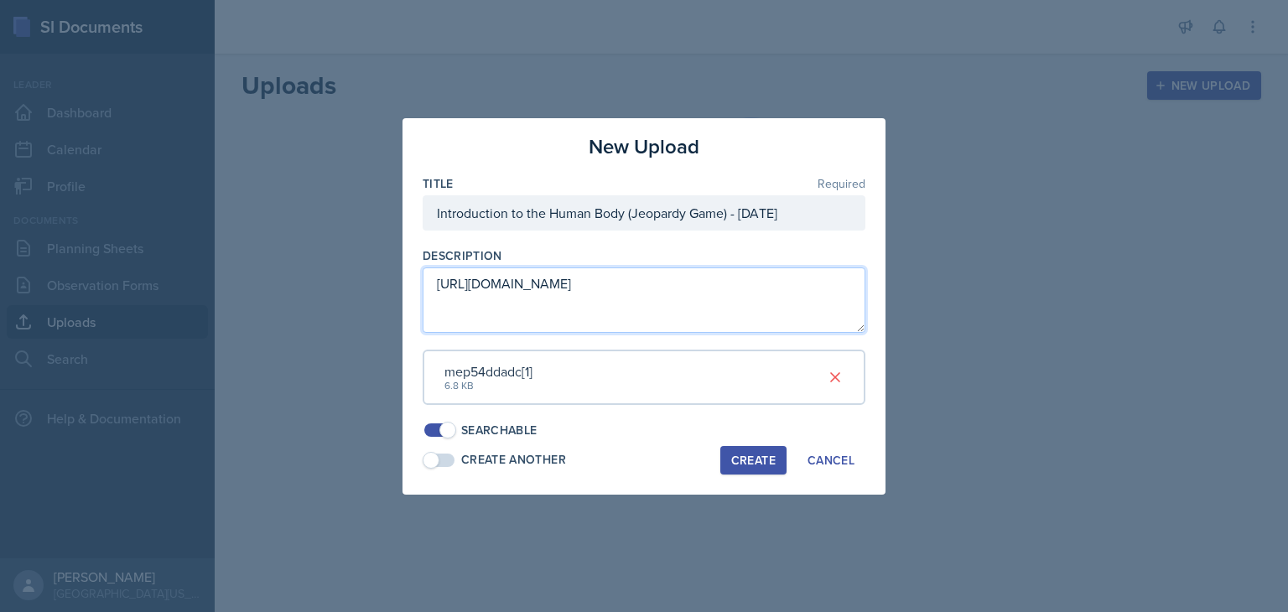
click at [587, 296] on textarea "[URL][DOMAIN_NAME]" at bounding box center [644, 299] width 443 height 65
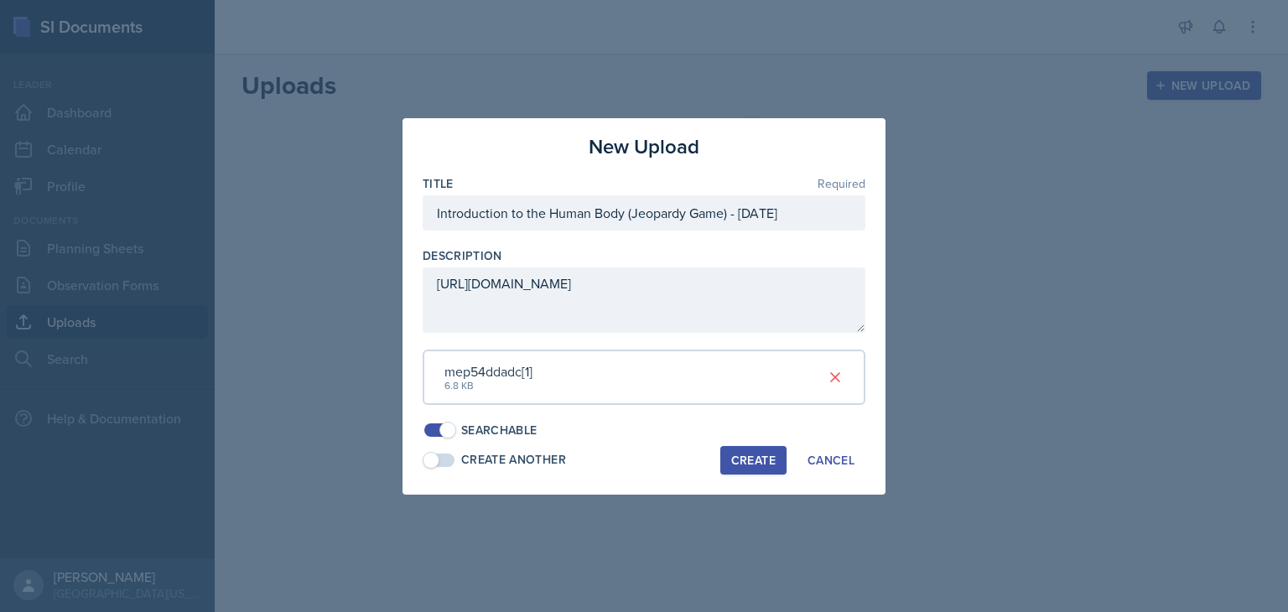
click at [496, 370] on div "mep54ddadc[1]" at bounding box center [488, 371] width 88 height 20
click at [840, 370] on icon at bounding box center [835, 377] width 17 height 17
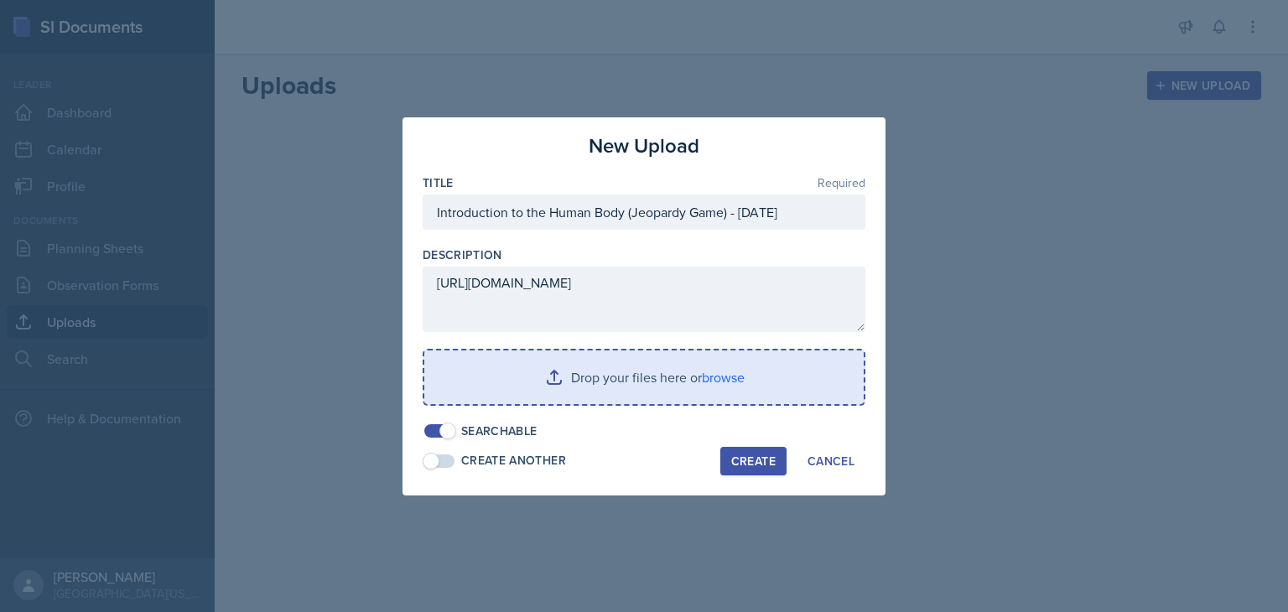
click at [709, 380] on input "file" at bounding box center [643, 378] width 439 height 54
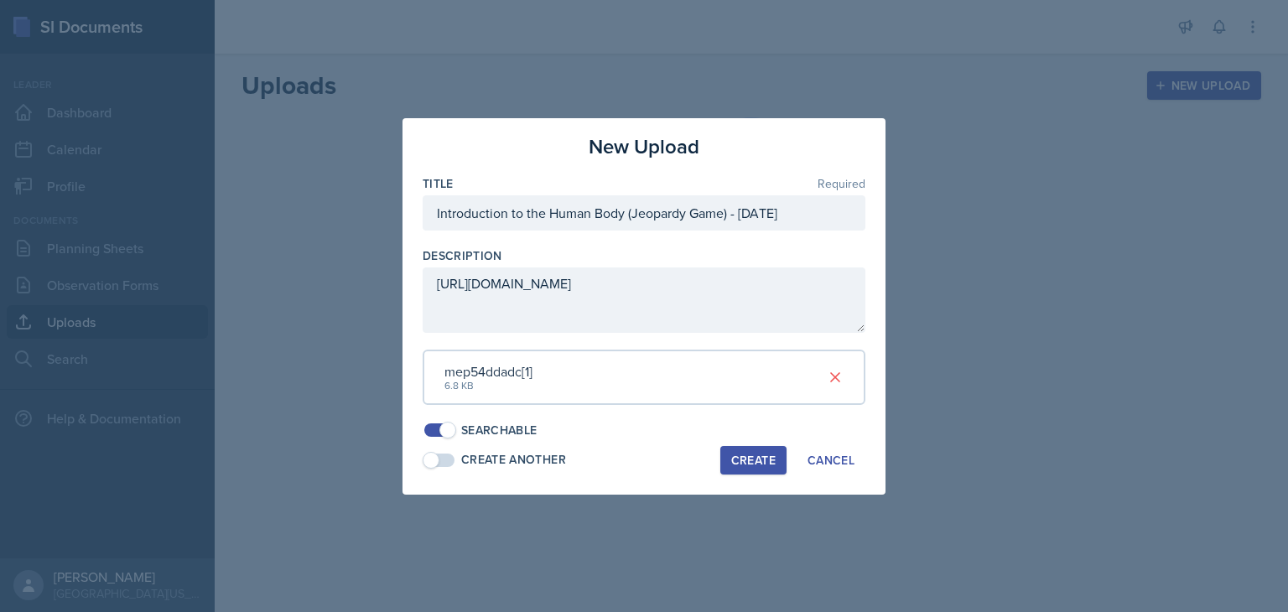
click at [741, 460] on div "Create" at bounding box center [753, 460] width 44 height 13
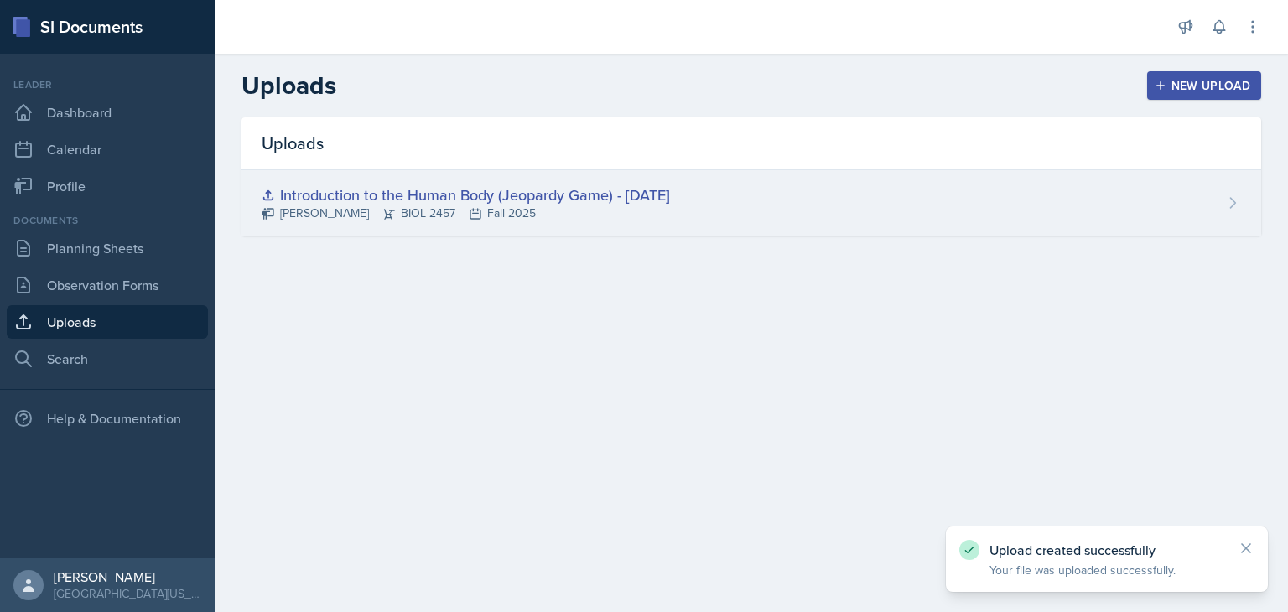
click at [434, 189] on div "Introduction to the Human Body (Jeopardy Game) - [DATE]" at bounding box center [466, 195] width 408 height 23
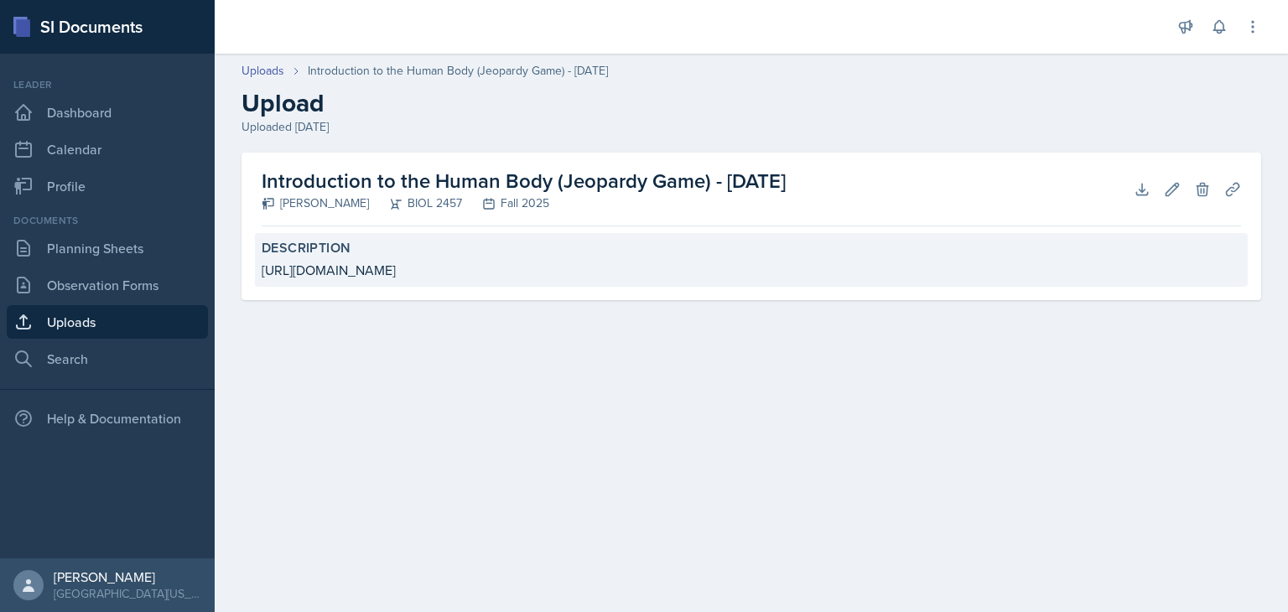
click at [372, 259] on div "Description [URL][DOMAIN_NAME]" at bounding box center [751, 260] width 993 height 54
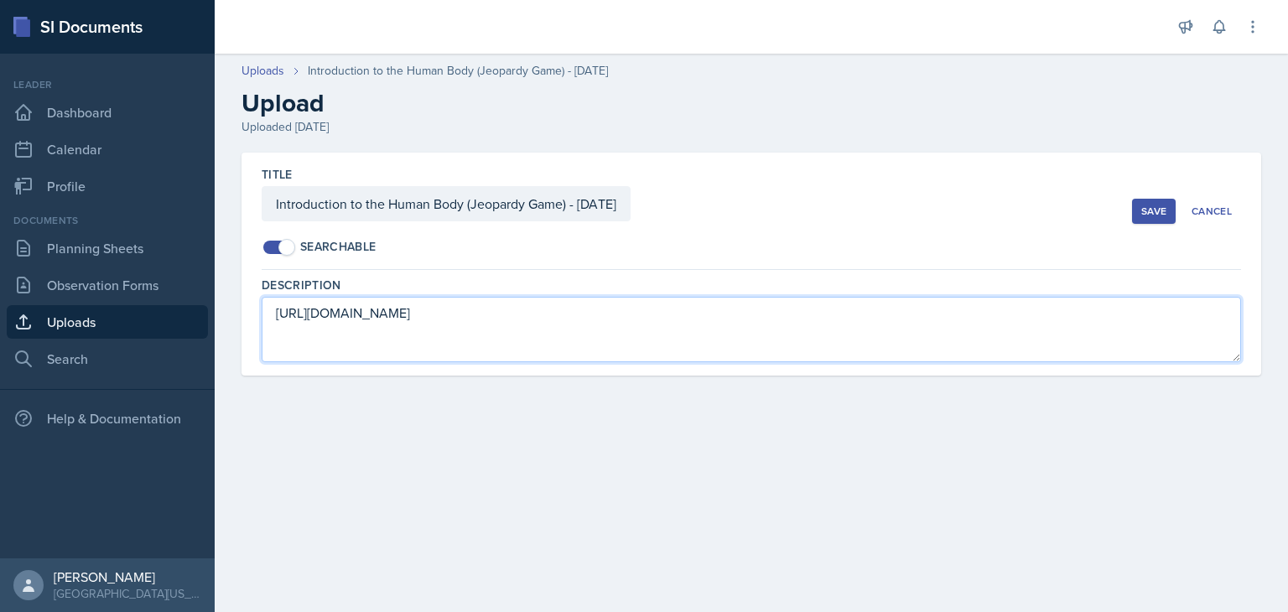
click at [368, 322] on textarea "[URL][DOMAIN_NAME]" at bounding box center [751, 329] width 979 height 65
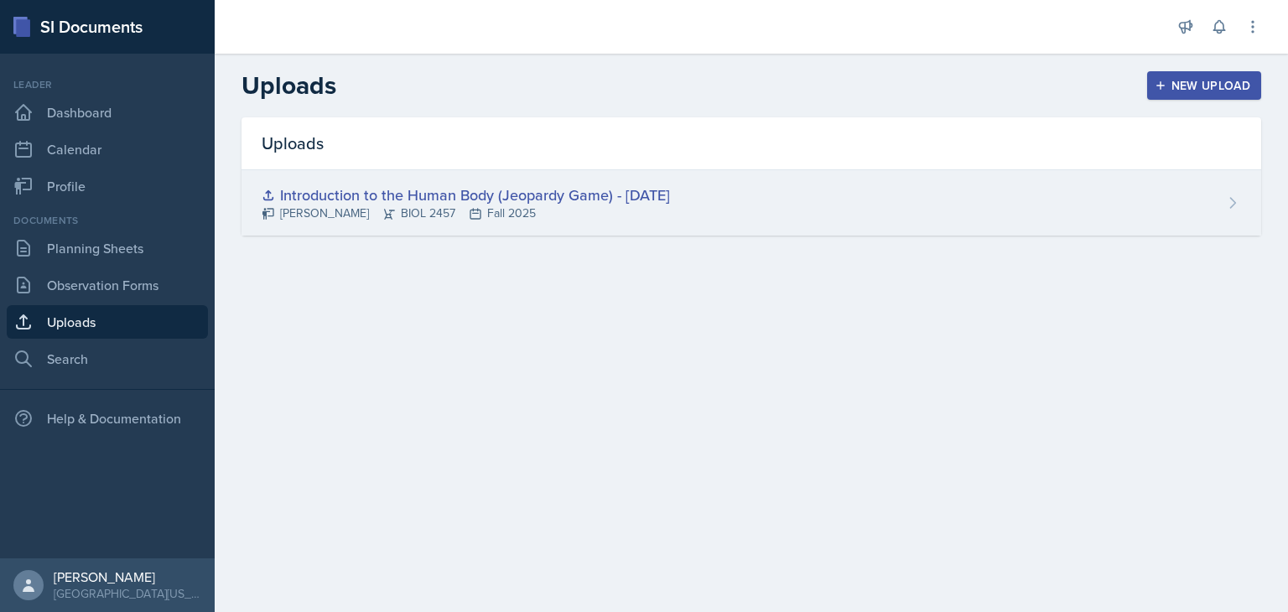
click at [612, 192] on div "Introduction to the Human Body (Jeopardy Game) - [DATE]" at bounding box center [466, 195] width 408 height 23
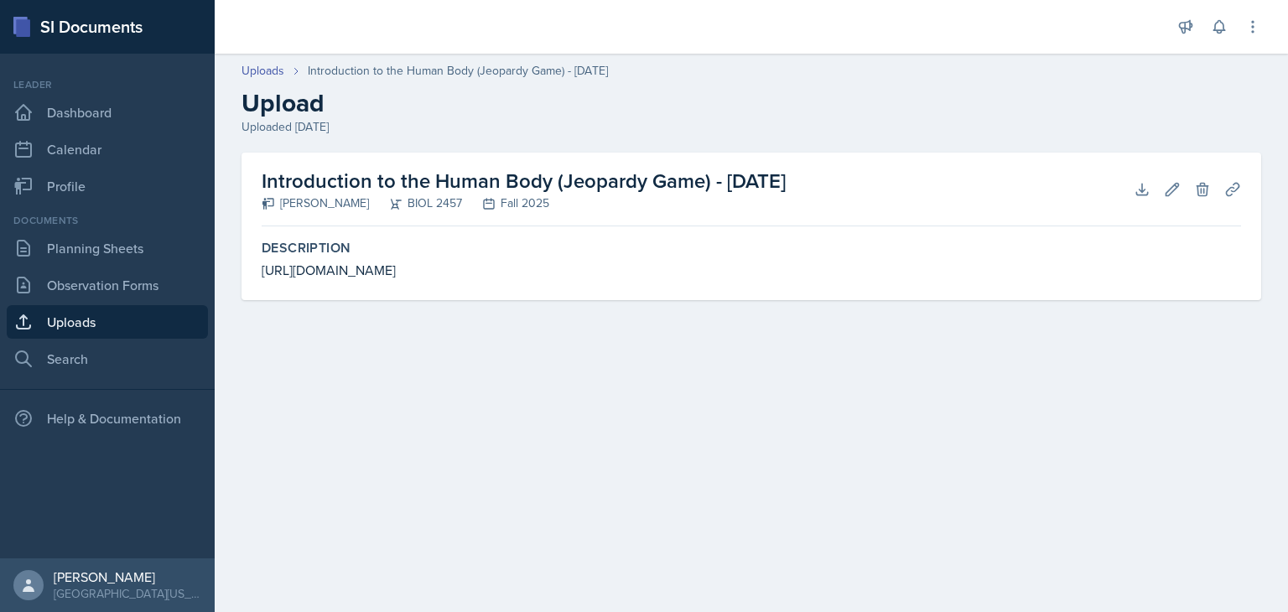
click at [782, 182] on h2 "Introduction to the Human Body (Jeopardy Game) - [DATE]" at bounding box center [524, 181] width 524 height 30
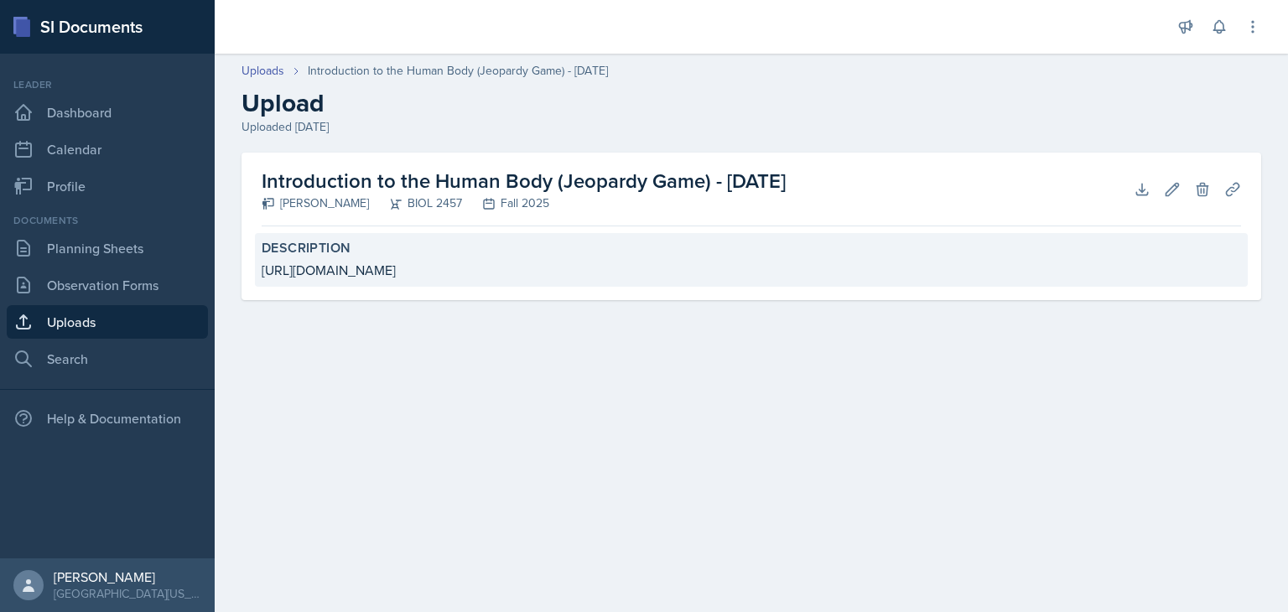
click at [442, 266] on div "[URL][DOMAIN_NAME]" at bounding box center [751, 270] width 979 height 20
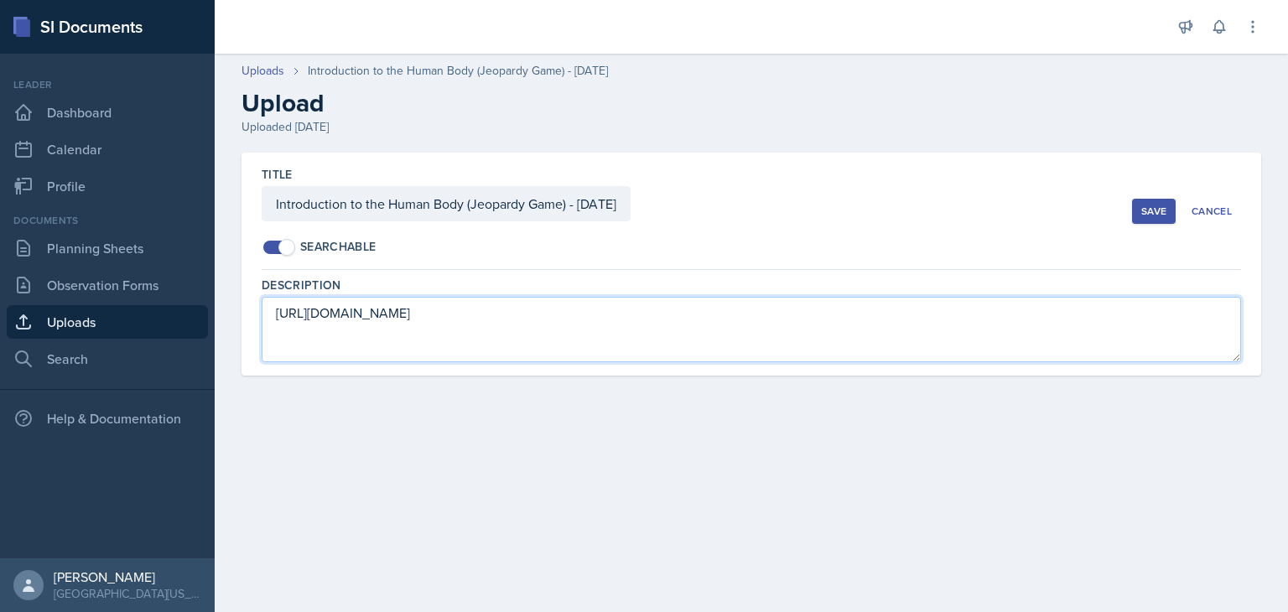
click at [345, 309] on textarea "[URL][DOMAIN_NAME]" at bounding box center [751, 329] width 979 height 65
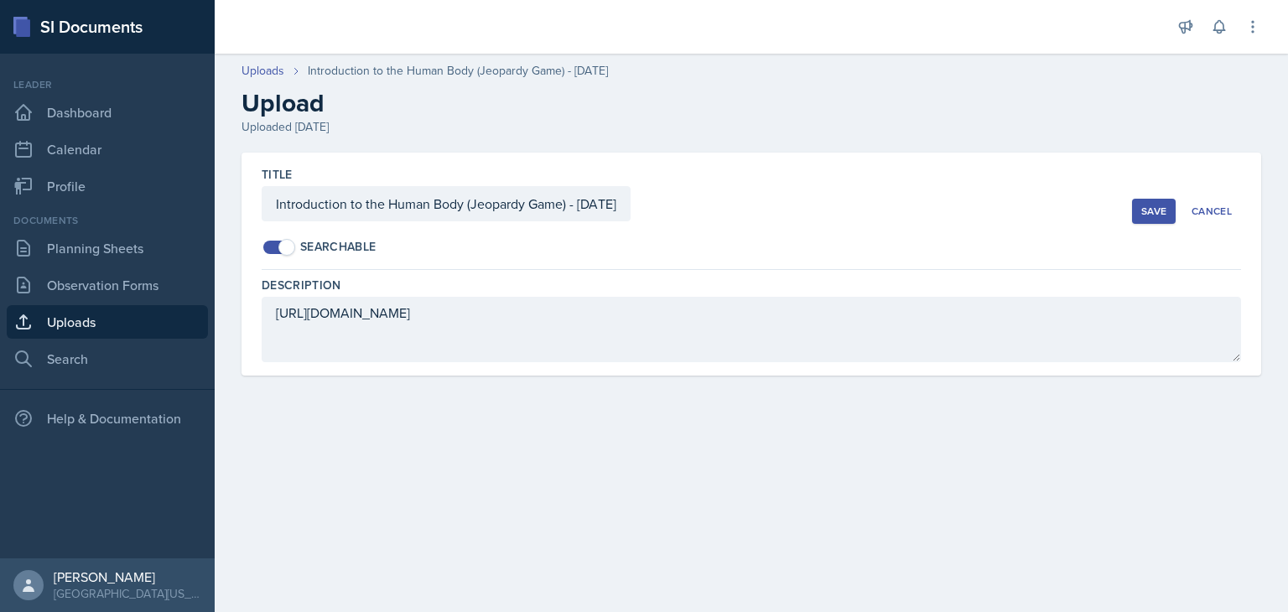
click at [550, 497] on main "Uploads Introduction to the Human Body (Jeopardy Game) - [DATE] Upload Uploaded…" at bounding box center [751, 333] width 1073 height 558
click at [1156, 187] on div "Title Introduction to the Human Body (Jeopardy Game) - [DATE] Searchable Save C…" at bounding box center [751, 211] width 979 height 117
click at [1147, 208] on div "Save" at bounding box center [1153, 211] width 25 height 13
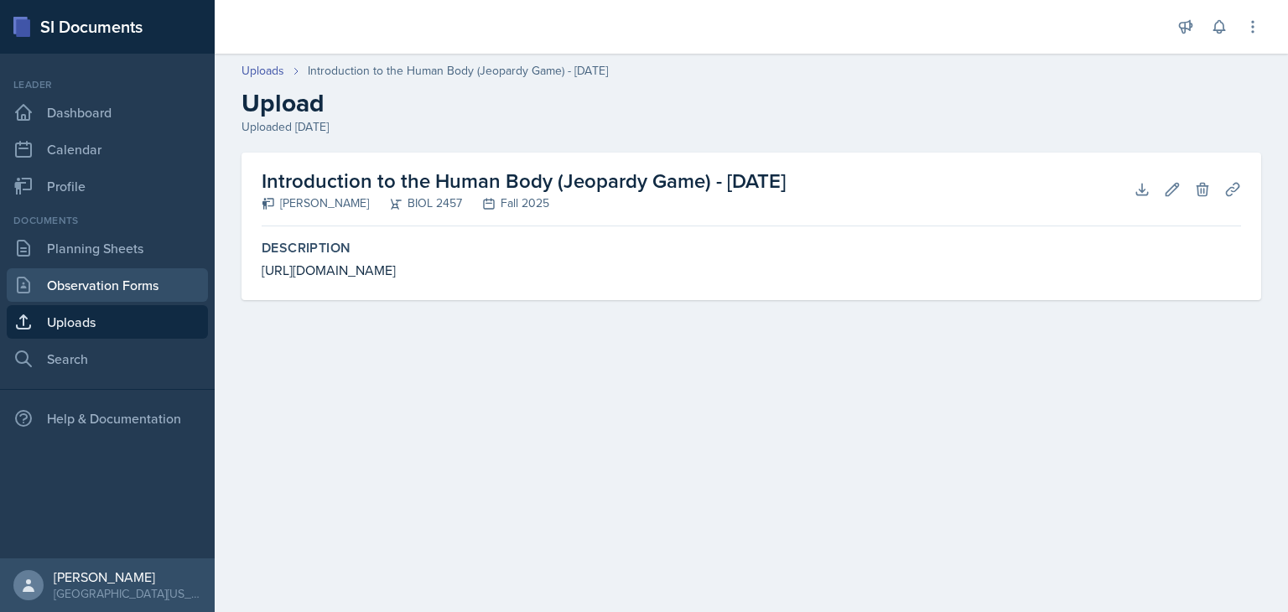
click at [108, 283] on link "Observation Forms" at bounding box center [107, 285] width 201 height 34
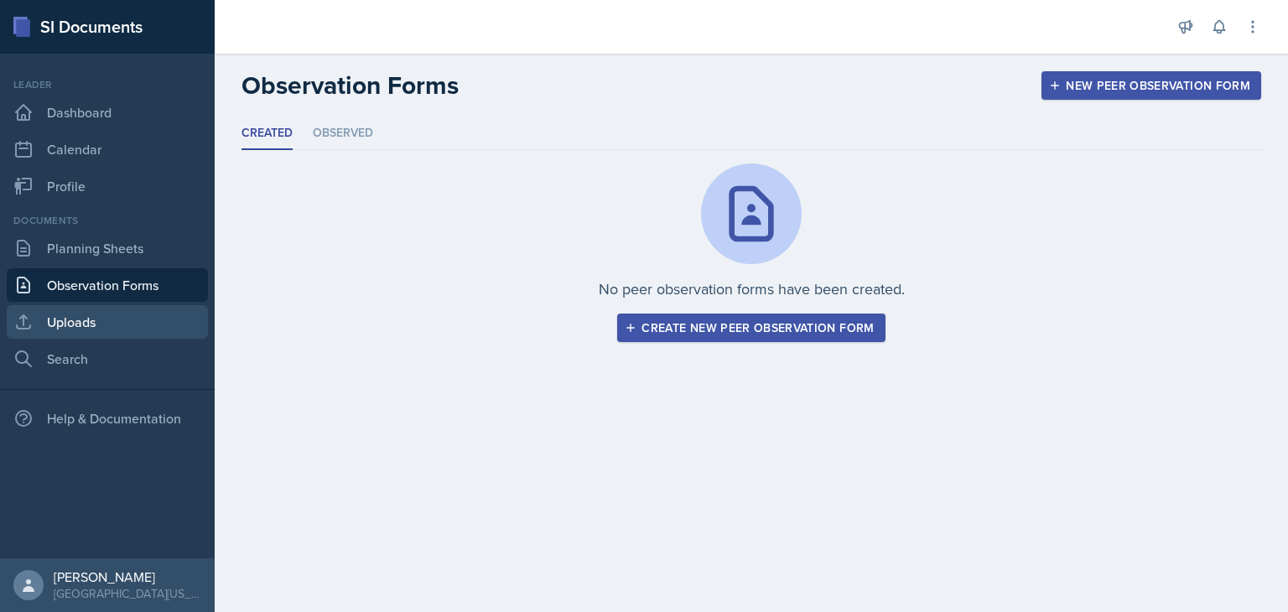
click at [167, 313] on link "Uploads" at bounding box center [107, 322] width 201 height 34
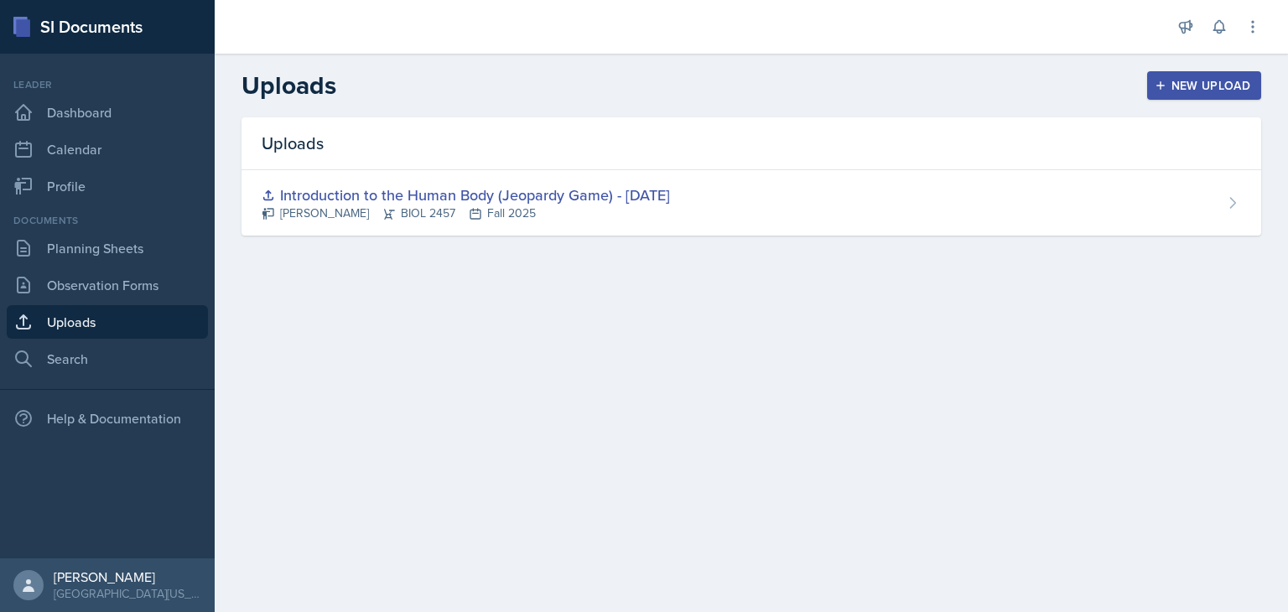
click at [1205, 75] on button "New Upload" at bounding box center [1204, 85] width 115 height 29
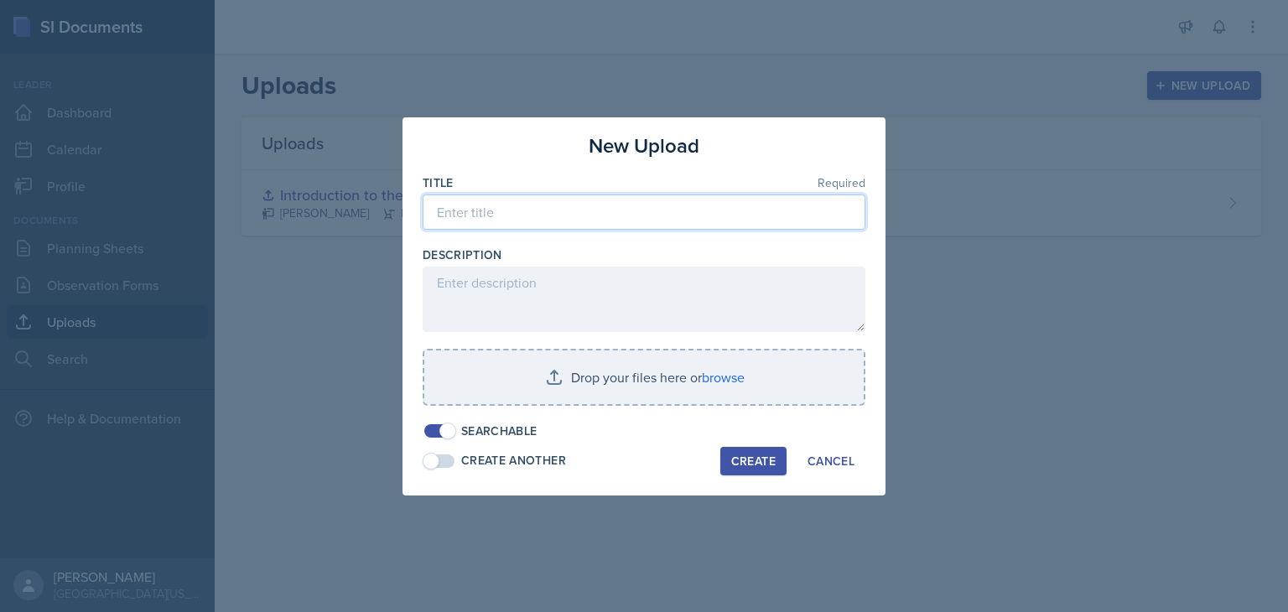
click at [515, 195] on input at bounding box center [644, 212] width 443 height 35
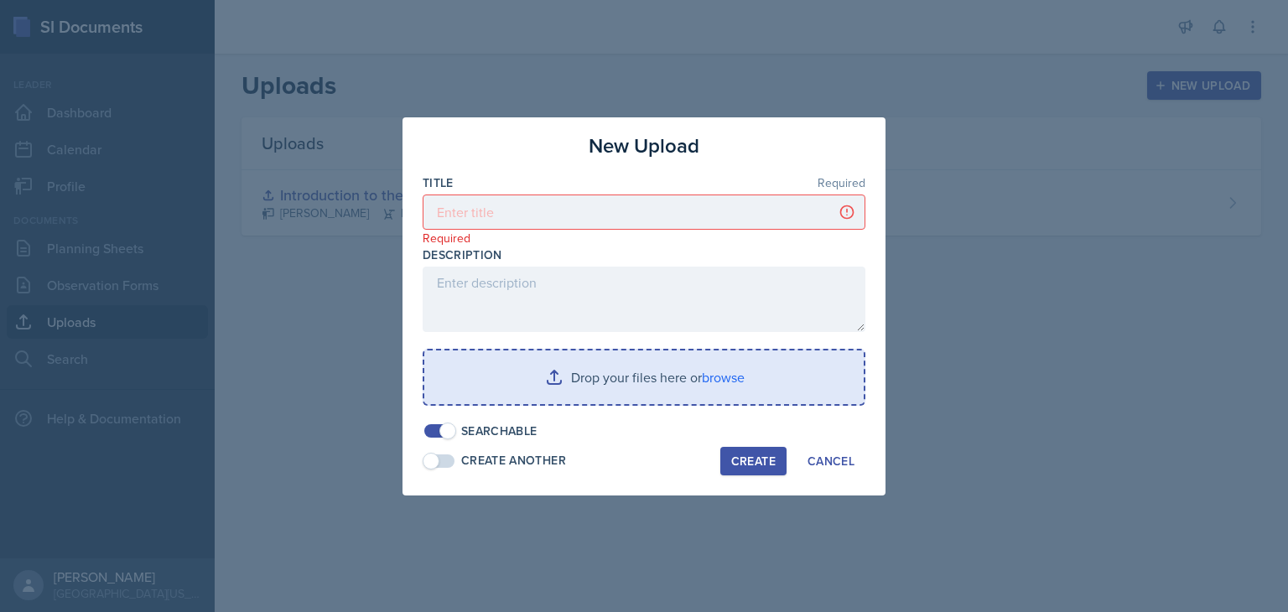
click at [710, 377] on input "file" at bounding box center [643, 378] width 439 height 54
click at [714, 371] on input "file" at bounding box center [643, 378] width 439 height 54
click at [710, 376] on input "file" at bounding box center [643, 378] width 439 height 54
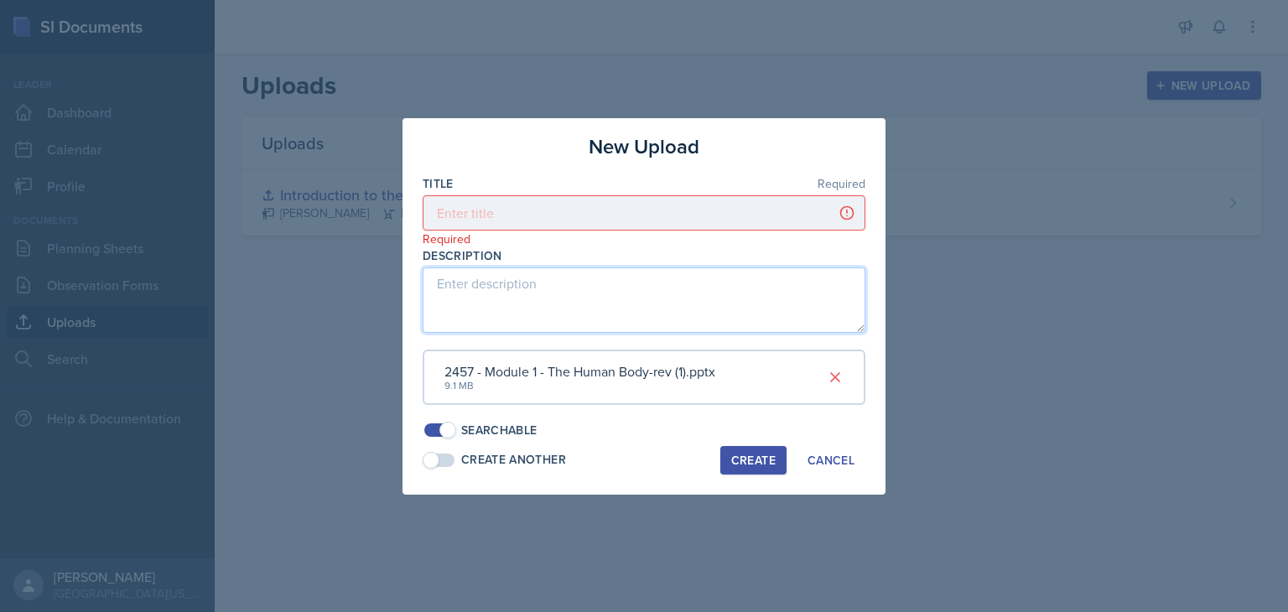
click at [506, 295] on textarea at bounding box center [644, 299] width 443 height 65
type textarea "Used to create Jeopardy Board Game"
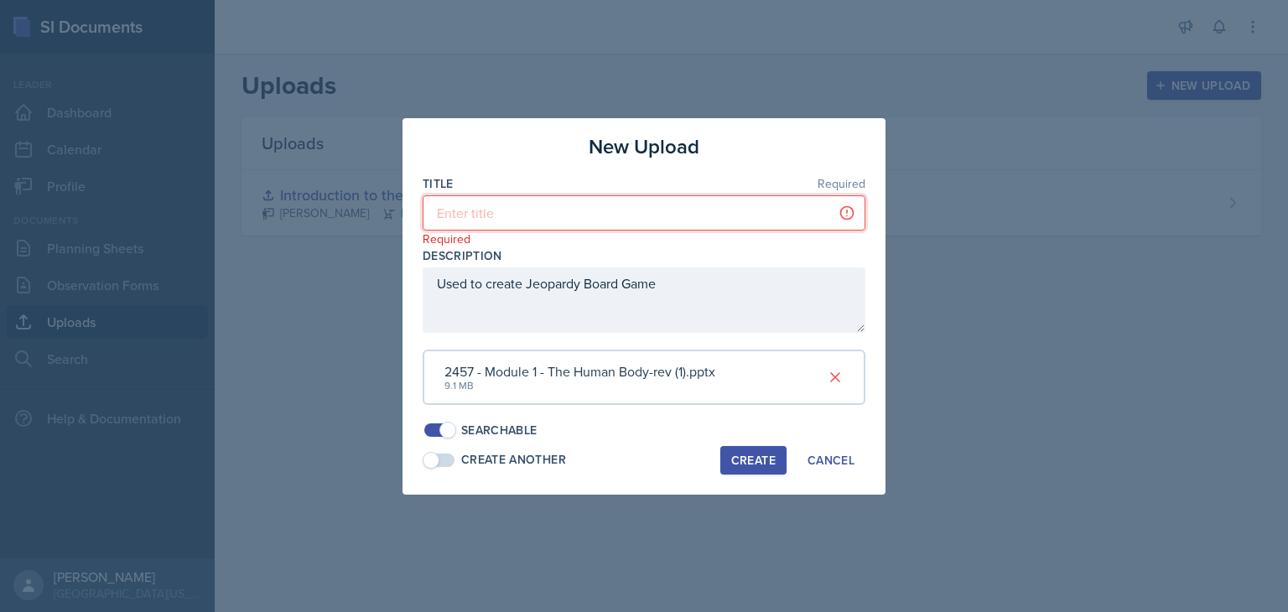
click at [468, 204] on input at bounding box center [644, 212] width 443 height 35
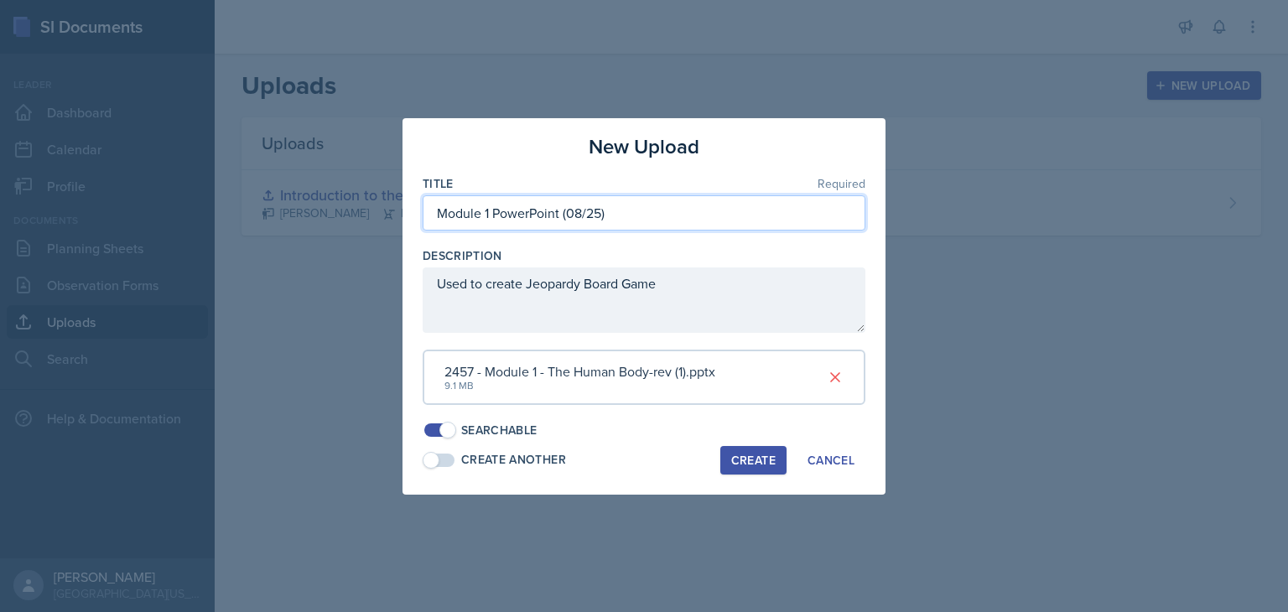
type input "Module 1 PowerPoint (08/25)"
click at [764, 457] on div "Create" at bounding box center [753, 460] width 44 height 13
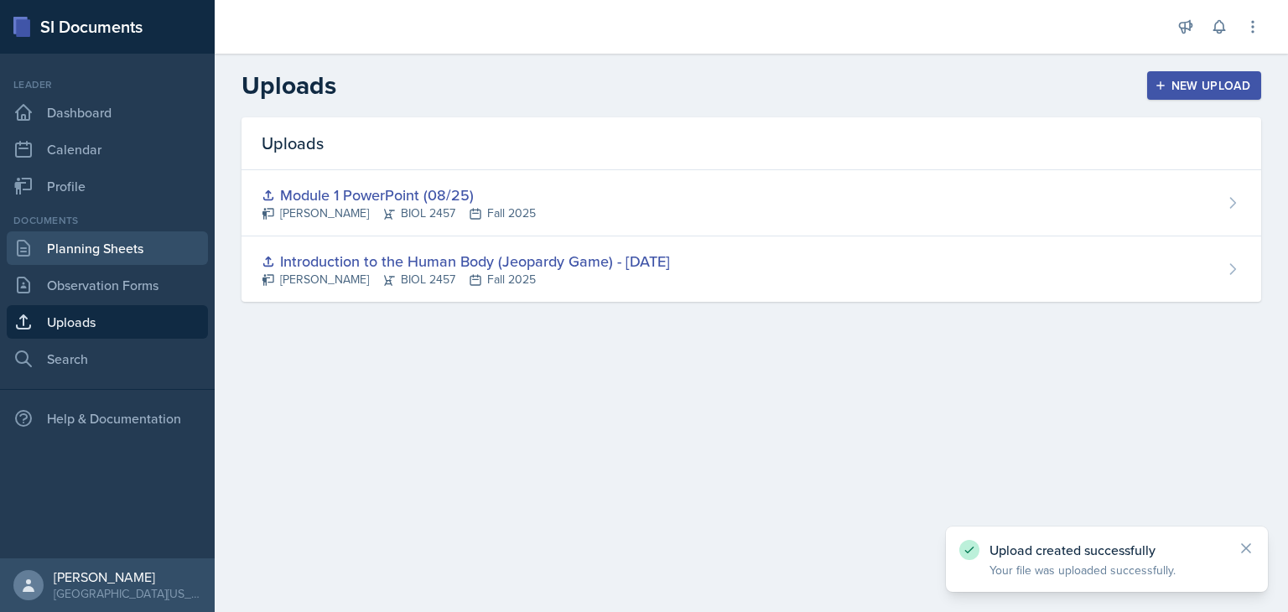
click at [139, 254] on link "Planning Sheets" at bounding box center [107, 248] width 201 height 34
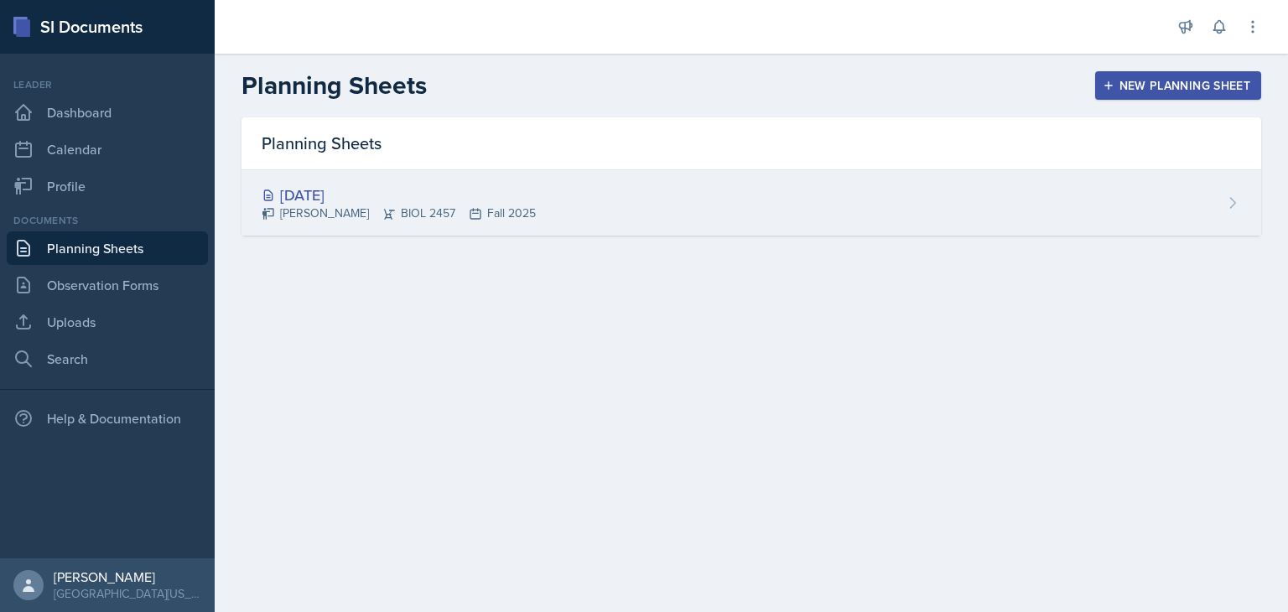
click at [333, 191] on div "[DATE]" at bounding box center [399, 195] width 274 height 23
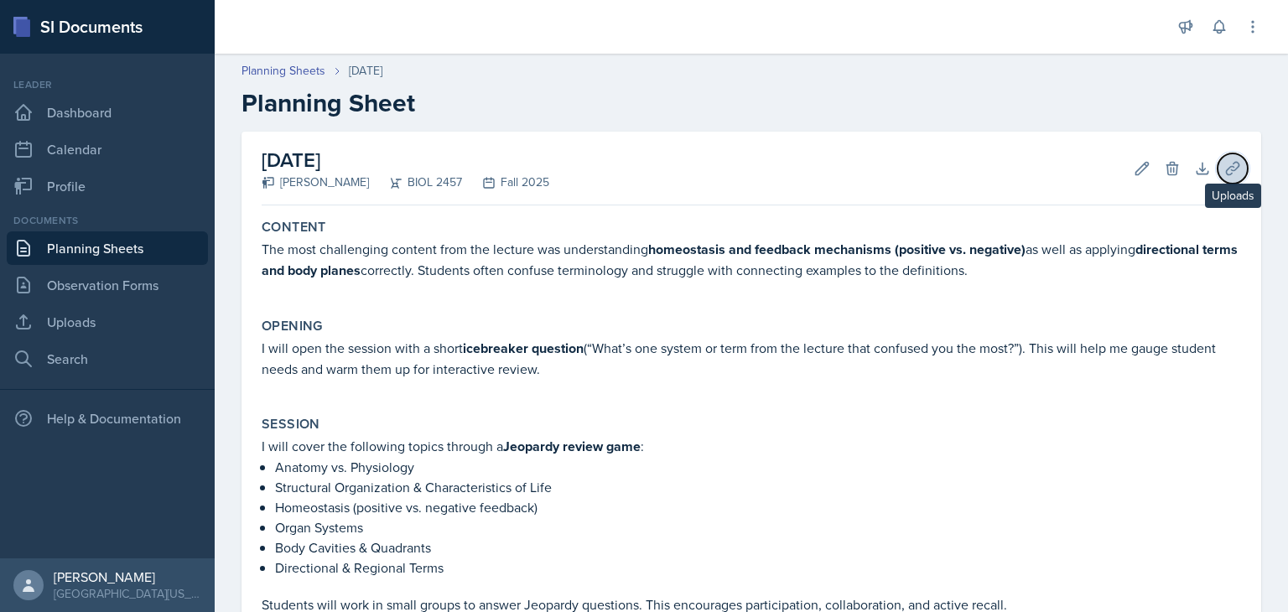
click at [1223, 158] on button "Uploads" at bounding box center [1233, 168] width 30 height 30
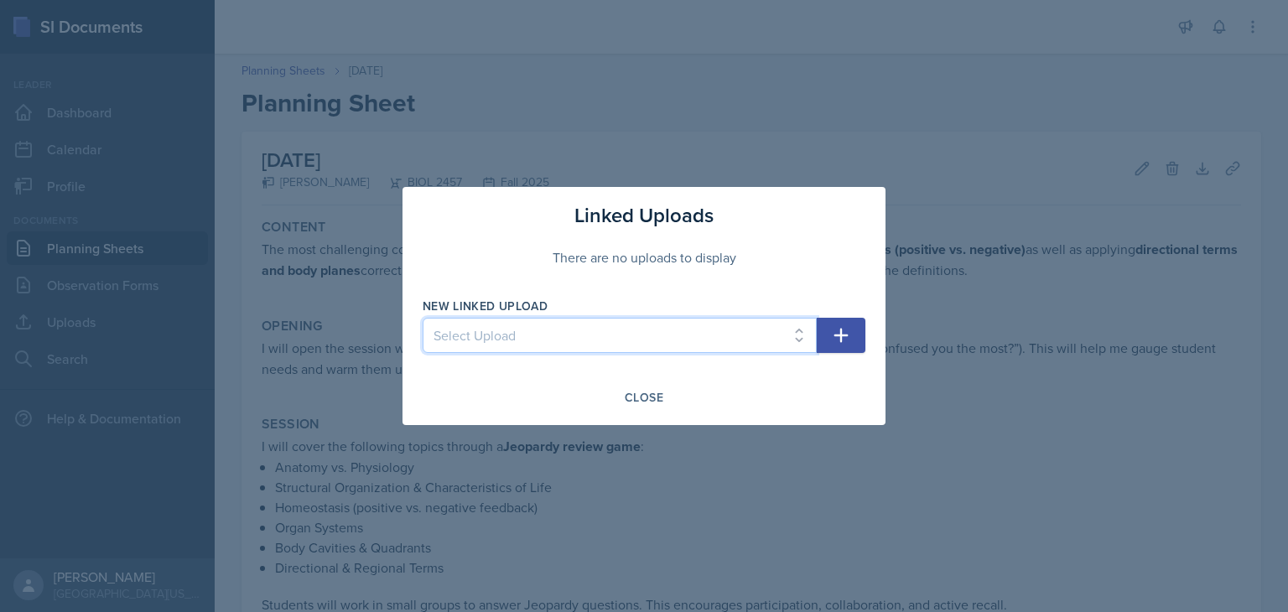
click at [536, 351] on select "Select Upload Introduction to the Human Body (Jeopardy Game) - [DATE] Module 1 …" at bounding box center [620, 335] width 394 height 35
select select "6cf486b7-a854-4e89-b89b-9ef4f5f6ab18"
click at [423, 318] on select "Select Upload Introduction to the Human Body (Jeopardy Game) - [DATE] Module 1 …" at bounding box center [620, 335] width 394 height 35
click at [652, 397] on div "Close" at bounding box center [644, 397] width 39 height 13
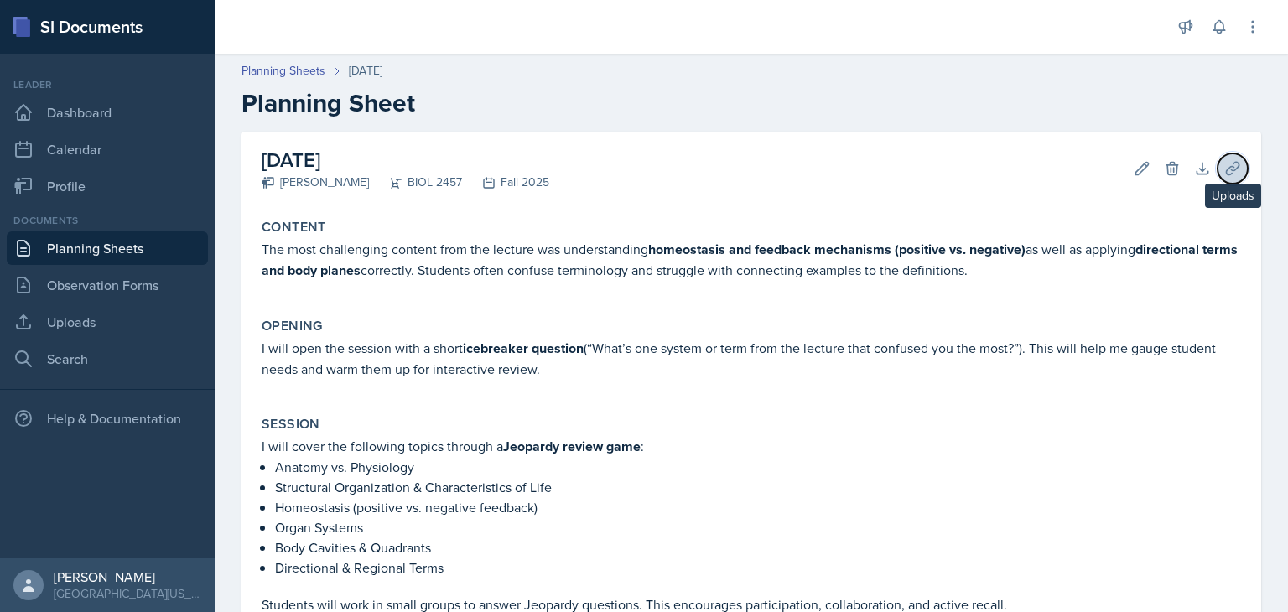
click at [1221, 157] on button "Uploads" at bounding box center [1233, 168] width 30 height 30
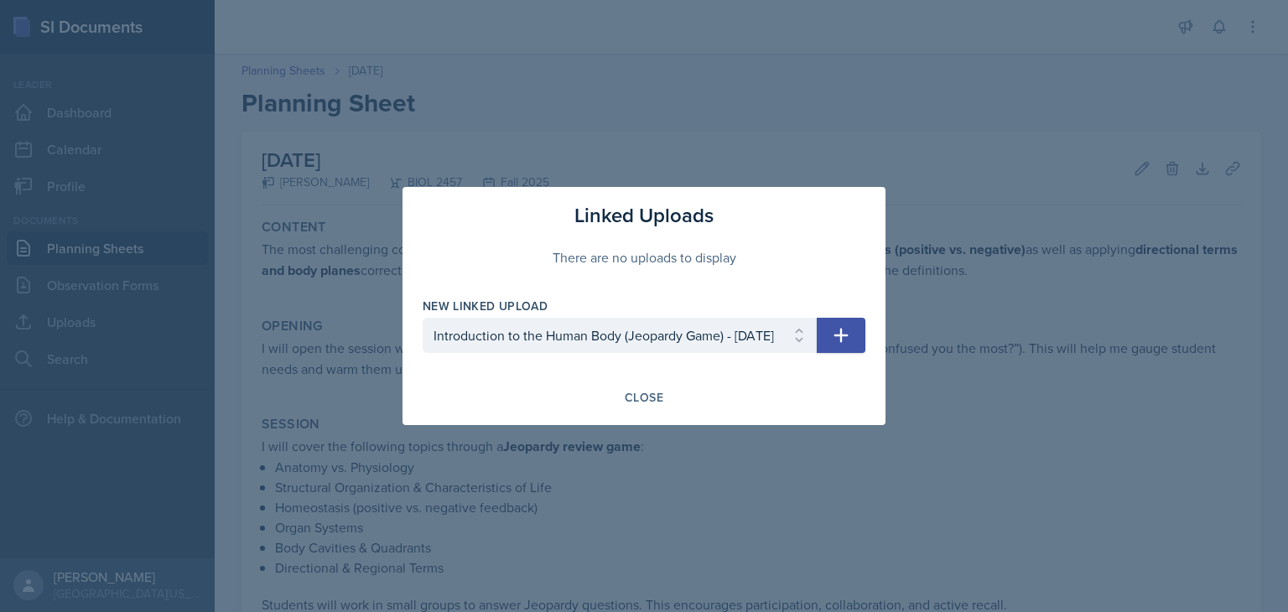
click at [842, 327] on icon "button" at bounding box center [841, 335] width 20 height 20
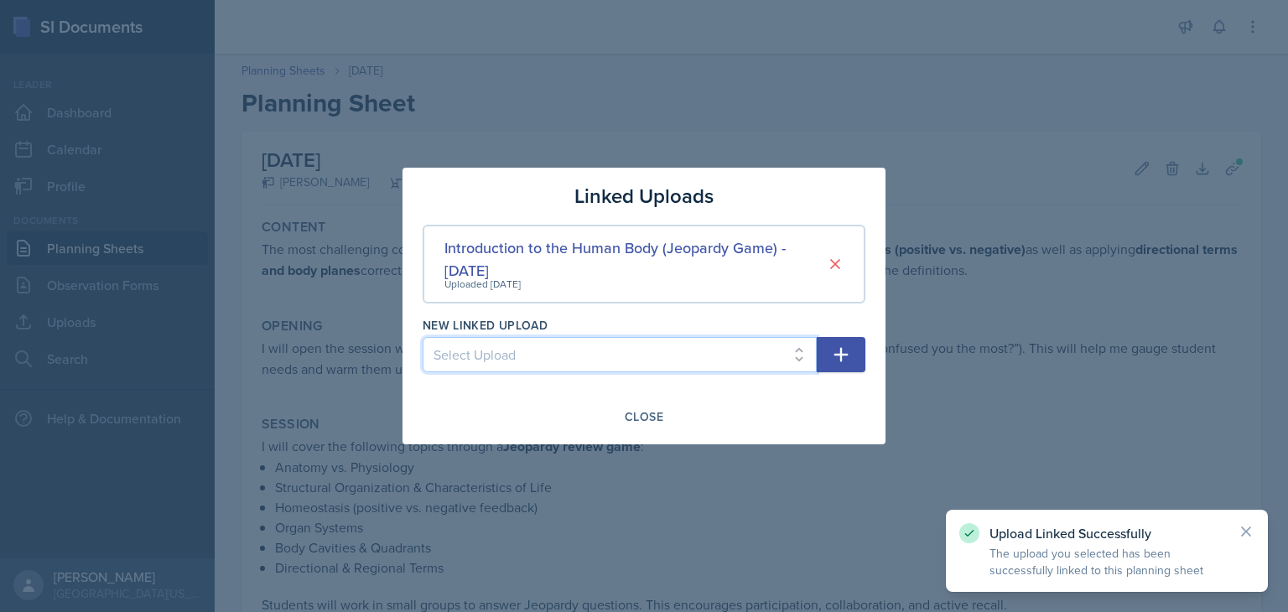
click at [577, 353] on select "Select Upload Module 1 PowerPoint (08/25)" at bounding box center [620, 354] width 394 height 35
select select "5910a261-41fc-4ee5-bb1c-a5919dc167ac"
click at [423, 337] on select "Select Upload Module 1 PowerPoint (08/25)" at bounding box center [620, 354] width 394 height 35
click at [842, 358] on icon "button" at bounding box center [841, 355] width 14 height 14
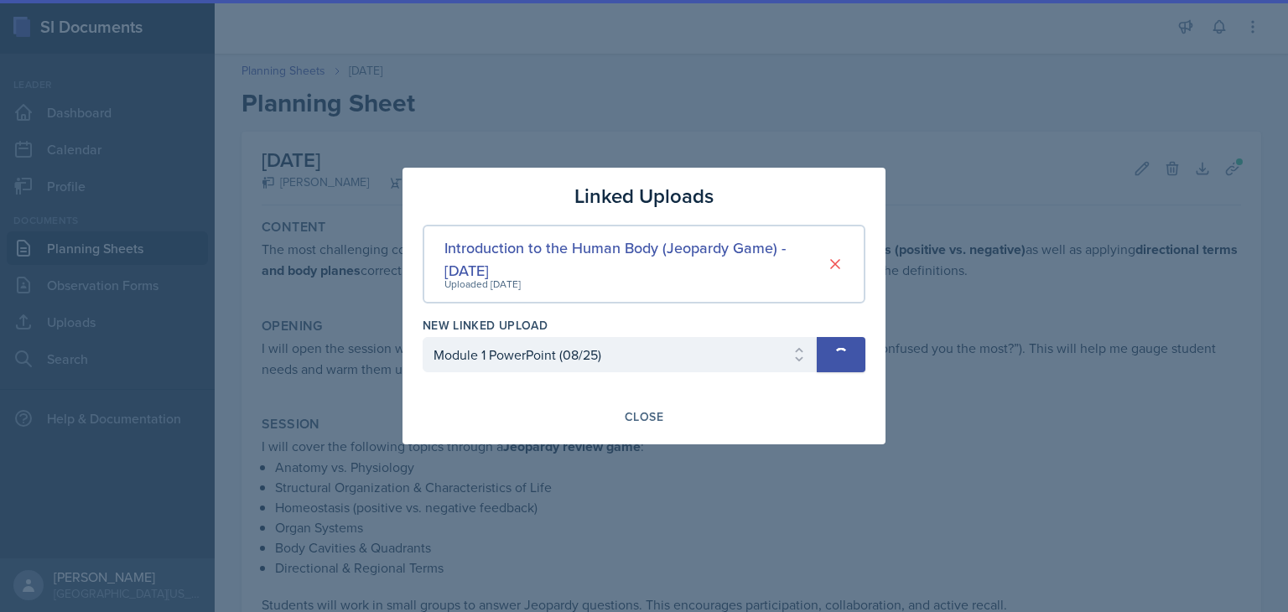
select select
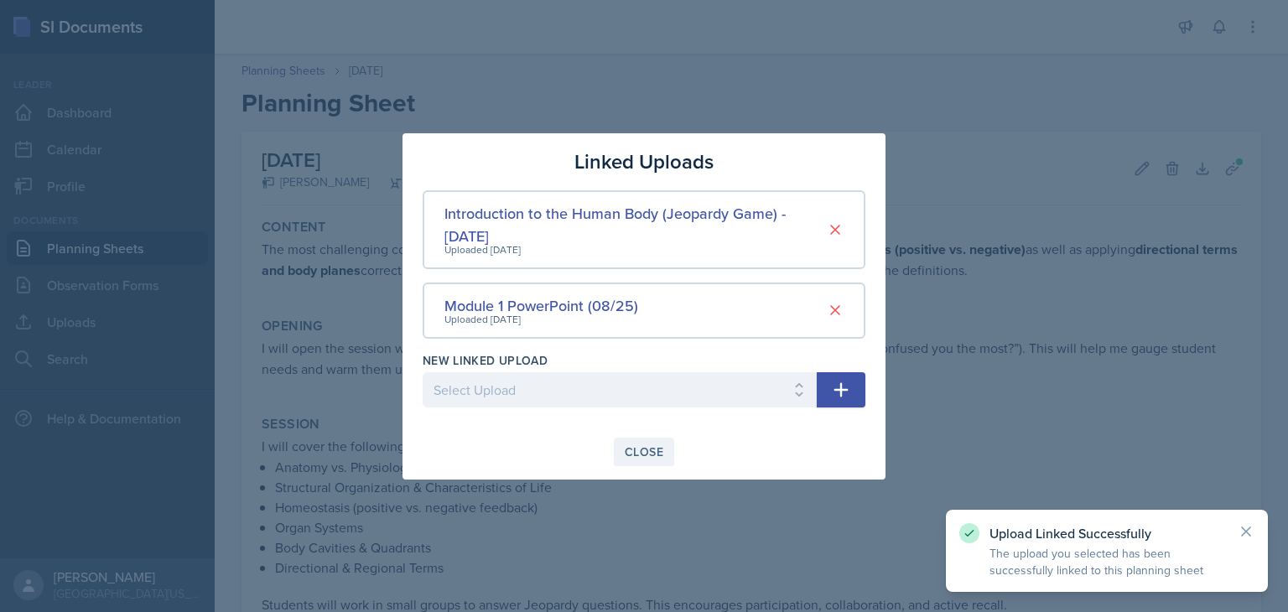
click at [630, 451] on div "Close" at bounding box center [644, 451] width 39 height 13
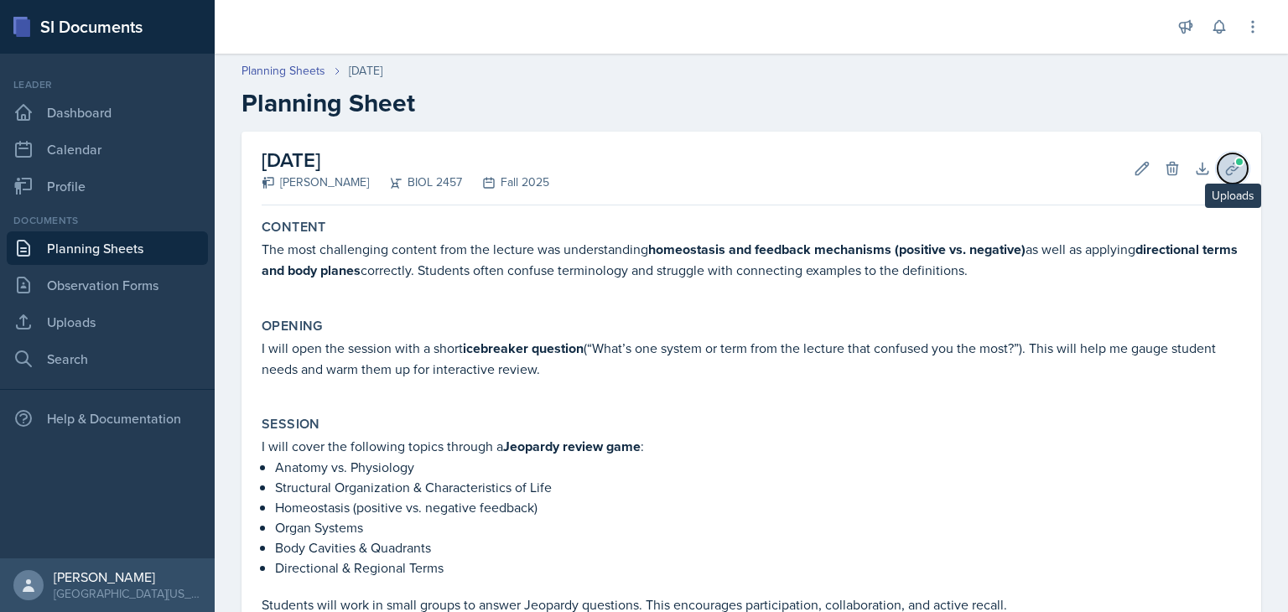
click at [1228, 169] on button "Uploads" at bounding box center [1233, 168] width 30 height 30
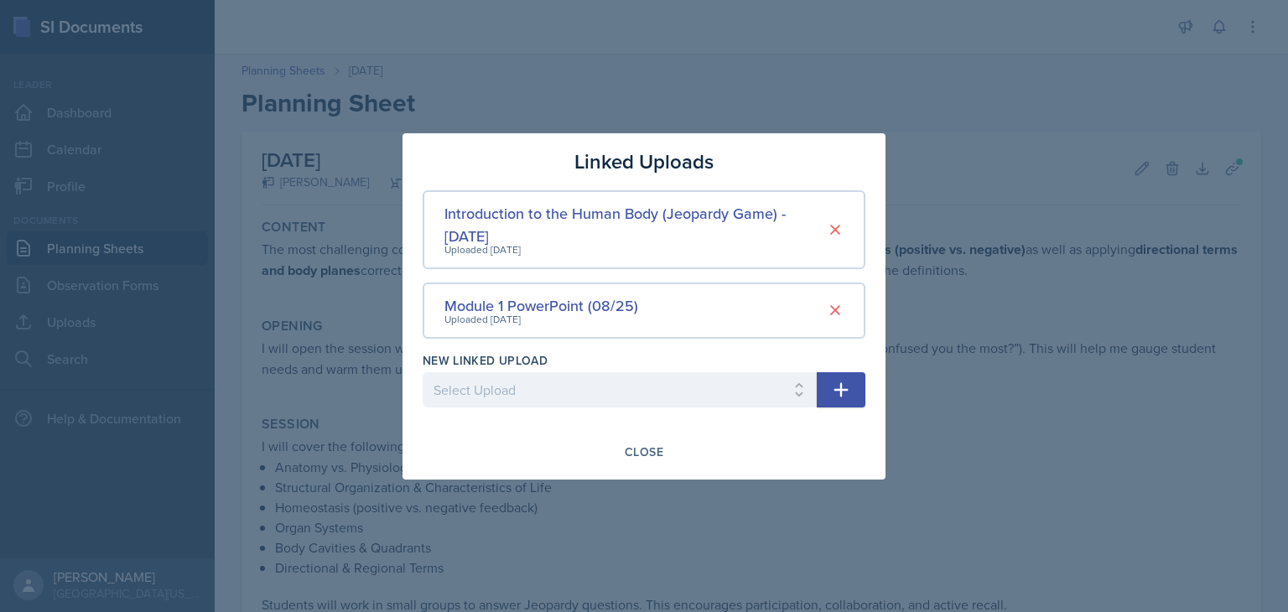
click at [646, 435] on div "Linked Uploads Introduction to the Human Body (Jeopardy Game) - [DATE] Uploaded…" at bounding box center [643, 306] width 483 height 346
click at [647, 452] on div "Close" at bounding box center [644, 451] width 39 height 13
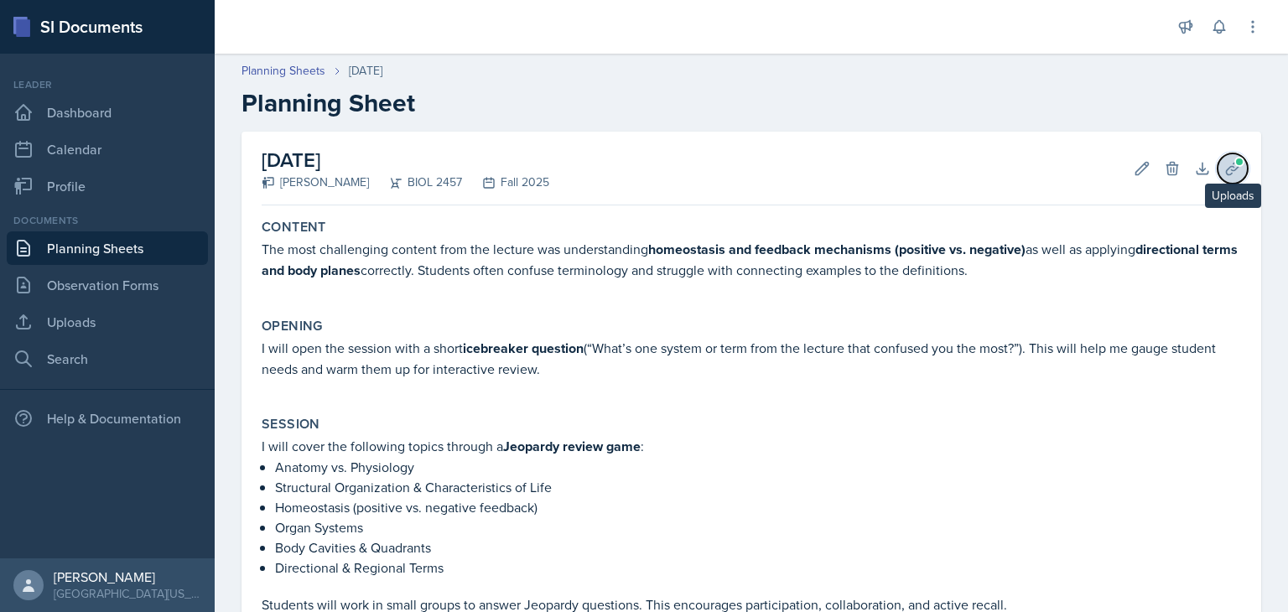
click at [1224, 163] on icon at bounding box center [1232, 168] width 17 height 17
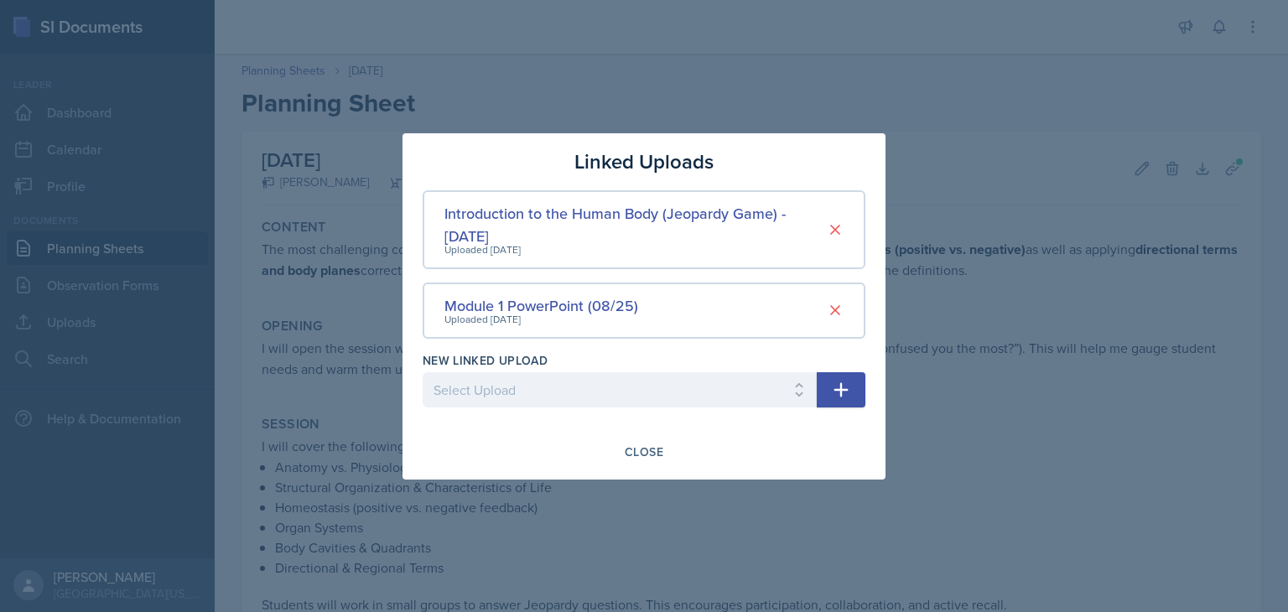
click at [720, 320] on div "Module 1 PowerPoint (08/25) Uploaded [DATE]" at bounding box center [644, 311] width 443 height 56
click at [651, 457] on div "Close" at bounding box center [644, 451] width 39 height 13
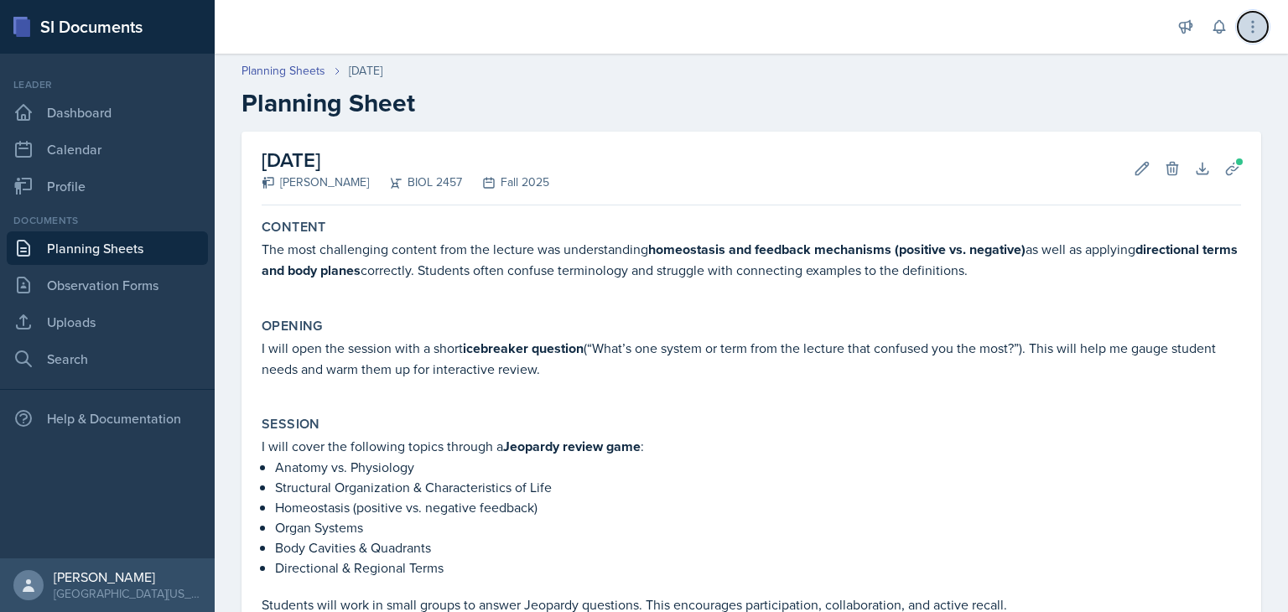
click at [1254, 21] on icon at bounding box center [1253, 26] width 2 height 11
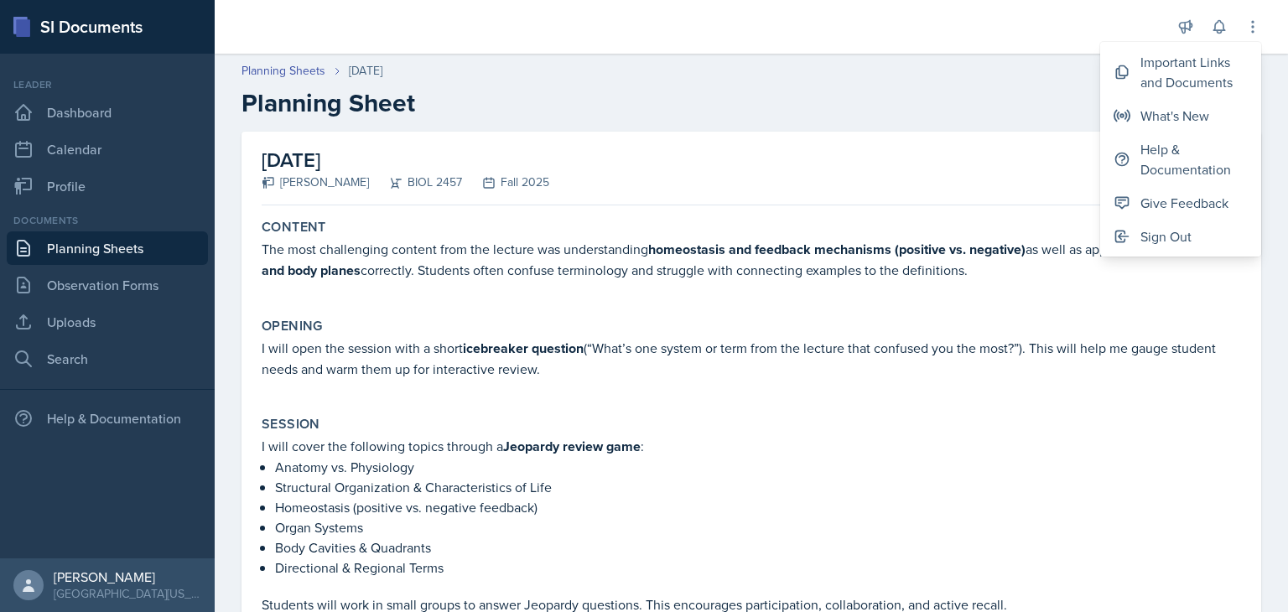
click at [1062, 91] on h2 "Planning Sheet" at bounding box center [752, 103] width 1020 height 30
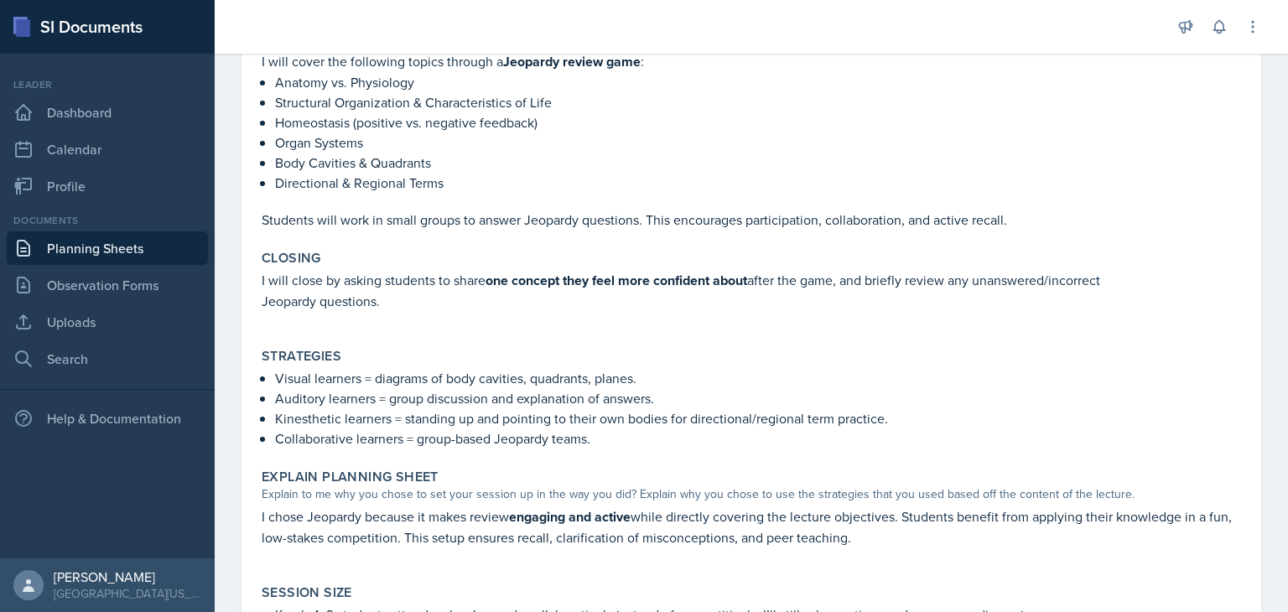
scroll to position [860, 0]
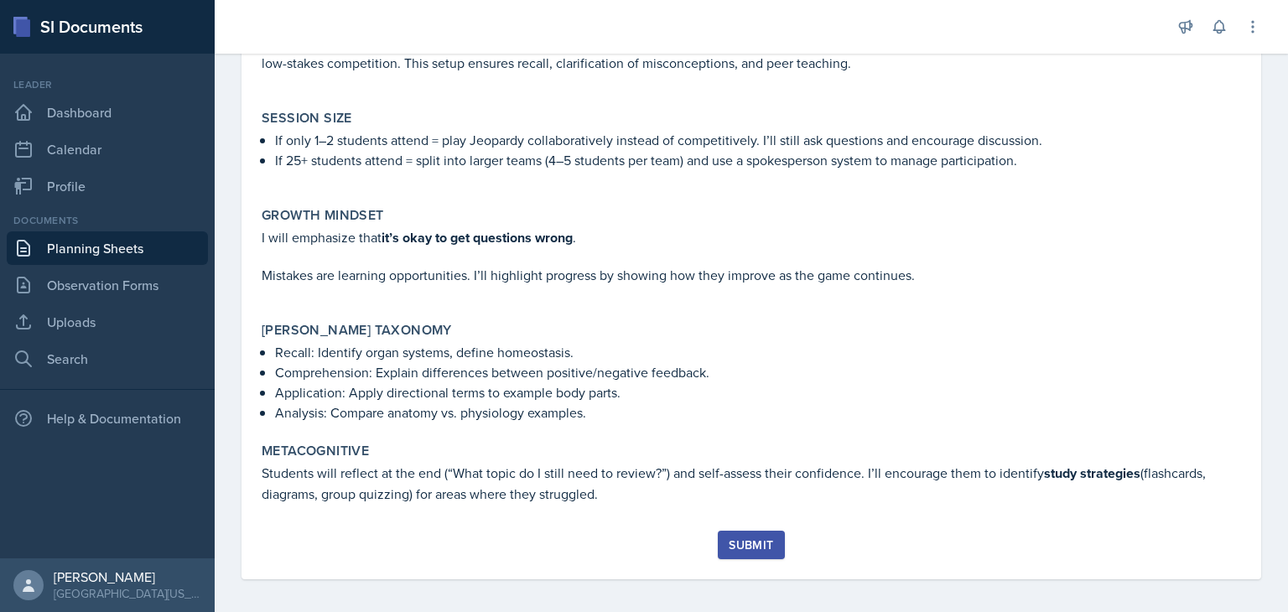
click at [729, 538] on div "Submit" at bounding box center [751, 544] width 44 height 13
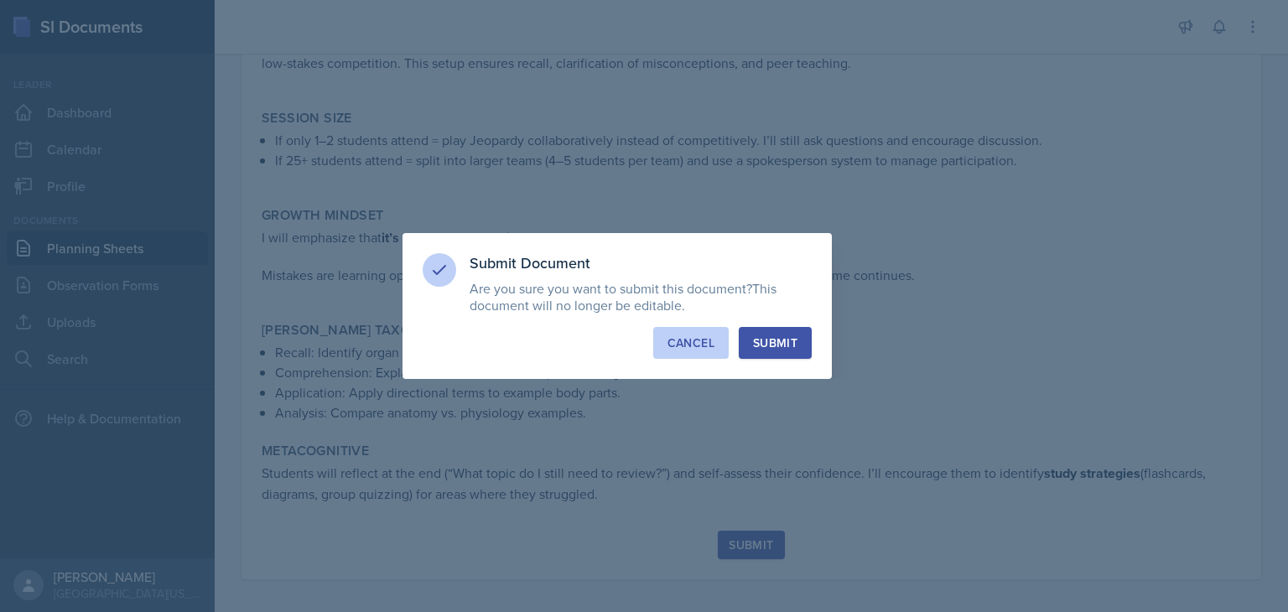
click at [690, 344] on div "Cancel" at bounding box center [690, 343] width 47 height 17
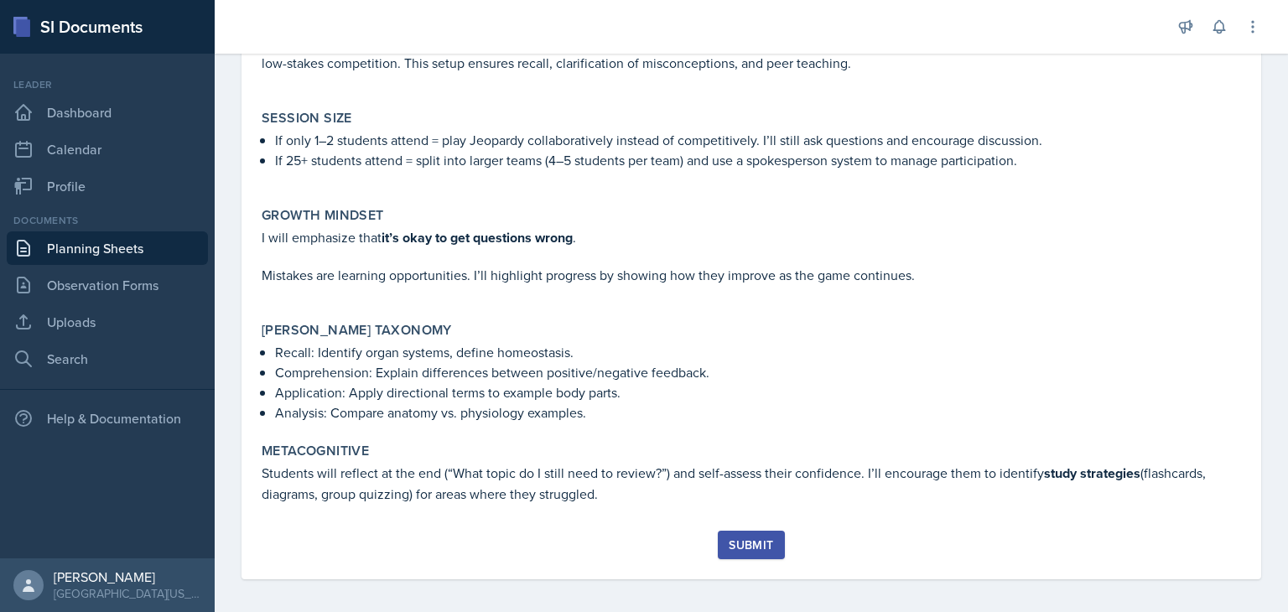
click at [744, 548] on button "Submit" at bounding box center [751, 545] width 66 height 29
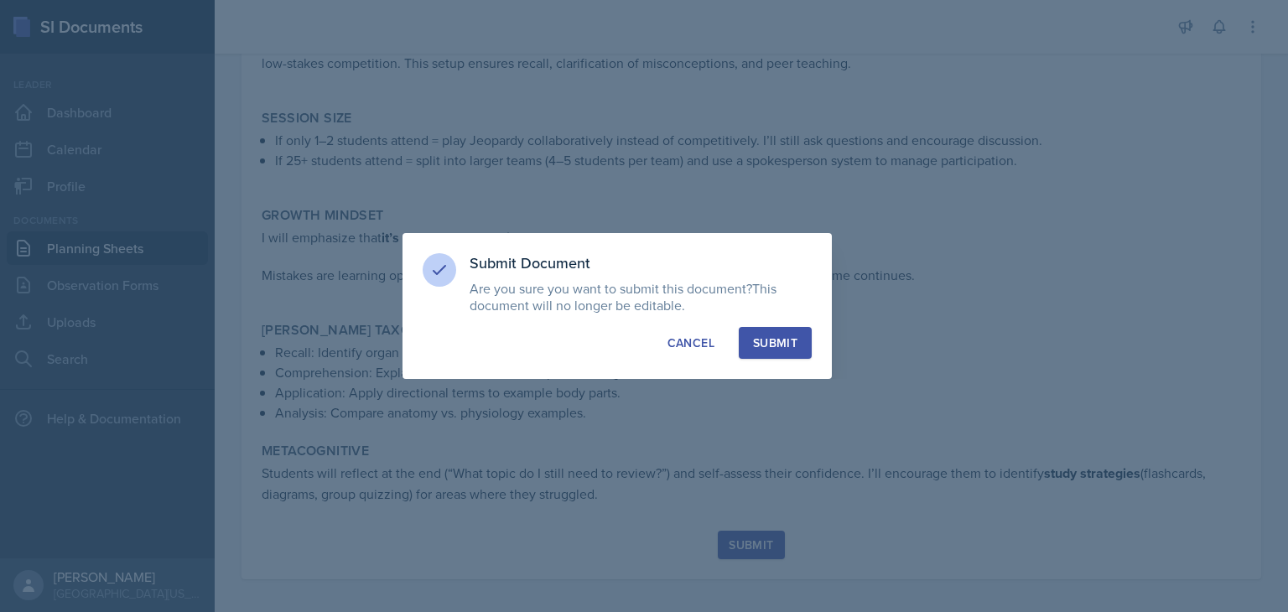
click at [765, 335] on div "Submit" at bounding box center [775, 343] width 44 height 17
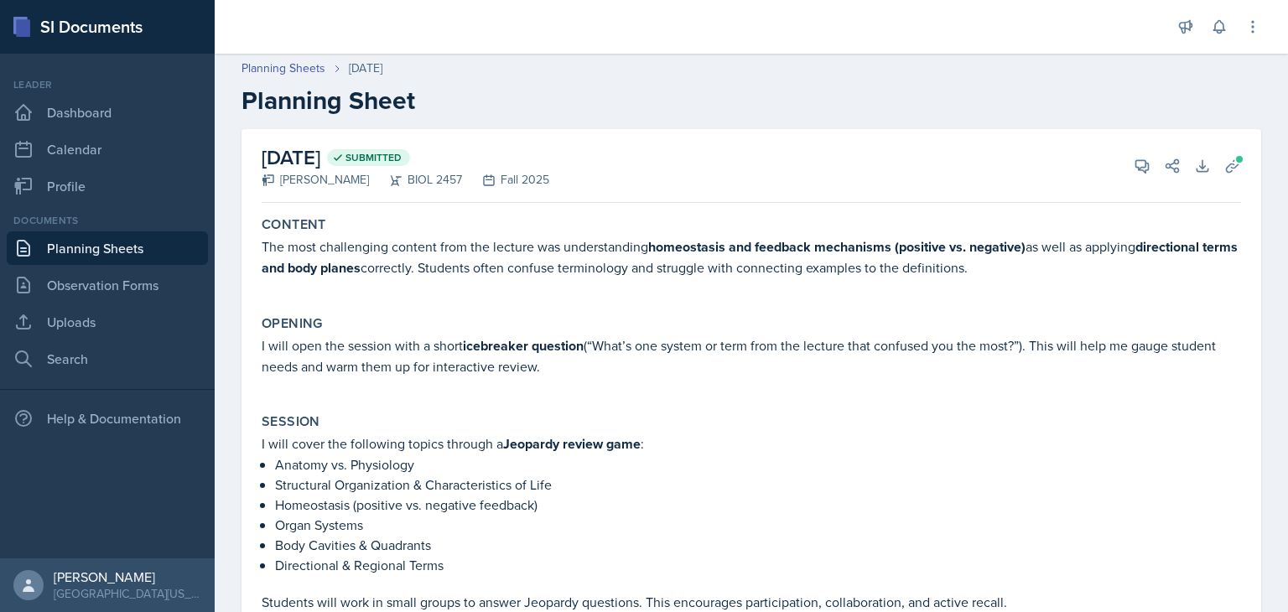
scroll to position [1, 0]
click at [79, 120] on link "Dashboard" at bounding box center [107, 113] width 201 height 34
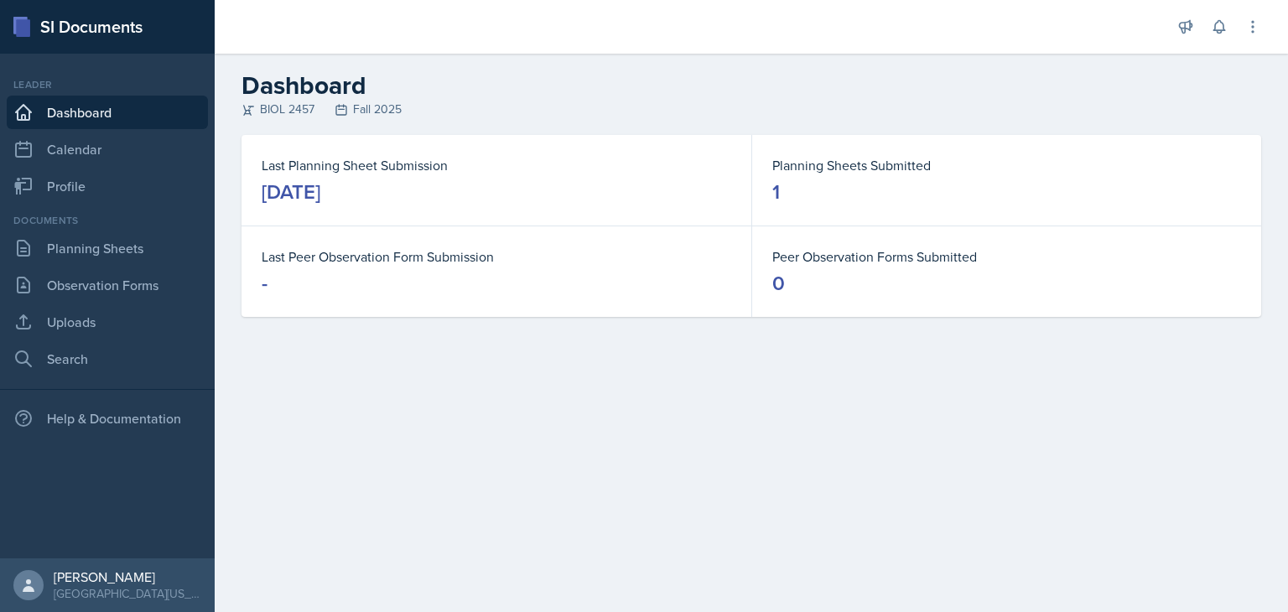
click at [802, 153] on div "Planning Sheets Submitted 1" at bounding box center [1006, 180] width 509 height 91
click at [108, 241] on link "Planning Sheets" at bounding box center [107, 248] width 201 height 34
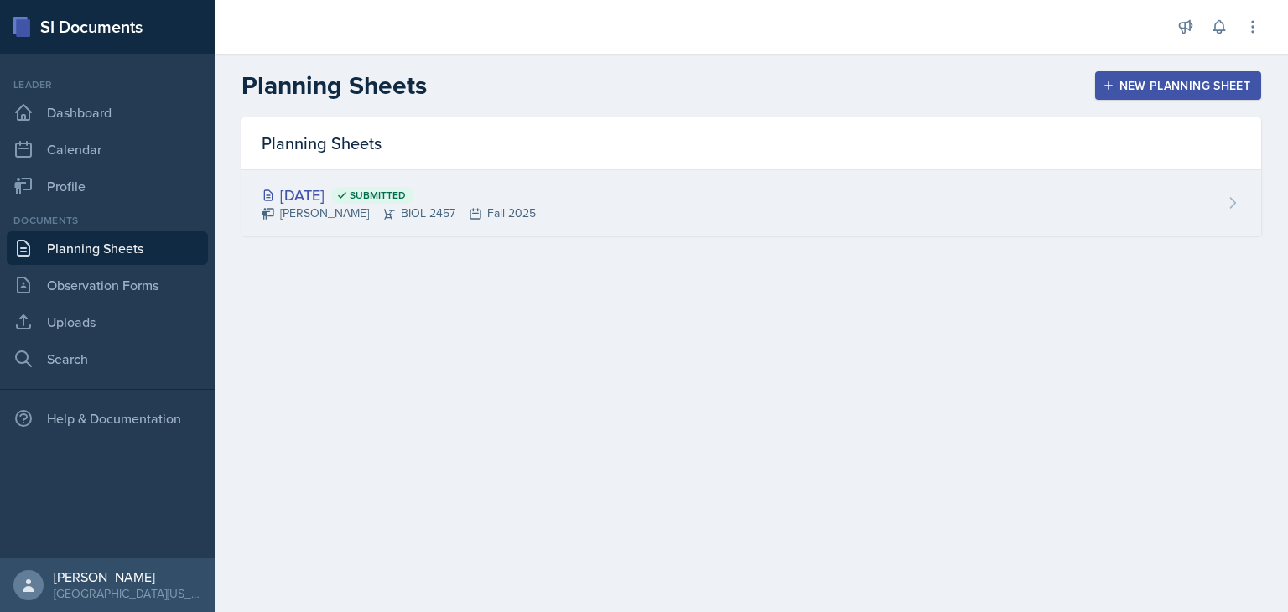
click at [332, 196] on div "[DATE] Submitted" at bounding box center [399, 195] width 274 height 23
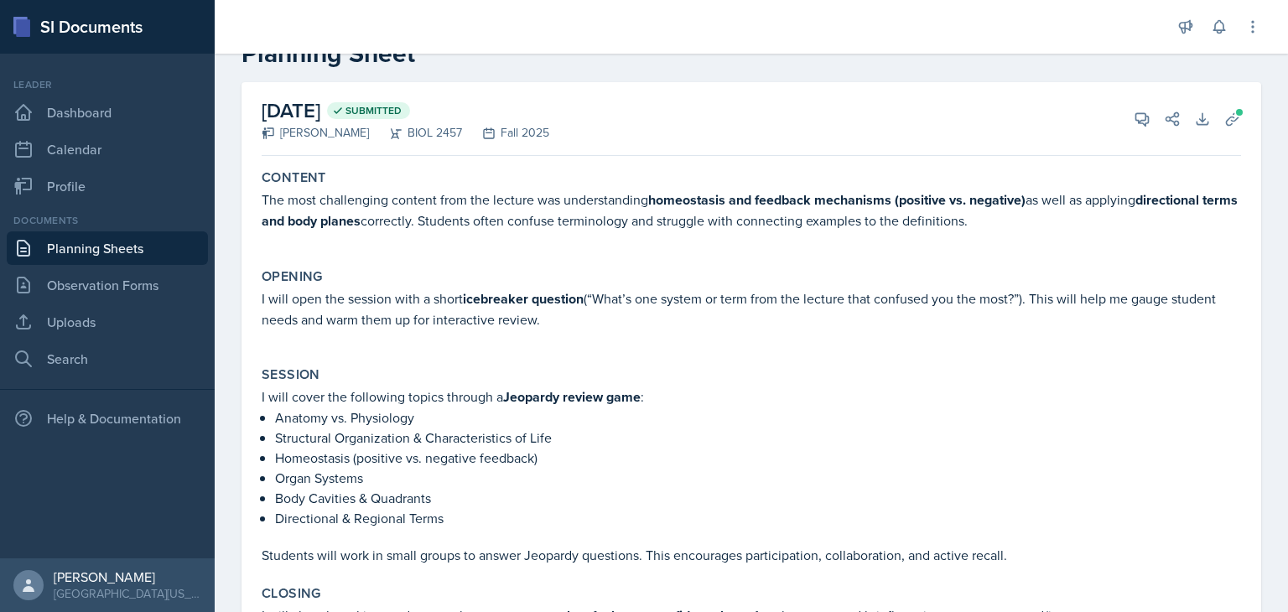
scroll to position [60, 0]
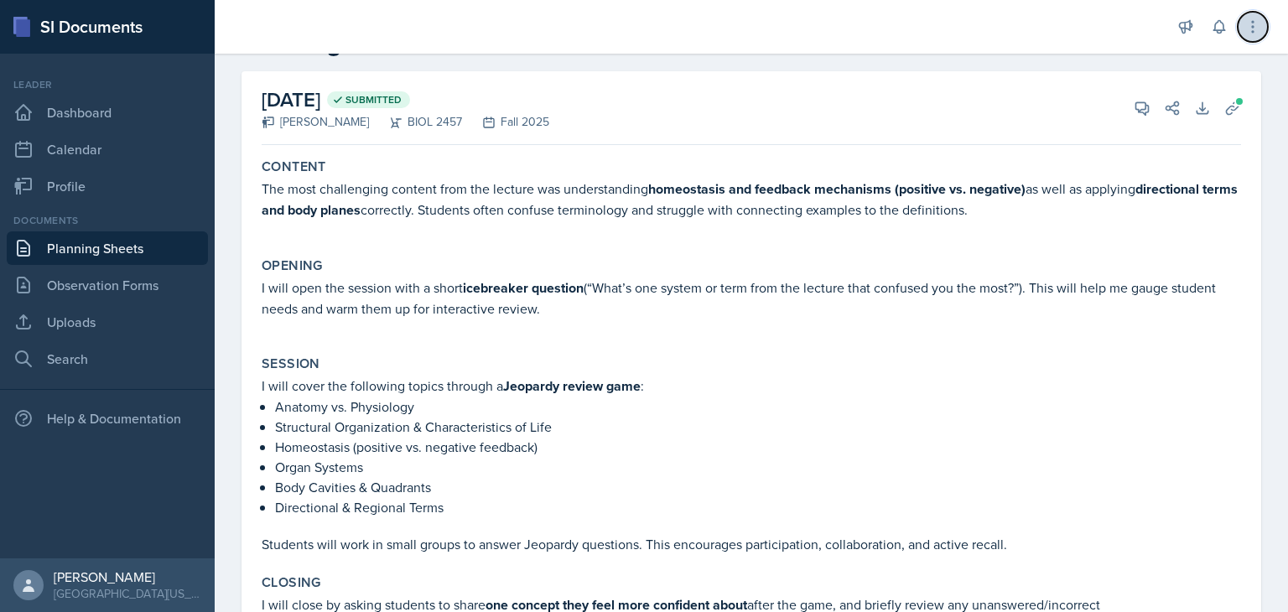
click at [1249, 38] on button at bounding box center [1253, 27] width 30 height 30
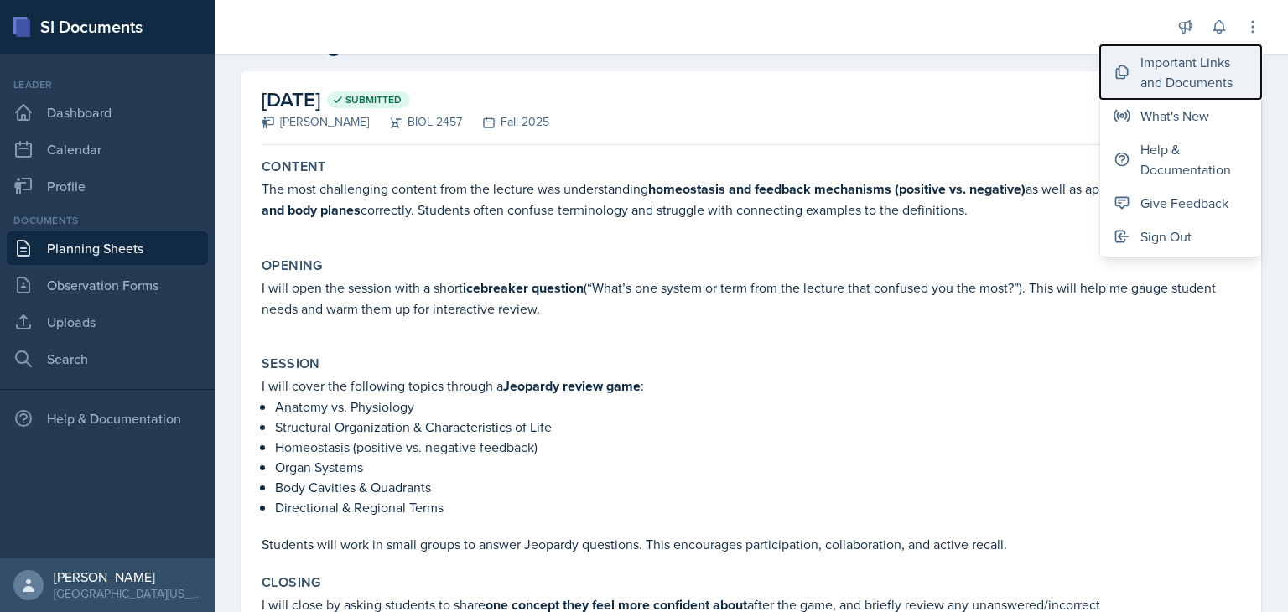
click at [1187, 88] on div "Important Links and Documents" at bounding box center [1193, 72] width 107 height 40
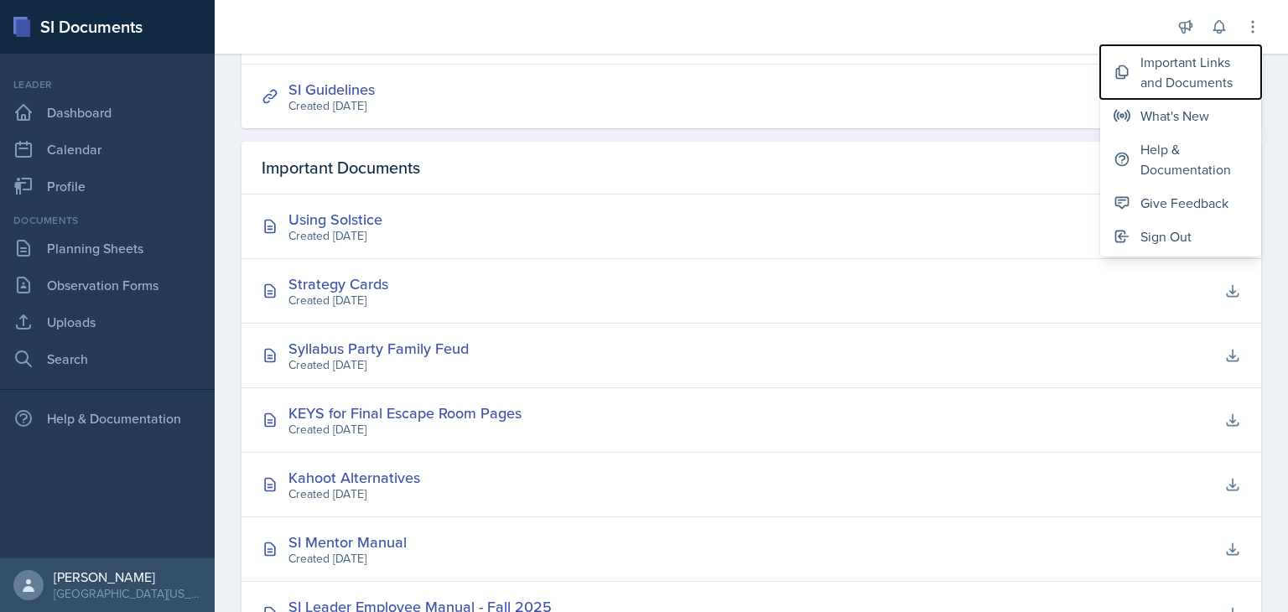
scroll to position [500, 0]
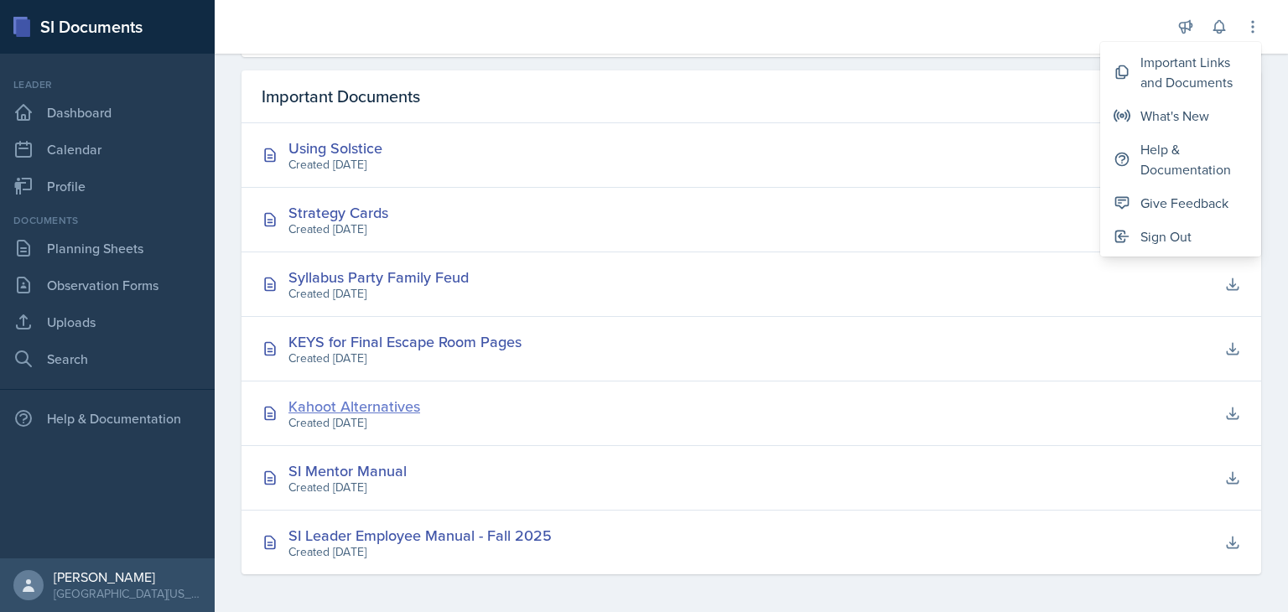
click at [355, 404] on div "Kahoot Alternatives" at bounding box center [354, 406] width 132 height 23
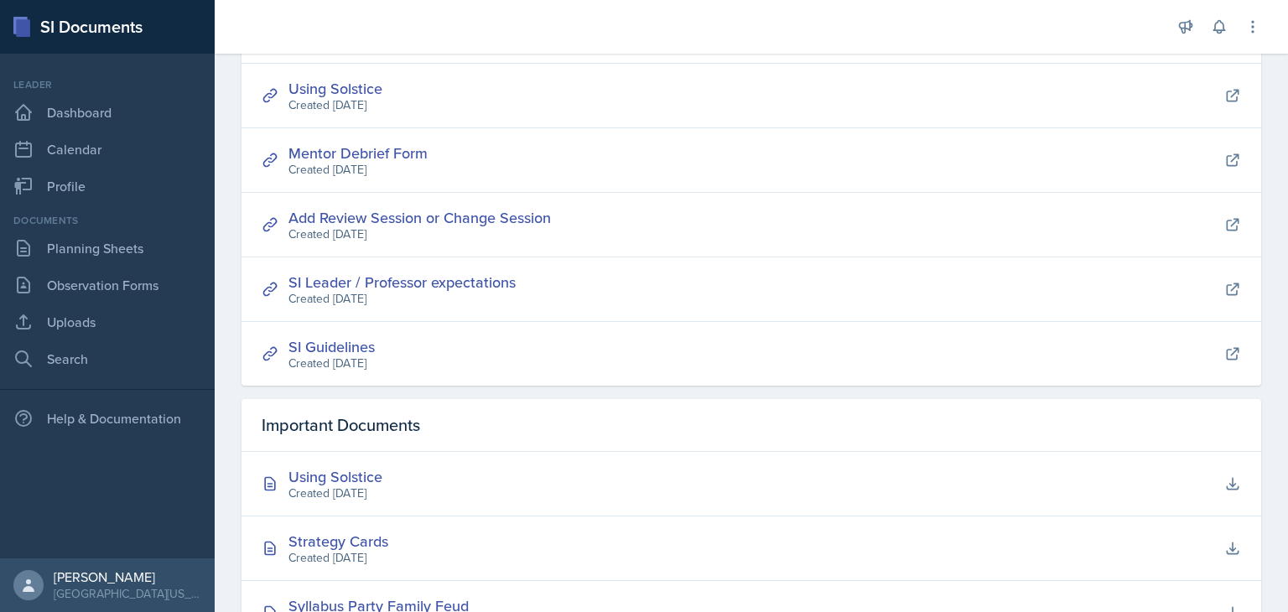
scroll to position [0, 0]
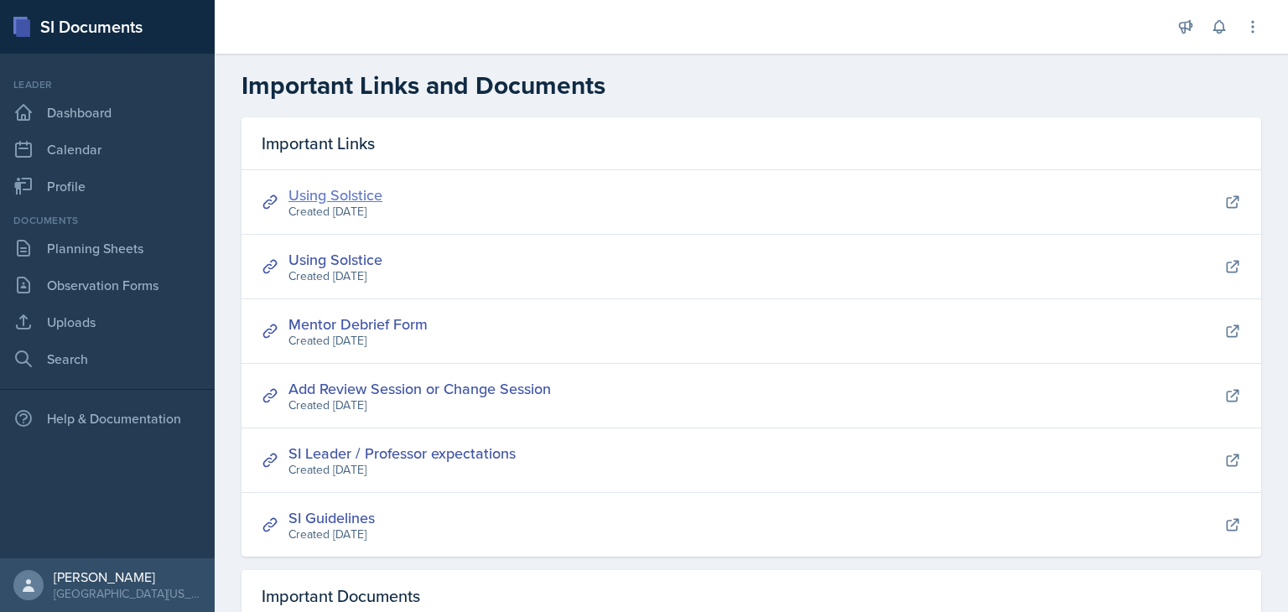
click at [316, 190] on link "Using Solstice" at bounding box center [335, 194] width 94 height 21
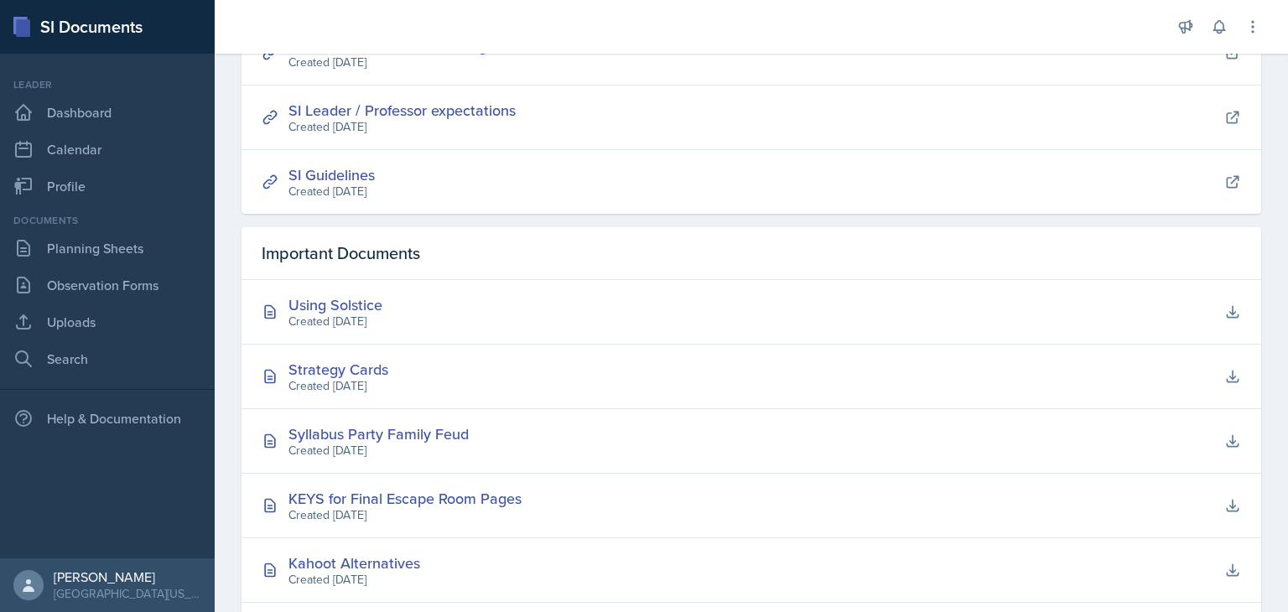
scroll to position [345, 0]
click at [349, 308] on div "Using Solstice" at bounding box center [335, 302] width 94 height 23
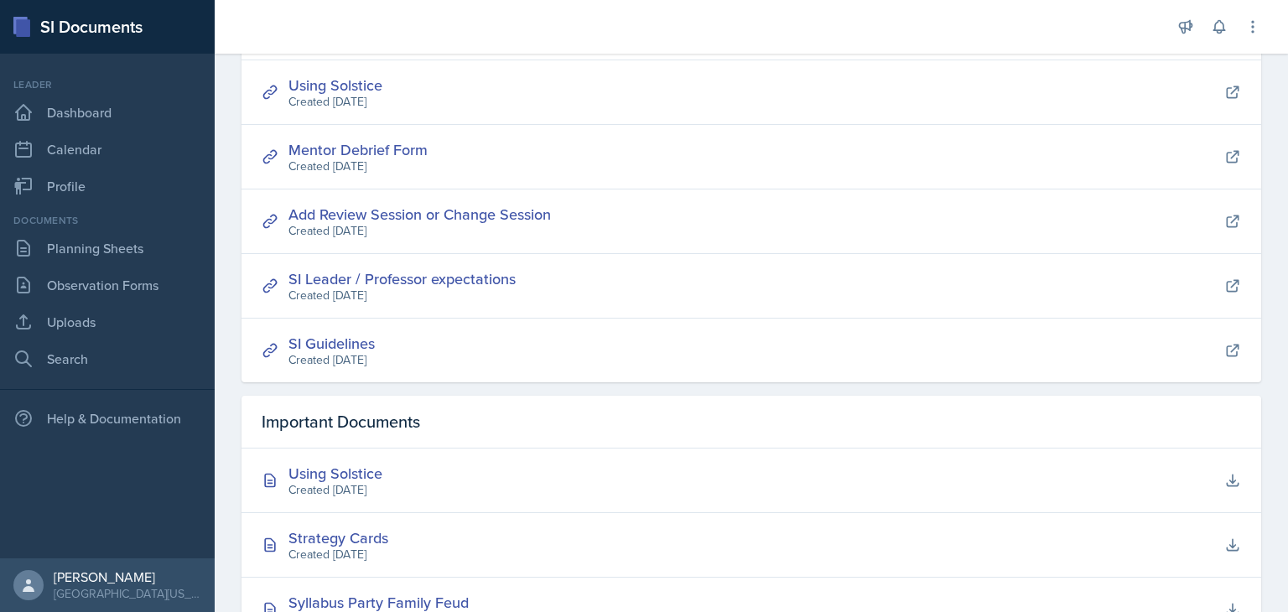
scroll to position [178, 0]
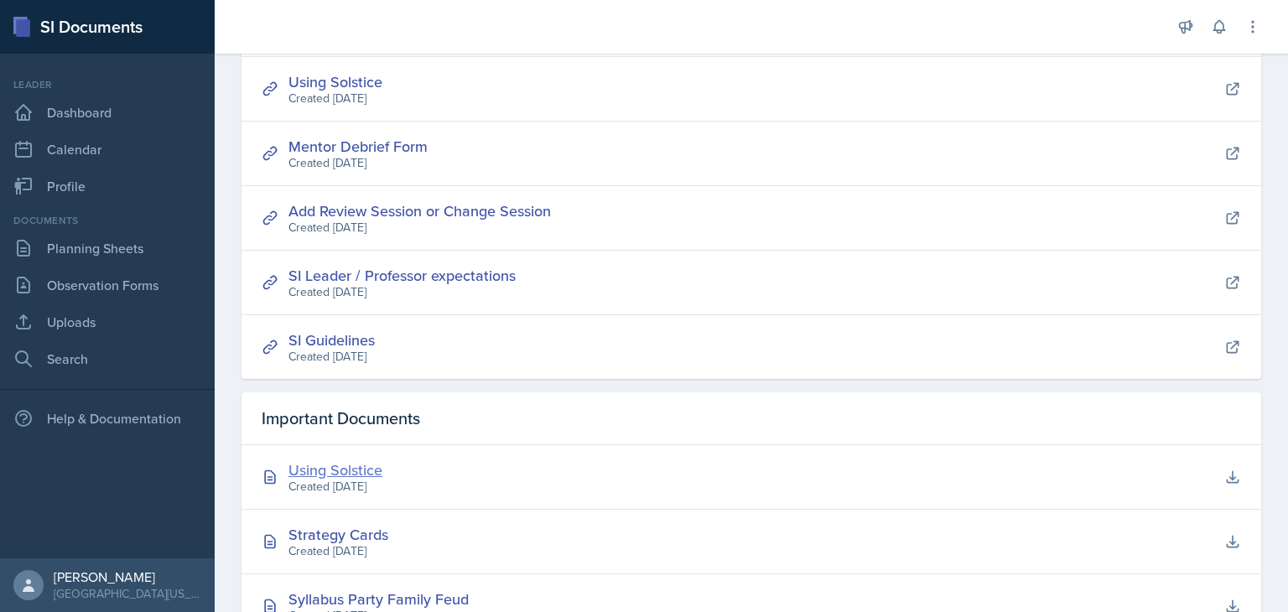
click at [343, 470] on div "Using Solstice" at bounding box center [335, 470] width 94 height 23
click at [1255, 27] on icon at bounding box center [1252, 26] width 17 height 17
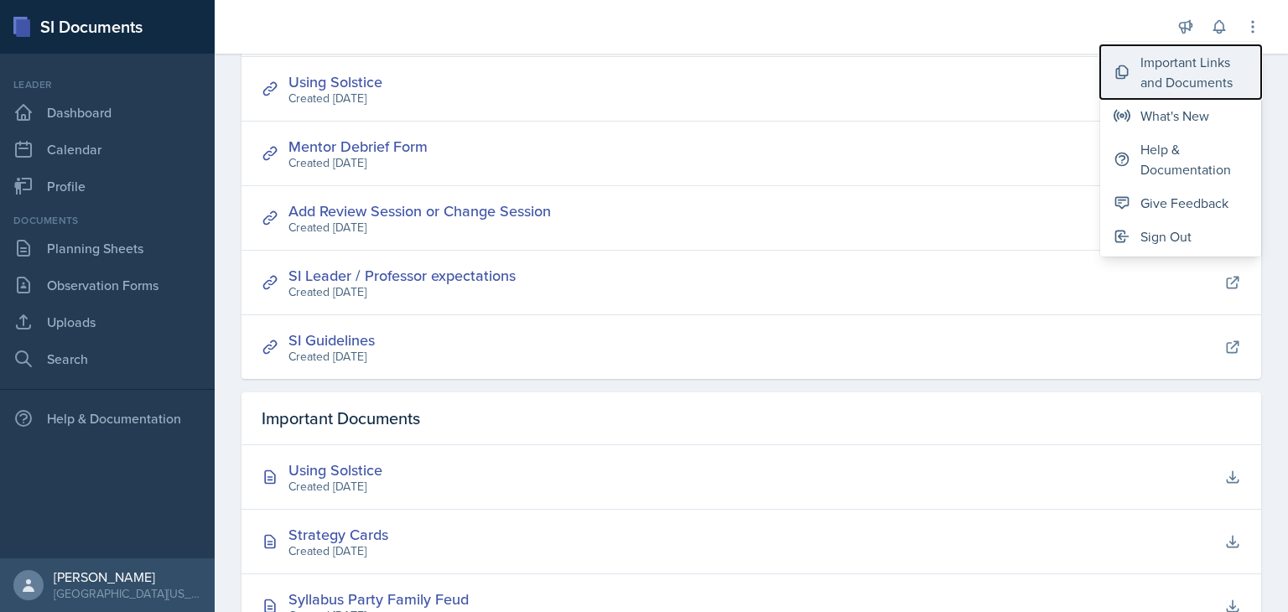
click at [1196, 82] on div "Important Links and Documents" at bounding box center [1193, 72] width 107 height 40
click at [1170, 66] on div "Important Links and Documents" at bounding box center [1193, 72] width 107 height 40
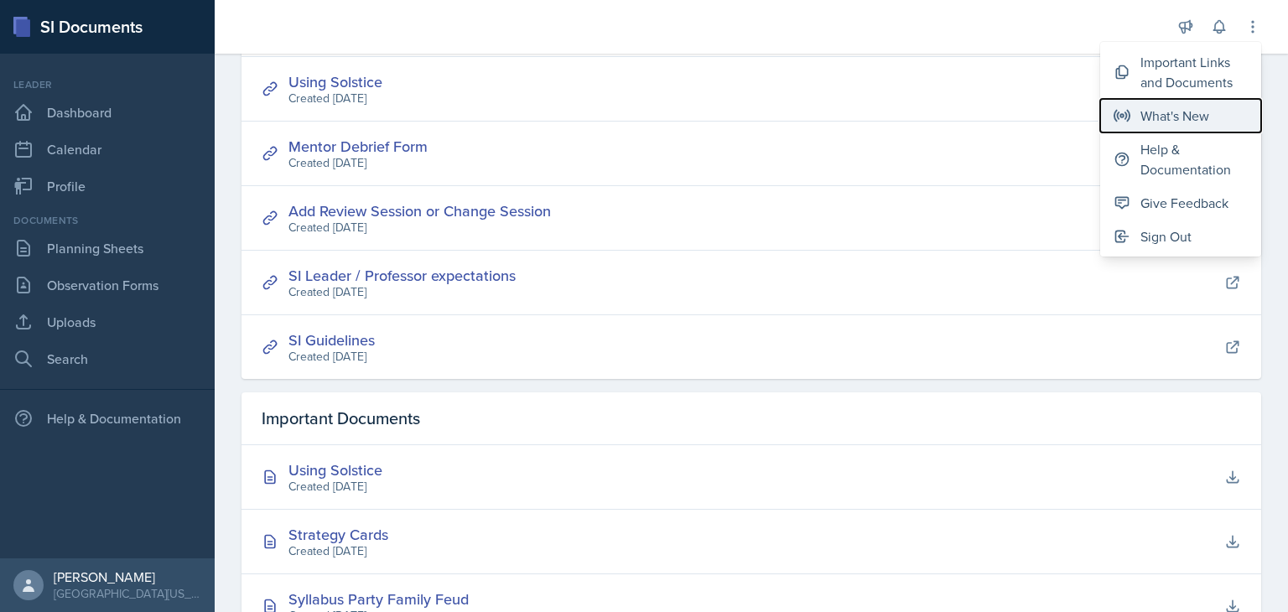
click at [1168, 124] on div "What's New" at bounding box center [1174, 116] width 69 height 20
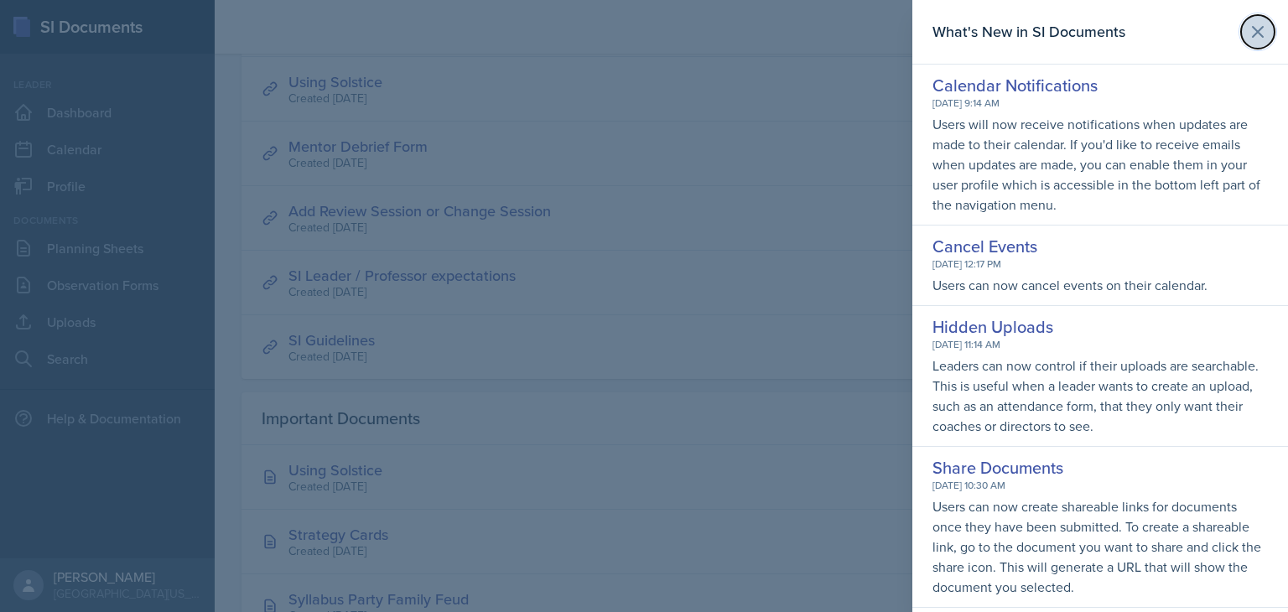
click at [1251, 31] on icon at bounding box center [1258, 32] width 20 height 20
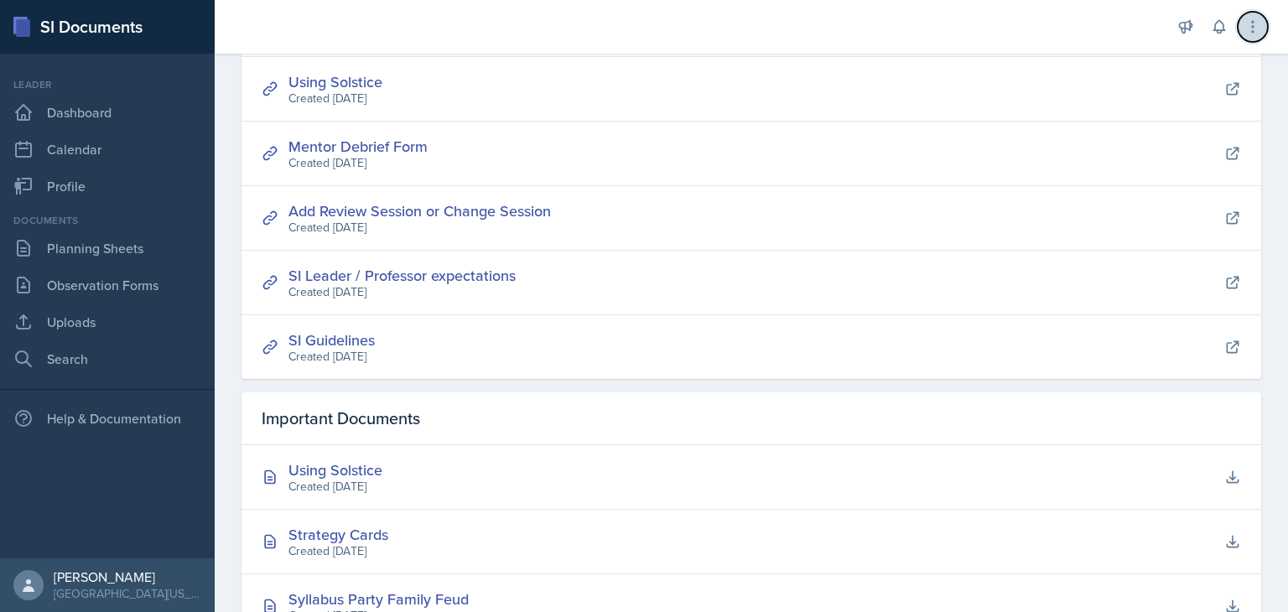
click at [1254, 29] on icon at bounding box center [1252, 26] width 17 height 17
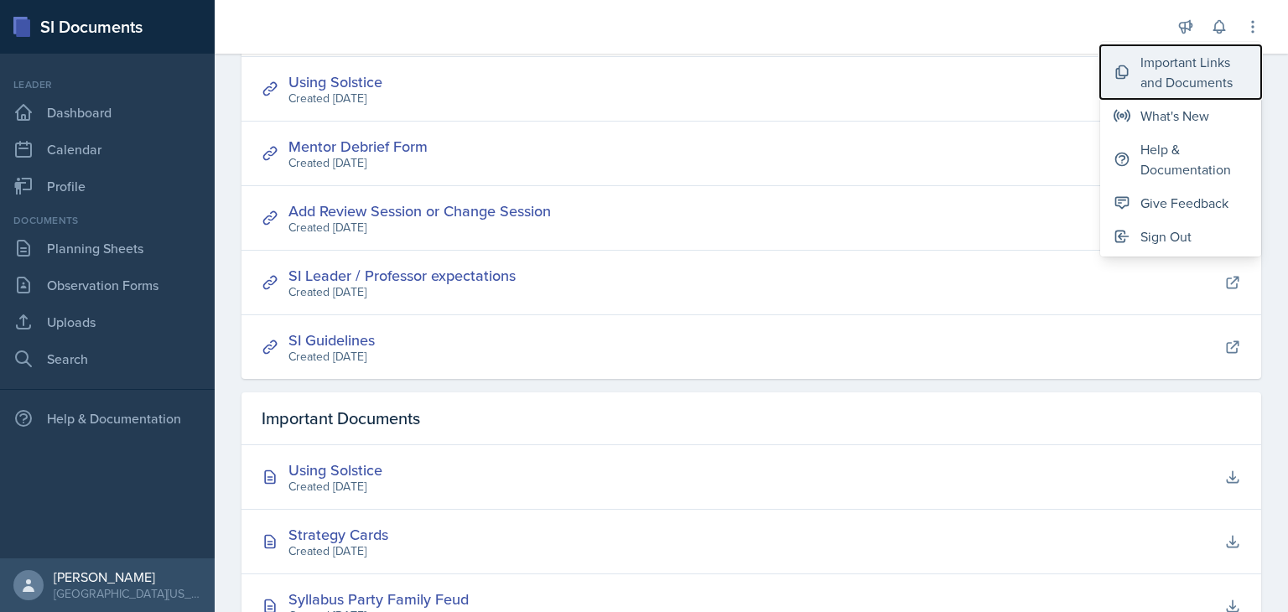
click at [1196, 73] on div "Important Links and Documents" at bounding box center [1193, 72] width 107 height 40
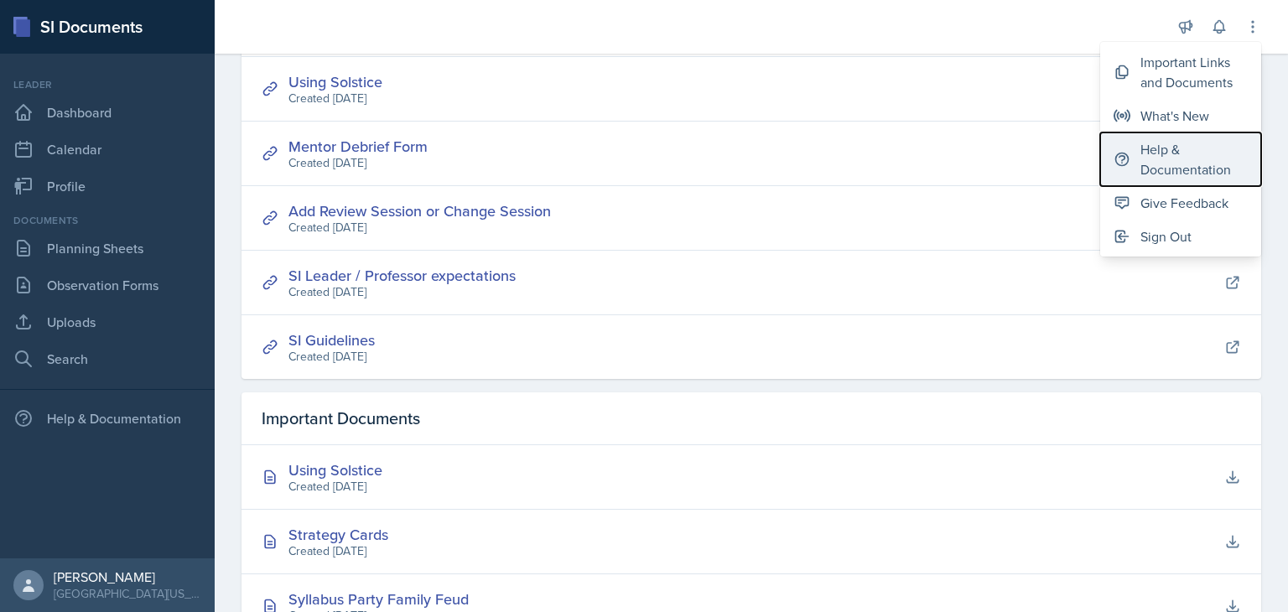
click at [1186, 150] on div "Help & Documentation" at bounding box center [1193, 159] width 107 height 40
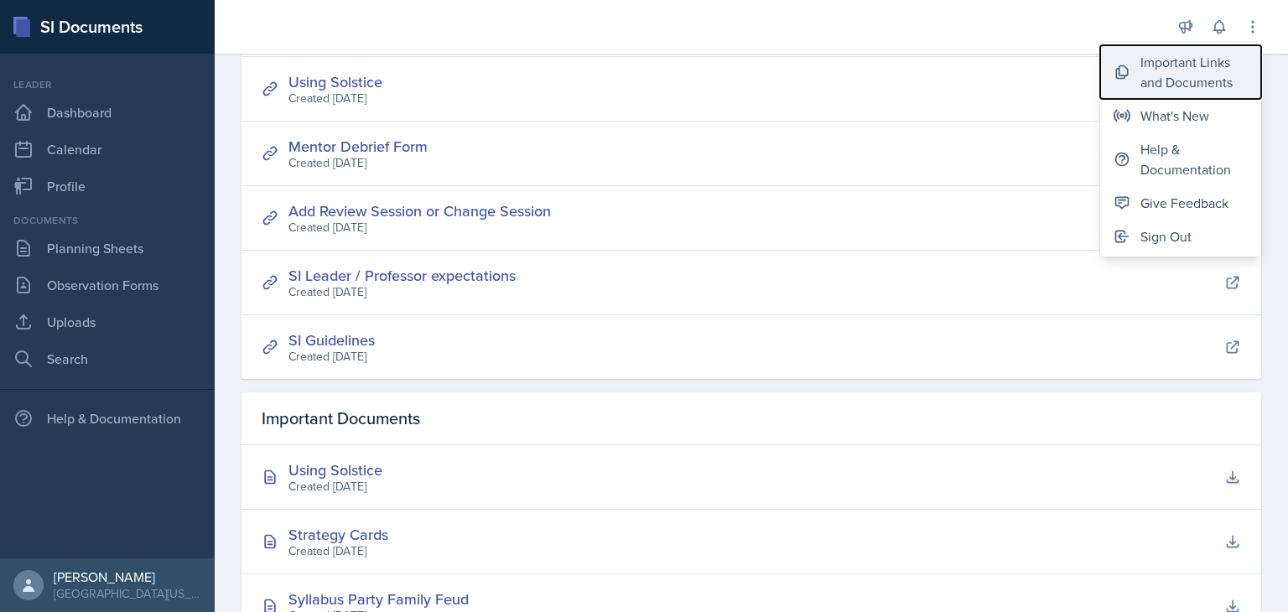
click at [1182, 86] on div "Important Links and Documents" at bounding box center [1193, 72] width 107 height 40
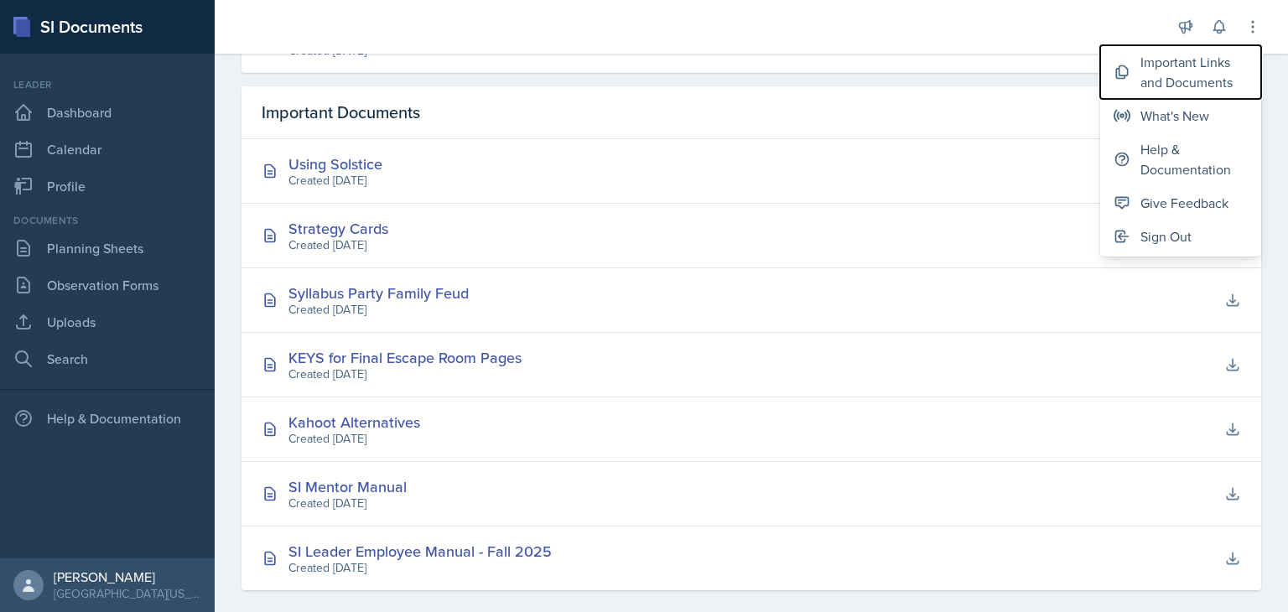
scroll to position [500, 0]
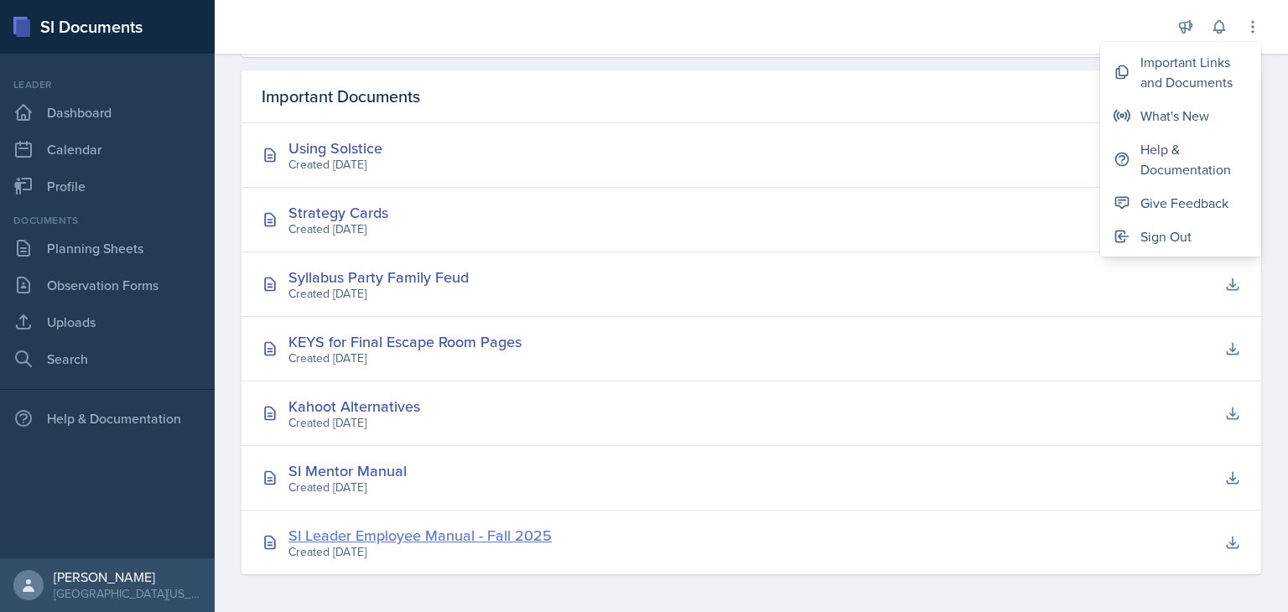
click at [432, 528] on div "SI Leader Employee Manual - Fall 2025" at bounding box center [419, 535] width 263 height 23
